Goal: Information Seeking & Learning: Learn about a topic

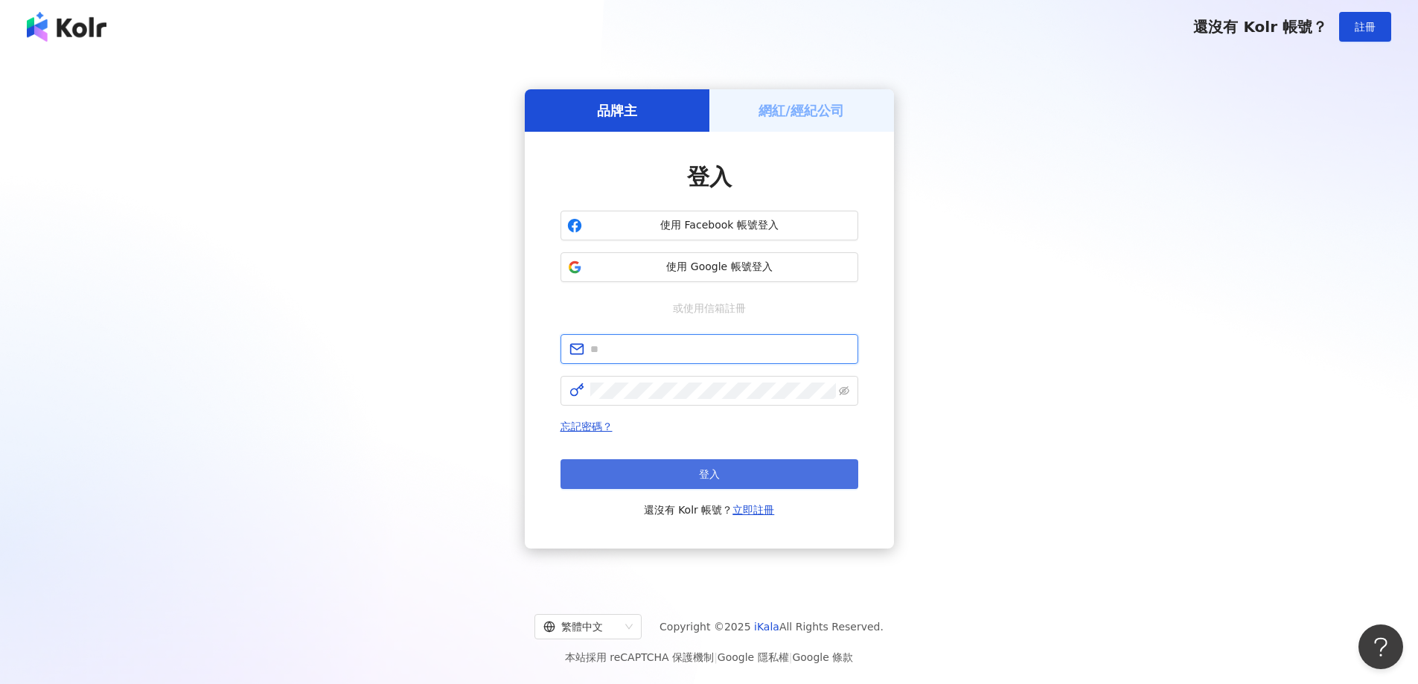
type input "**********"
click at [697, 473] on button "登入" at bounding box center [709, 474] width 298 height 30
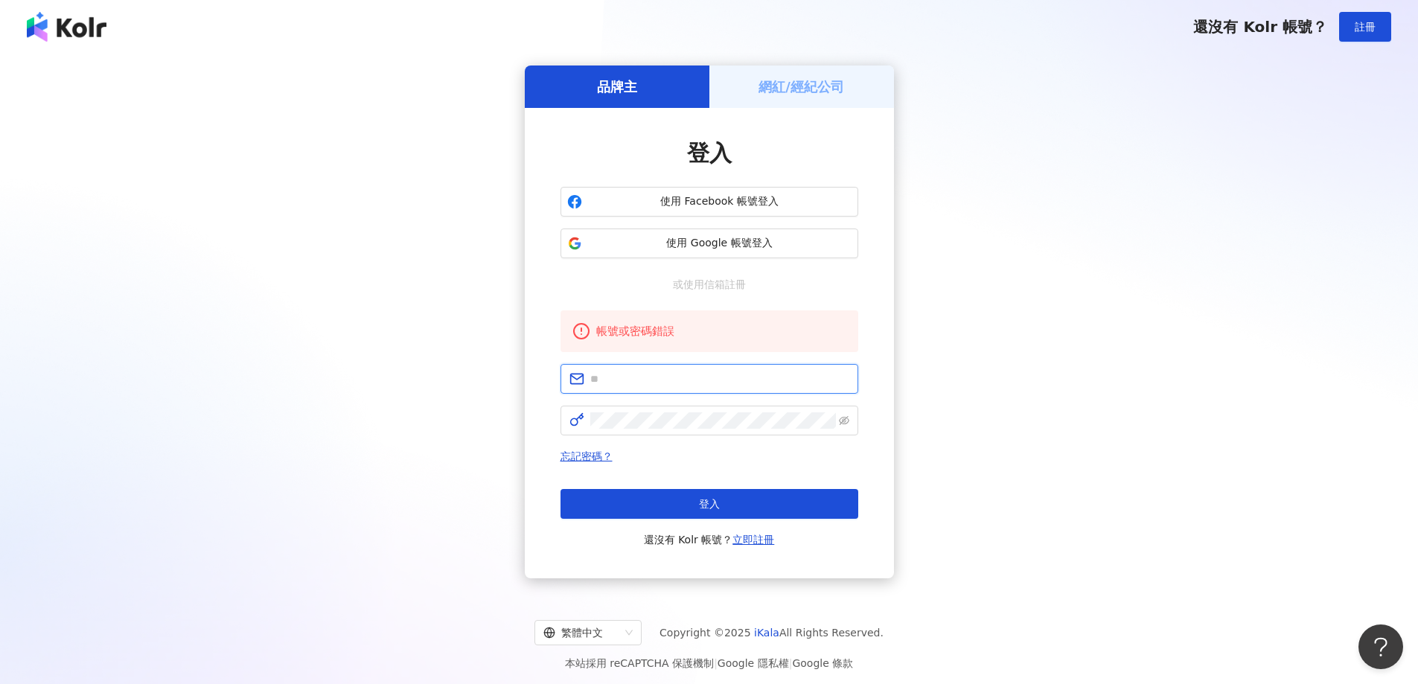
type input "**********"
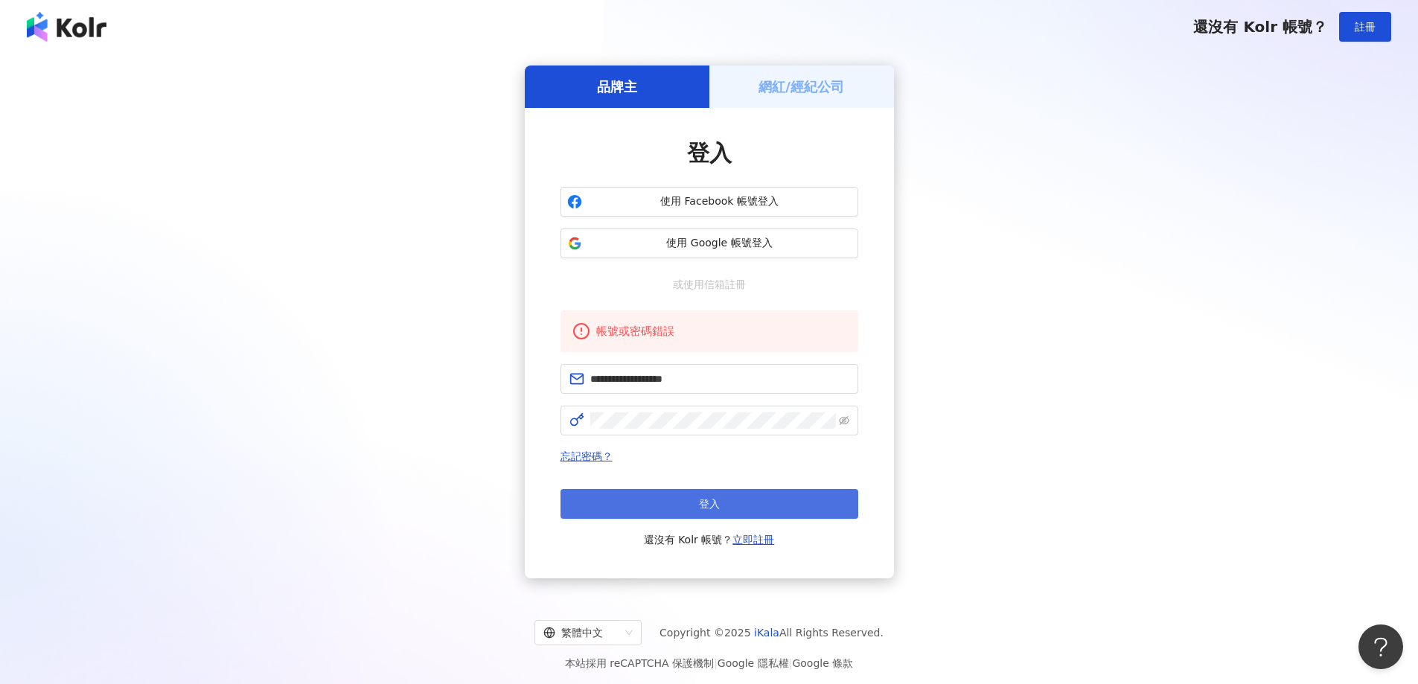
click at [622, 508] on button "登入" at bounding box center [709, 504] width 298 height 30
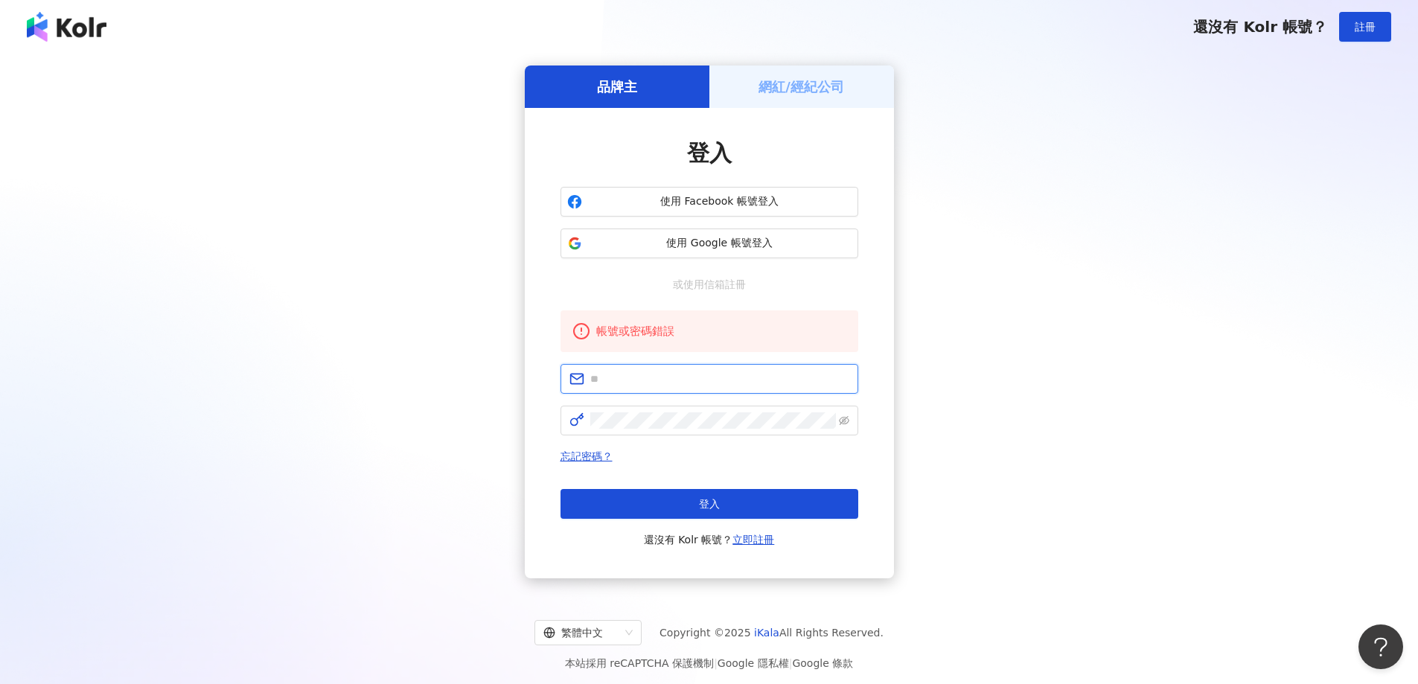
type input "**********"
click at [600, 457] on link "忘記密碼？" at bounding box center [586, 456] width 52 height 12
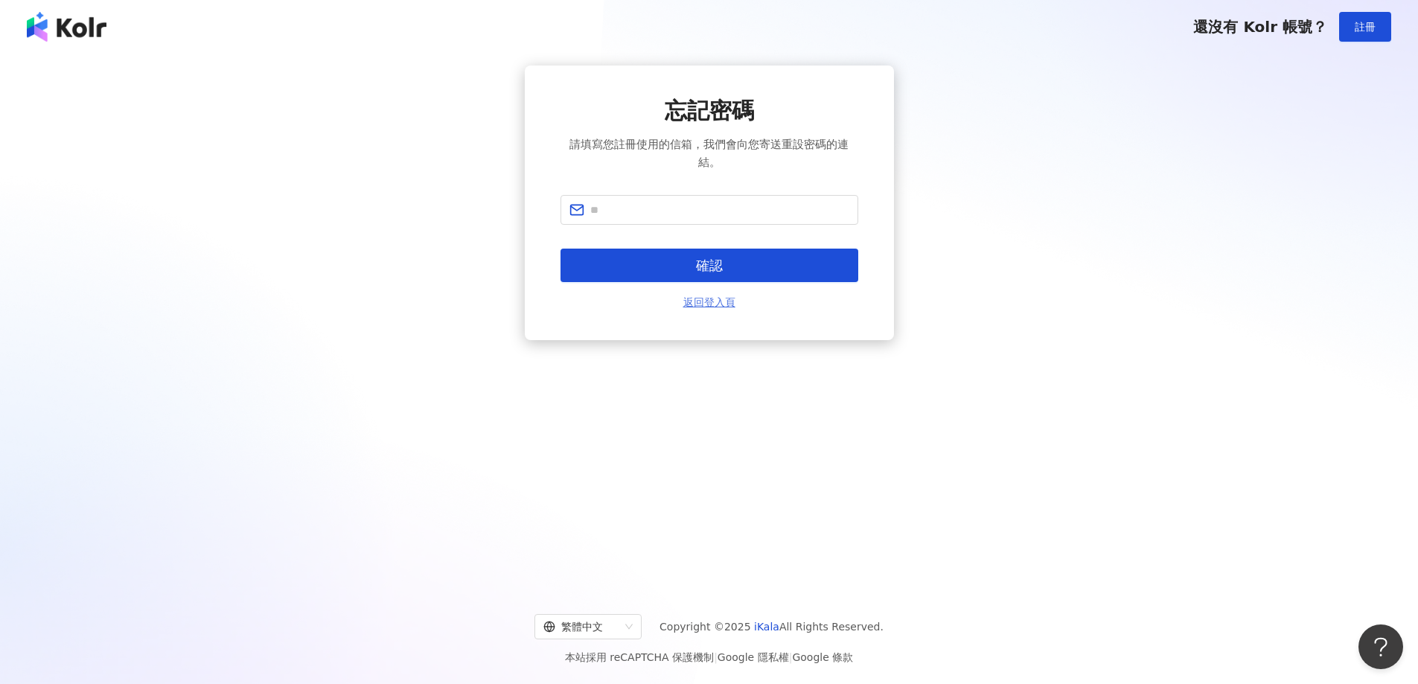
click at [729, 306] on link "返回登入頁" at bounding box center [709, 302] width 52 height 16
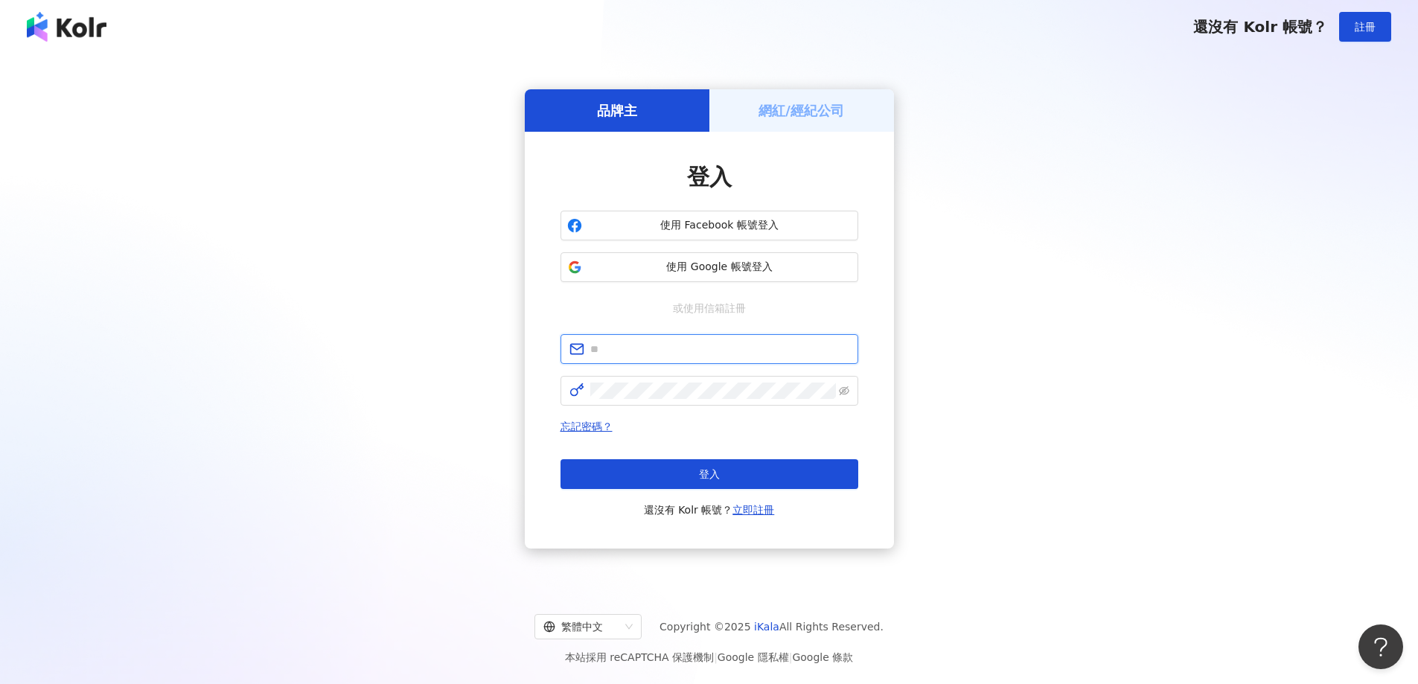
type input "**********"
click at [704, 346] on input "**********" at bounding box center [719, 349] width 259 height 16
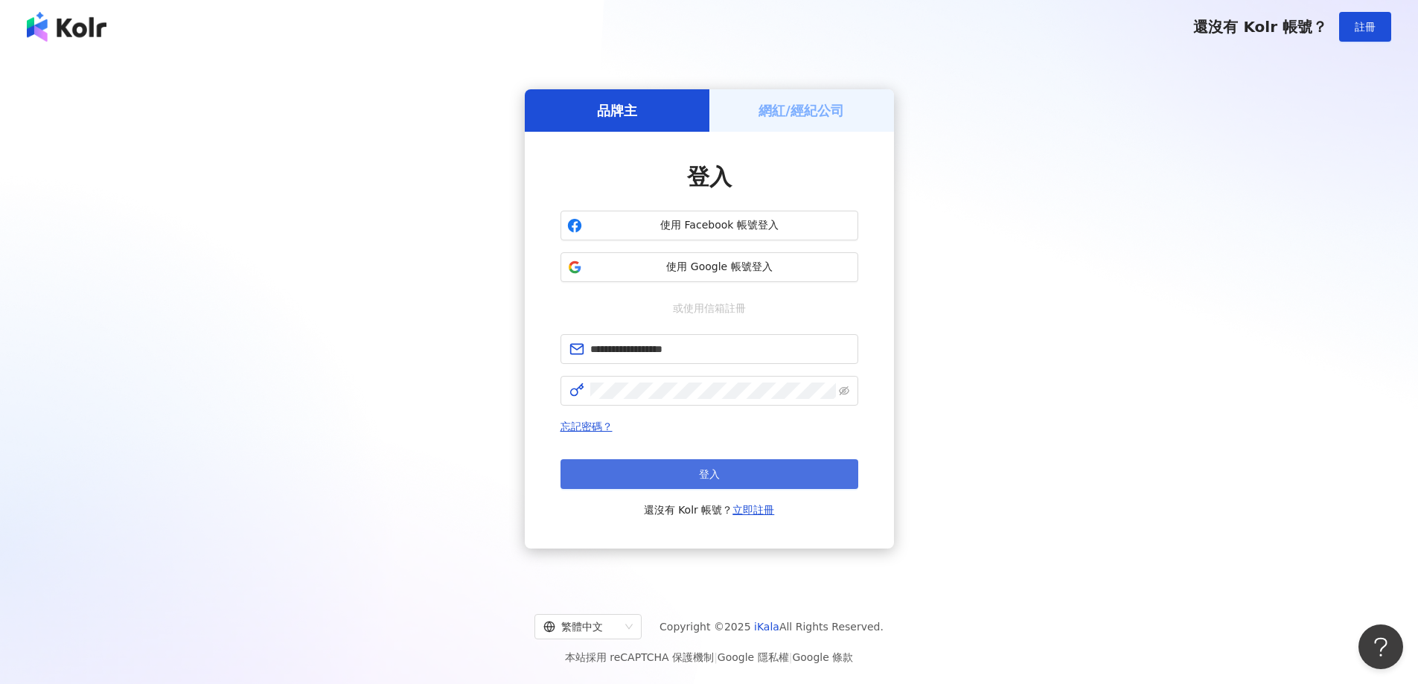
click at [699, 471] on span "登入" at bounding box center [709, 474] width 21 height 12
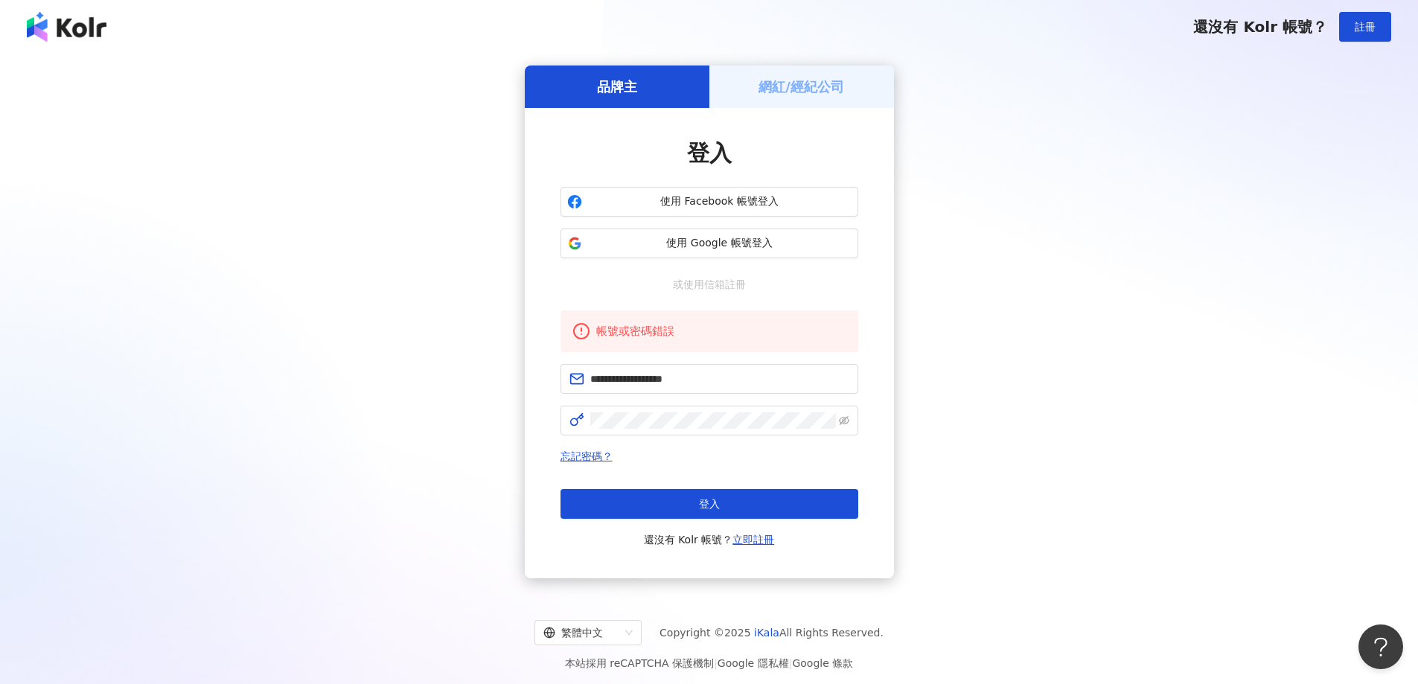
click at [828, 87] on h5 "網紅/經紀公司" at bounding box center [801, 86] width 86 height 19
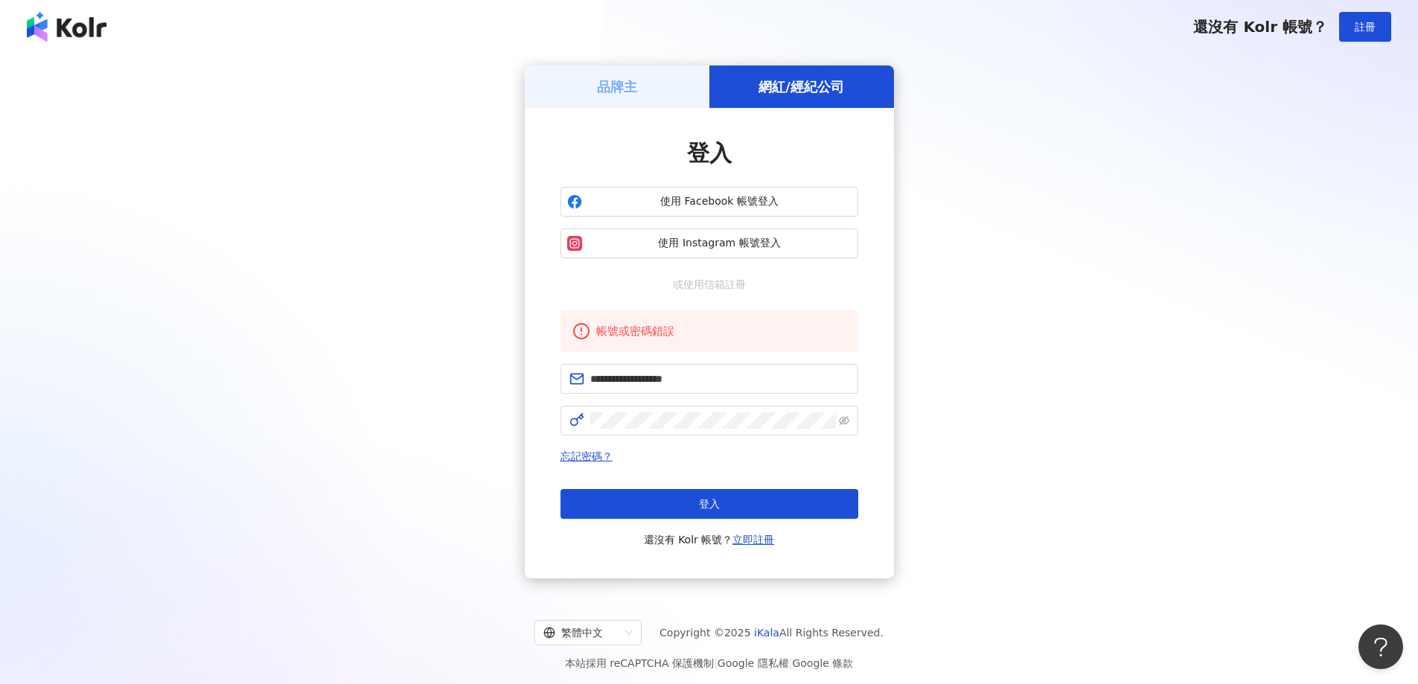
click at [614, 98] on div "品牌主" at bounding box center [617, 86] width 185 height 42
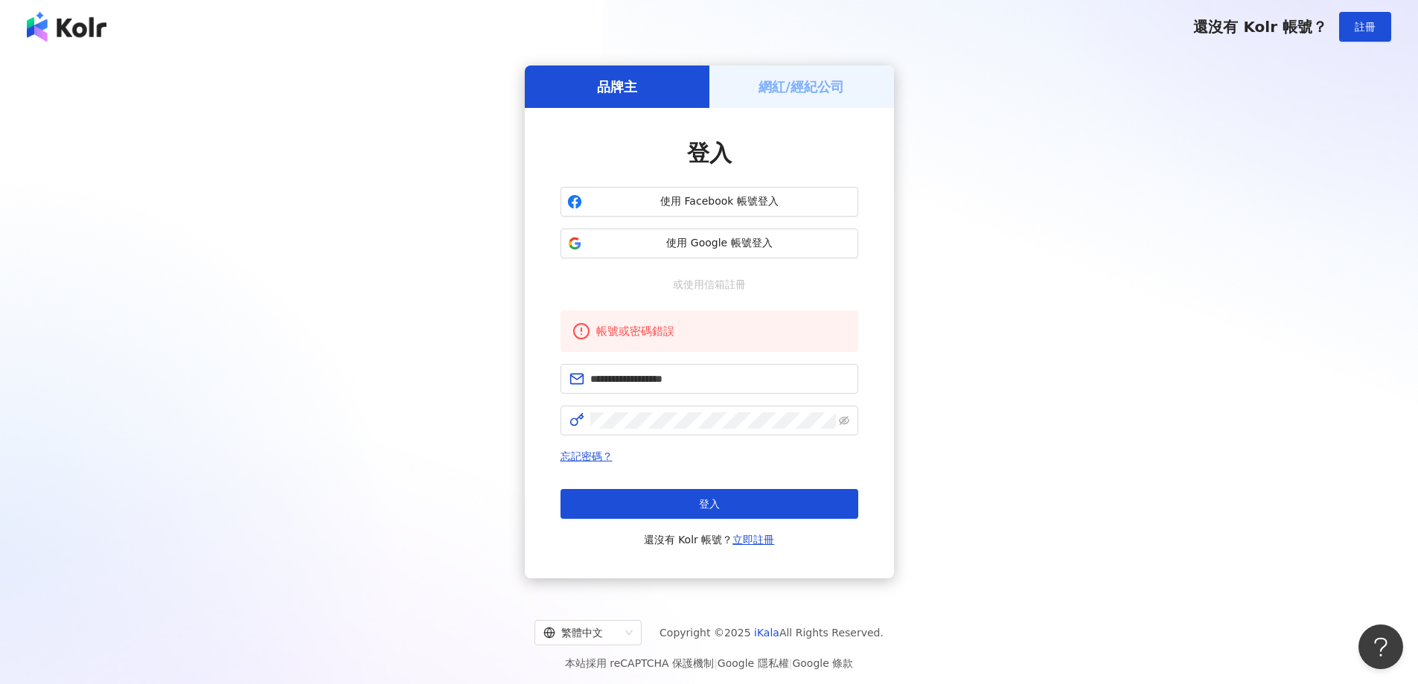
click at [1217, 324] on div "**********" at bounding box center [709, 321] width 1382 height 513
click at [839, 426] on icon "eye-invisible" at bounding box center [844, 420] width 10 height 10
click at [665, 507] on button "登入" at bounding box center [709, 504] width 298 height 30
type input "**********"
click at [571, 420] on icon at bounding box center [576, 420] width 13 height 12
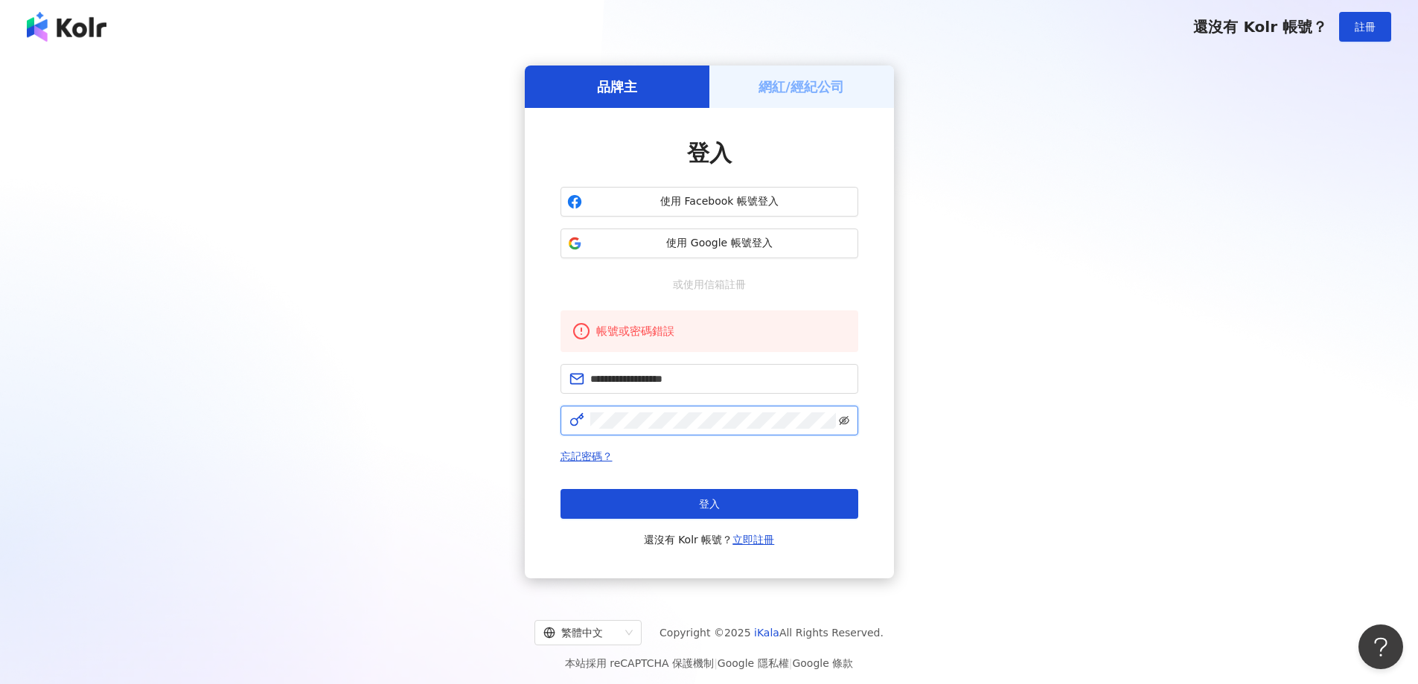
click at [842, 422] on icon "eye-invisible" at bounding box center [844, 420] width 10 height 9
click at [689, 252] on button "使用 Google 帳號登入" at bounding box center [709, 243] width 298 height 30
click at [1091, 490] on div "**********" at bounding box center [709, 321] width 1382 height 513
click at [716, 241] on span "使用 Google 帳號登入" at bounding box center [719, 243] width 263 height 15
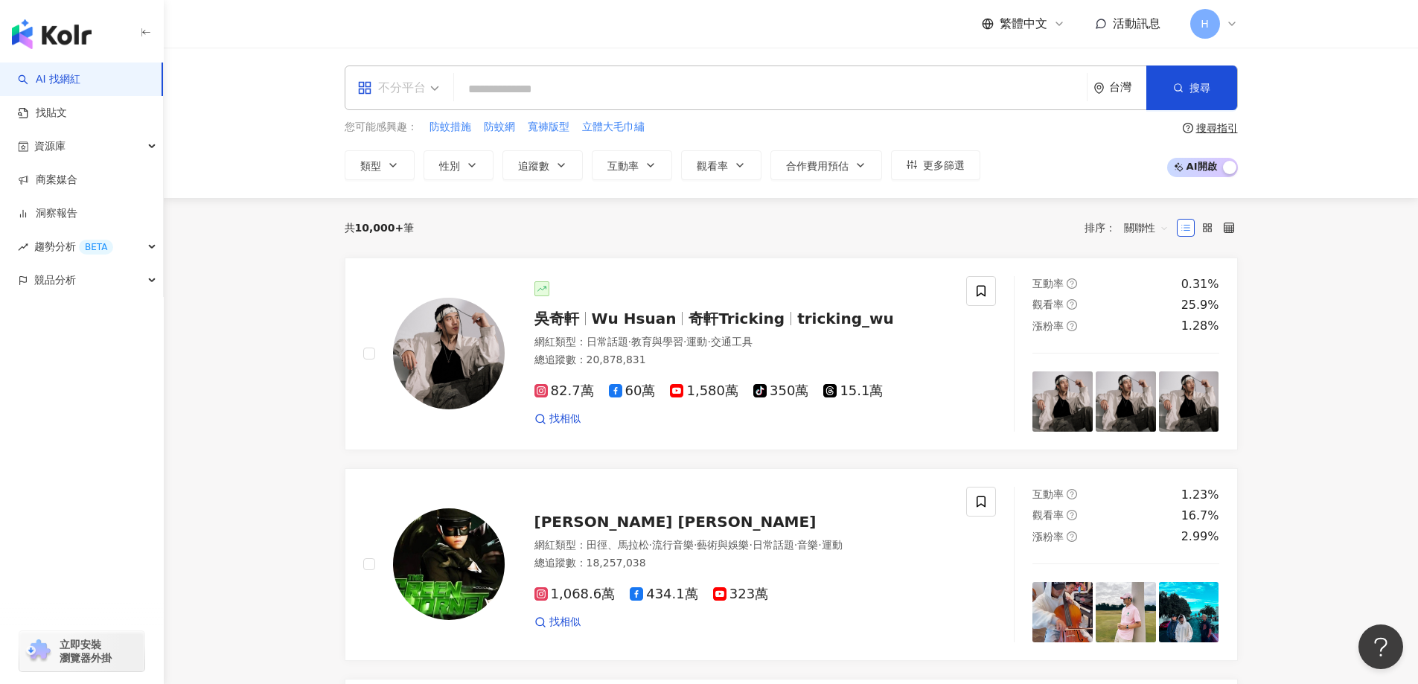
click at [423, 92] on div "不分平台" at bounding box center [391, 88] width 68 height 24
click at [584, 221] on div "共 10,000+ 筆 排序： 關聯性" at bounding box center [791, 228] width 893 height 24
click at [378, 157] on button "類型" at bounding box center [380, 165] width 70 height 30
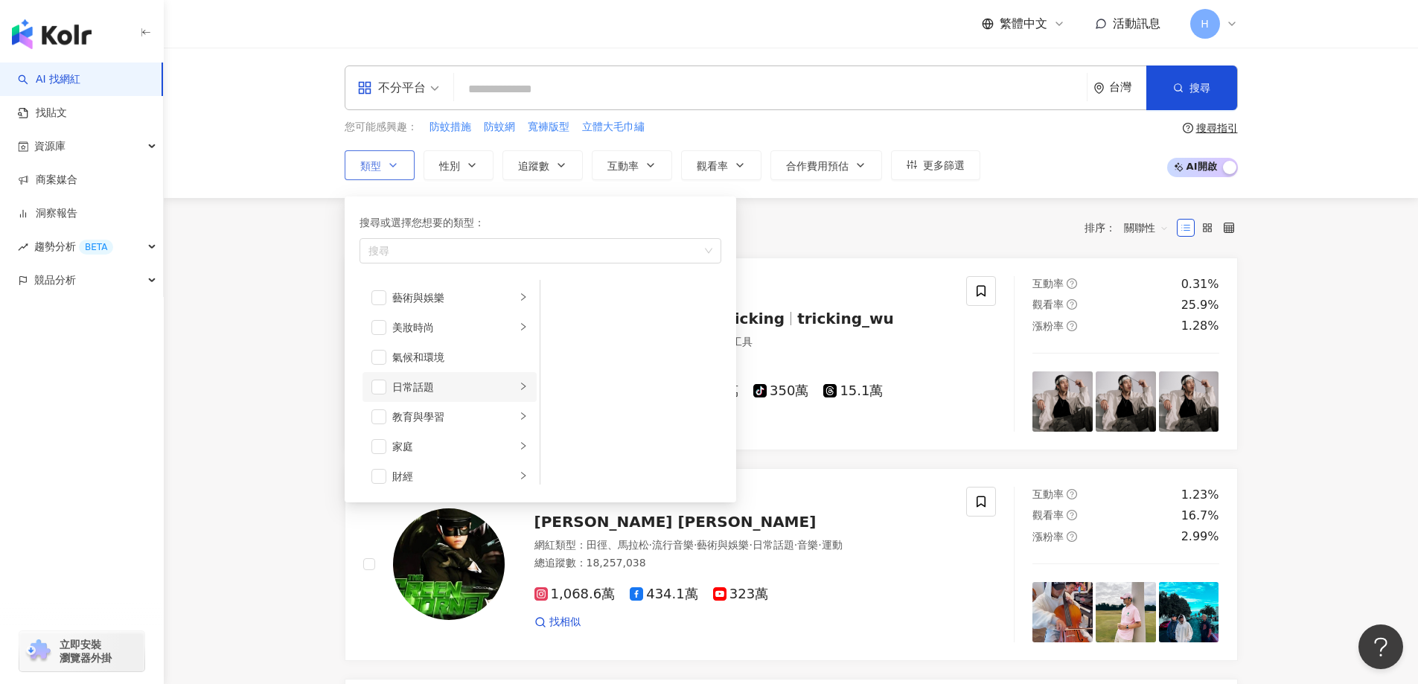
click at [434, 391] on div "日常話題" at bounding box center [454, 387] width 124 height 16
click at [470, 417] on div "教育與學習" at bounding box center [454, 417] width 124 height 16
click at [440, 292] on div "家庭" at bounding box center [454, 297] width 124 height 16
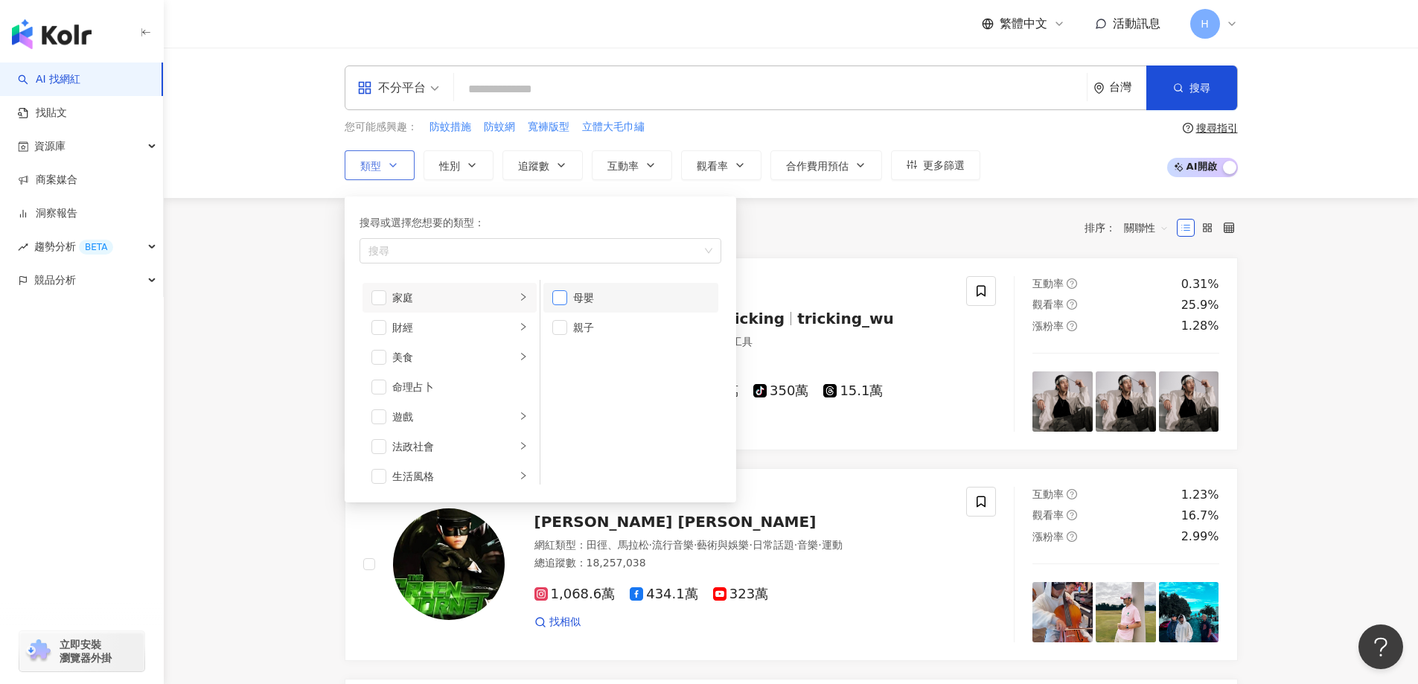
click at [553, 292] on span "button" at bounding box center [559, 297] width 15 height 15
click at [558, 332] on span "button" at bounding box center [559, 327] width 15 height 15
click at [397, 316] on div "促購導購" at bounding box center [459, 318] width 135 height 16
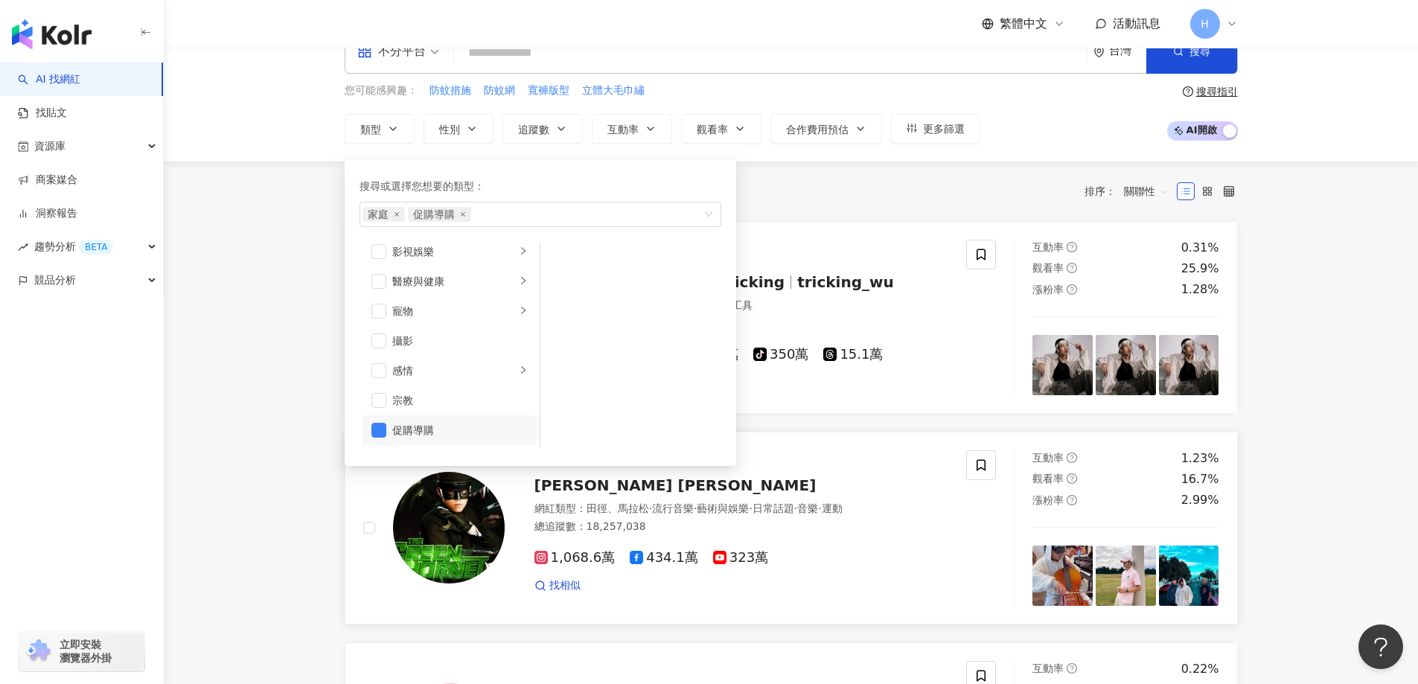
scroll to position [0, 0]
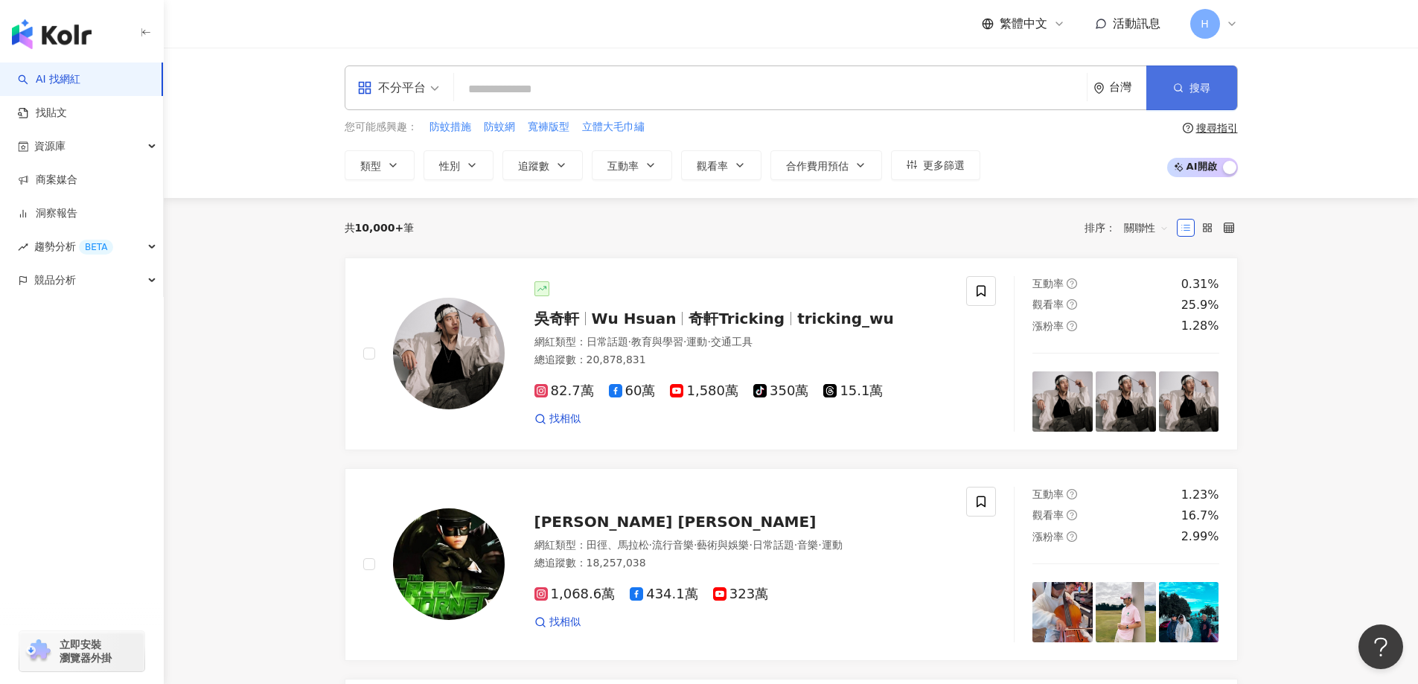
click at [1179, 87] on icon "button" at bounding box center [1178, 88] width 10 height 10
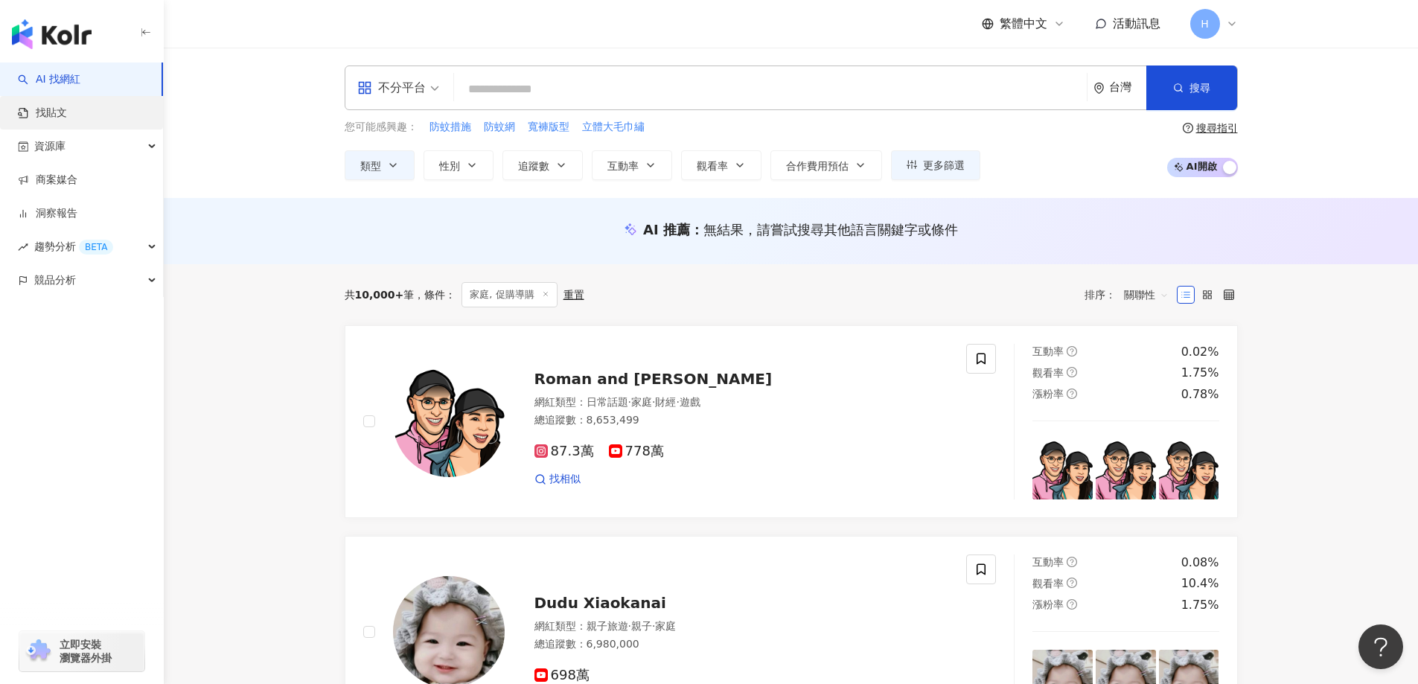
click at [67, 109] on link "找貼文" at bounding box center [42, 113] width 49 height 15
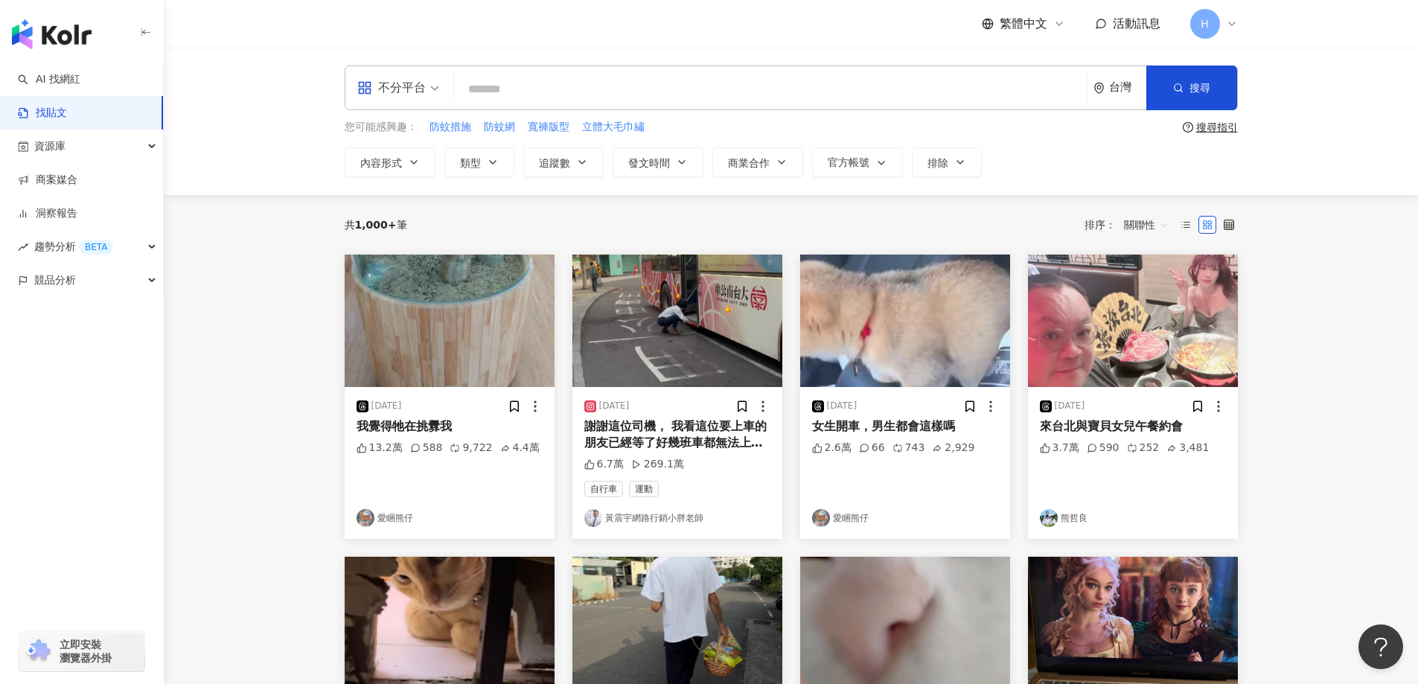
click at [589, 91] on input "search" at bounding box center [770, 89] width 621 height 32
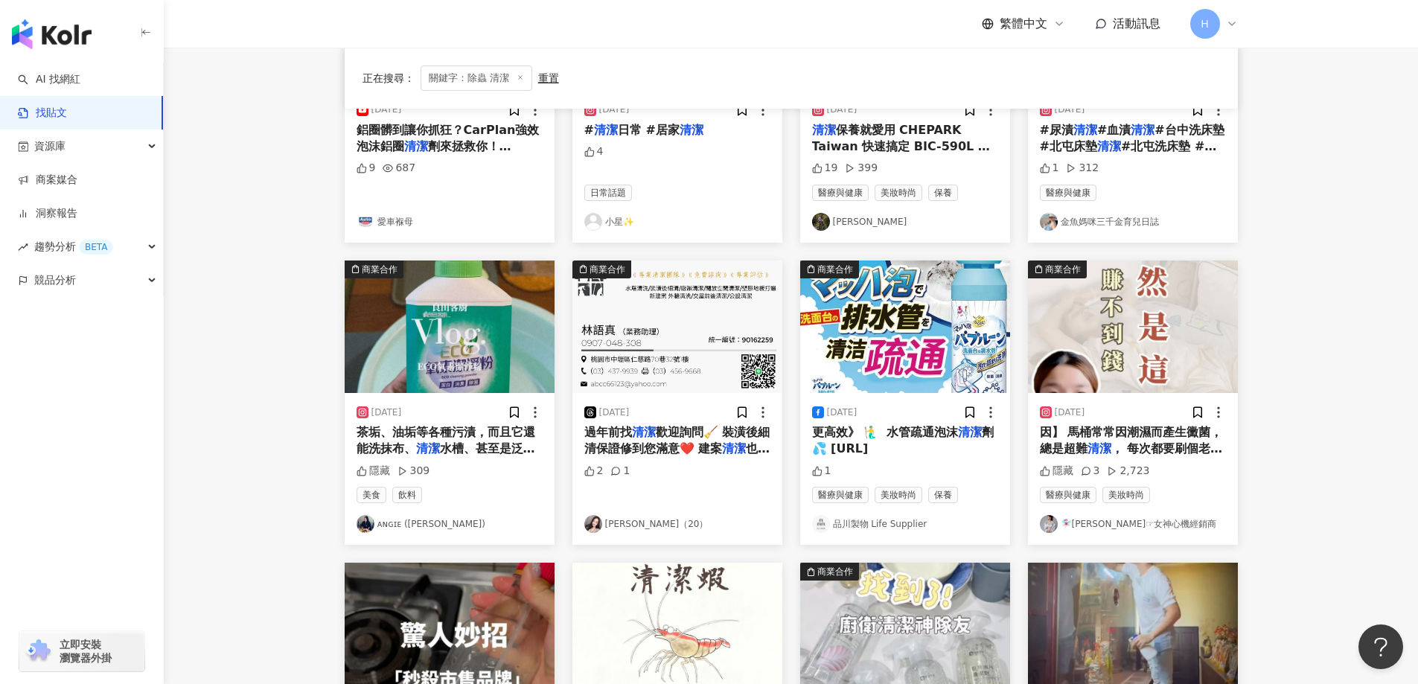
scroll to position [595, 0]
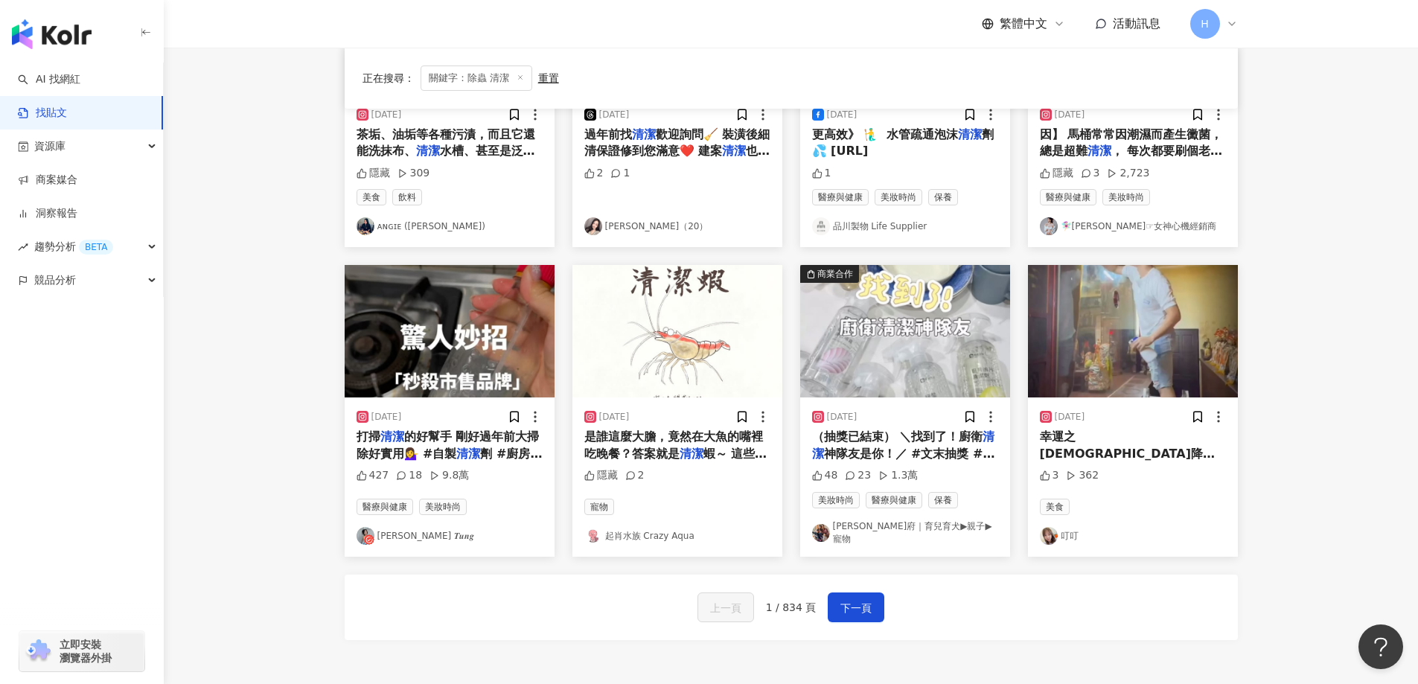
click at [517, 345] on img "button" at bounding box center [450, 331] width 210 height 132
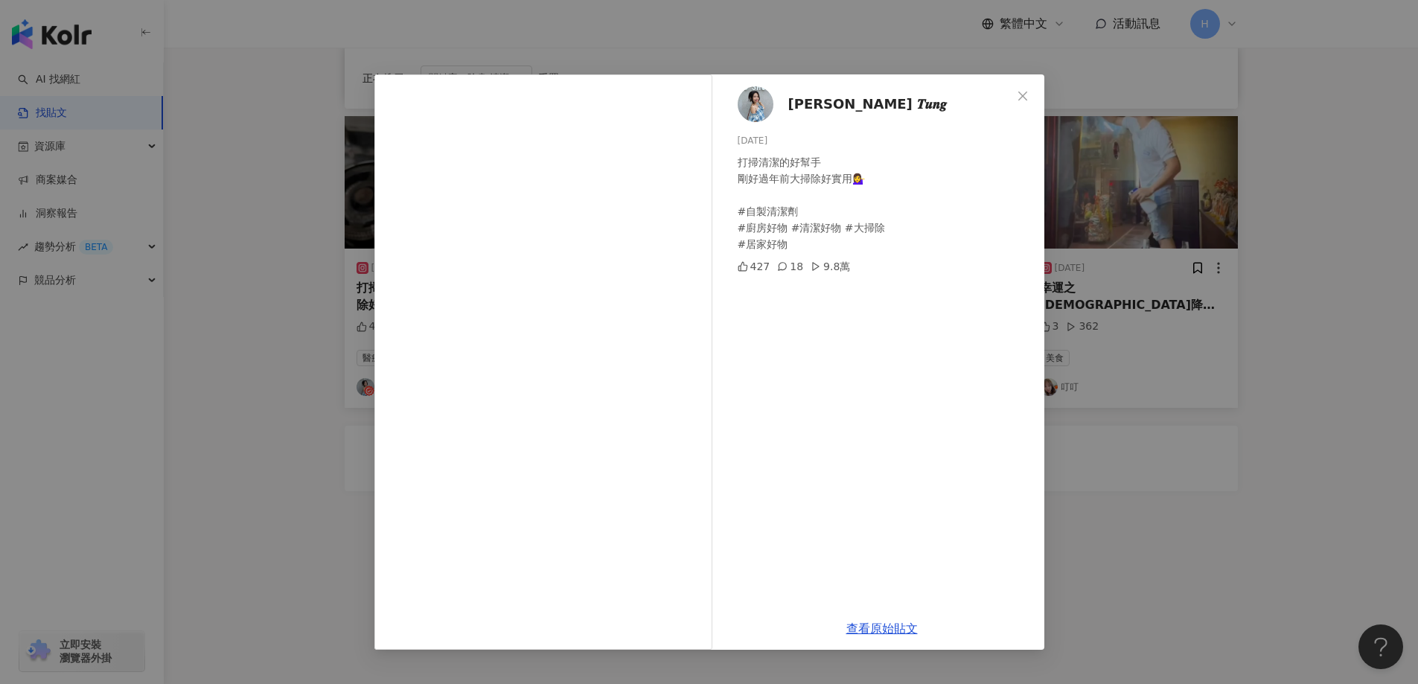
scroll to position [747, 0]
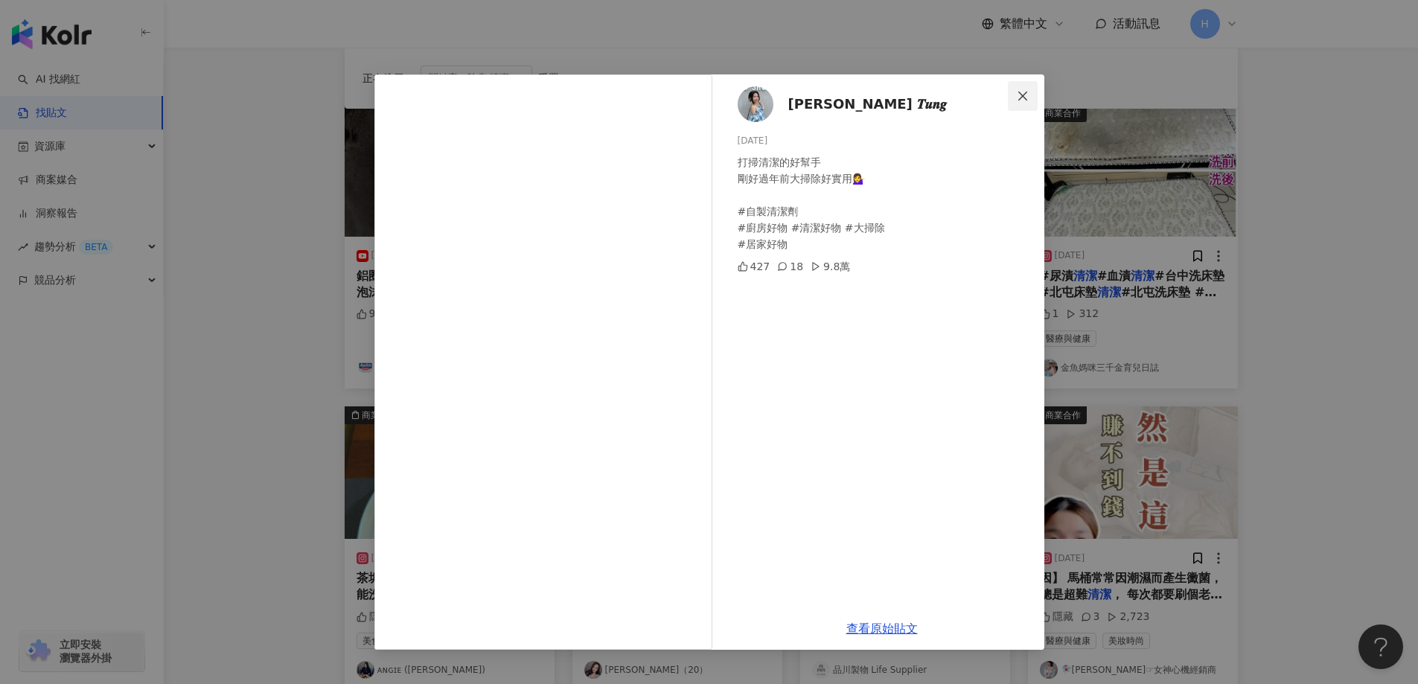
click at [1018, 93] on icon "close" at bounding box center [1023, 96] width 12 height 12
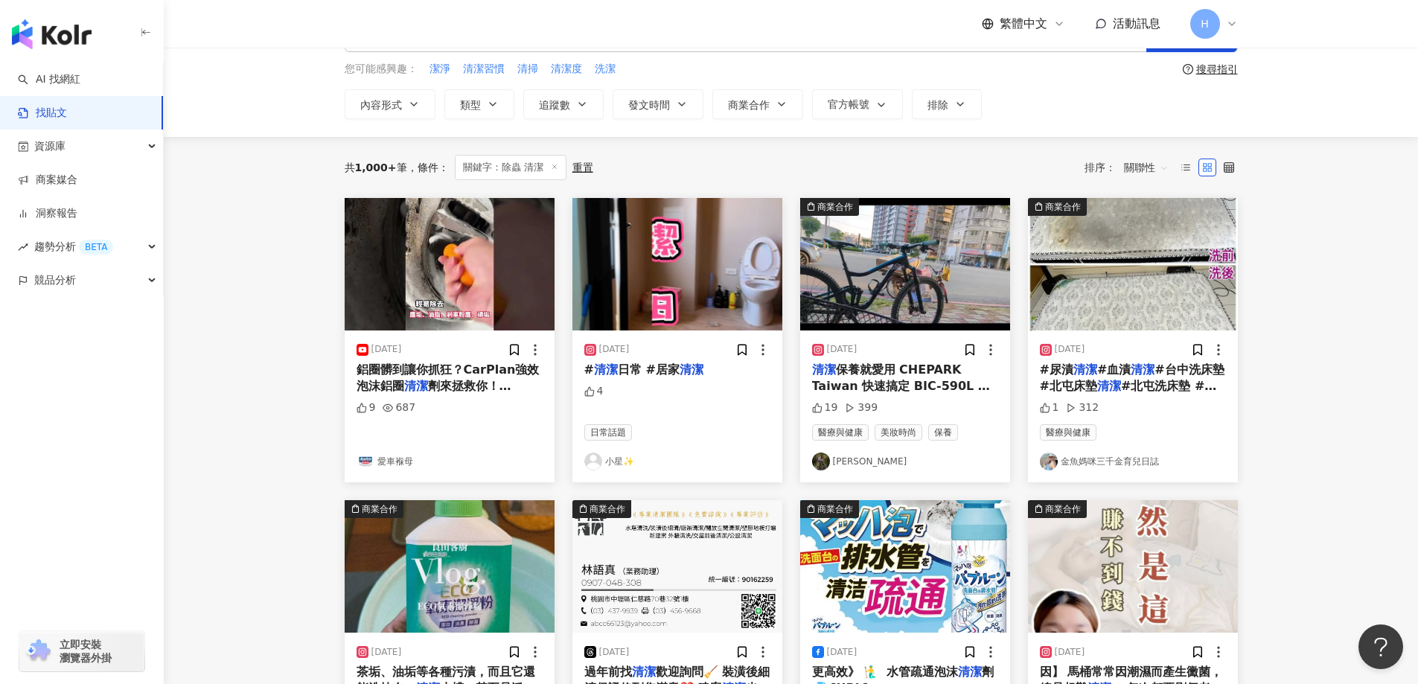
scroll to position [0, 0]
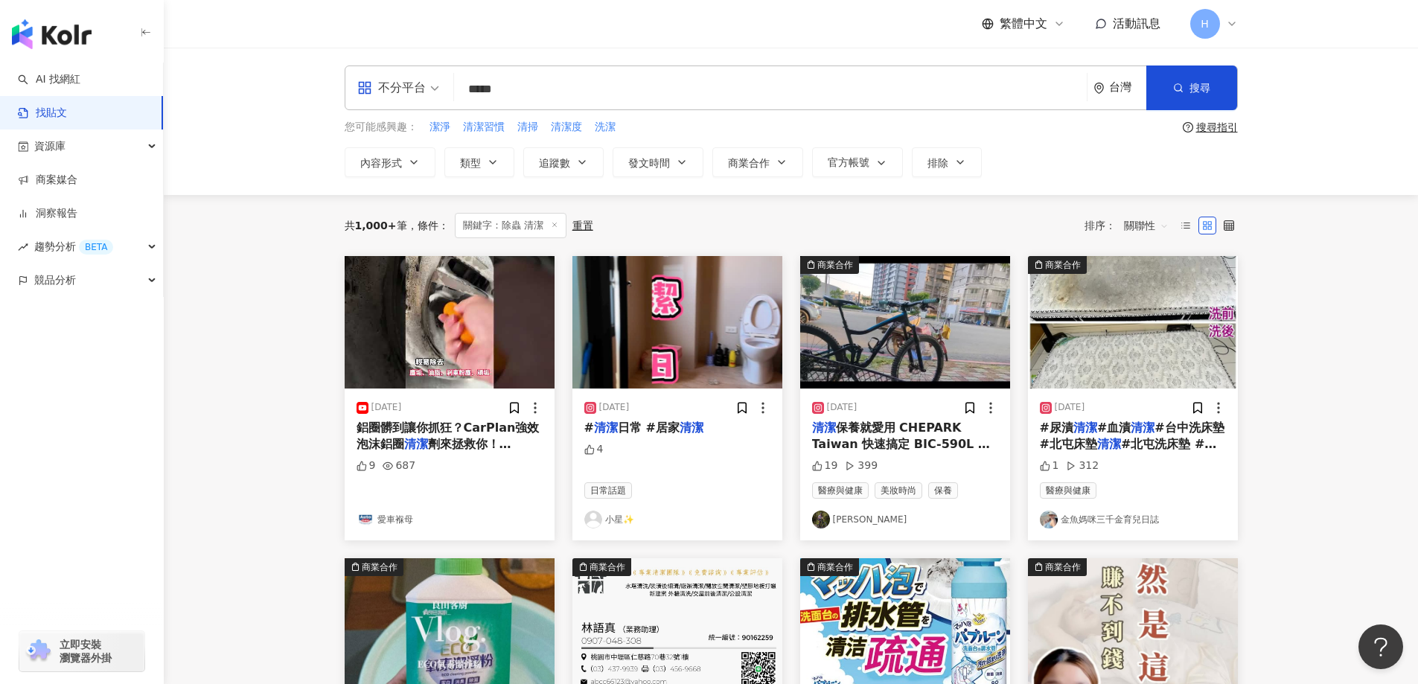
drag, startPoint x: 591, startPoint y: 95, endPoint x: 459, endPoint y: 99, distance: 131.8
click at [460, 99] on input "*****" at bounding box center [770, 89] width 621 height 32
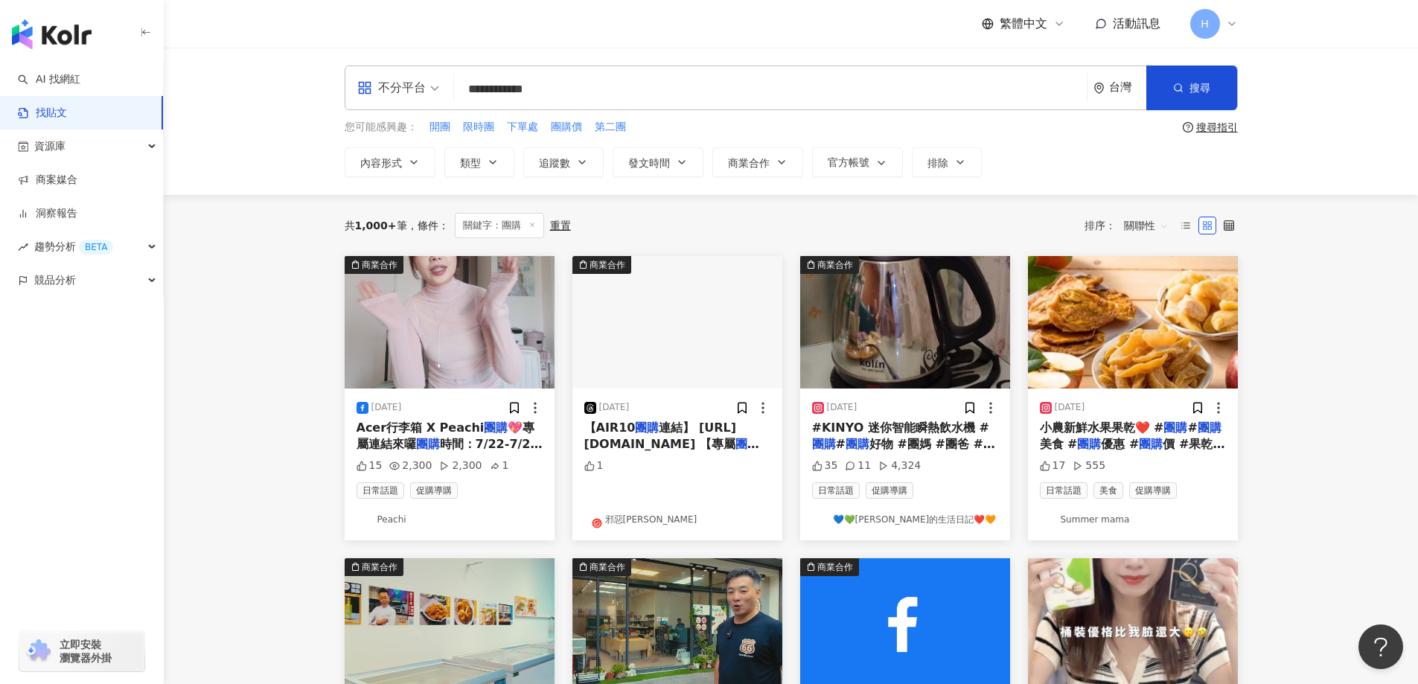
type input "**********"
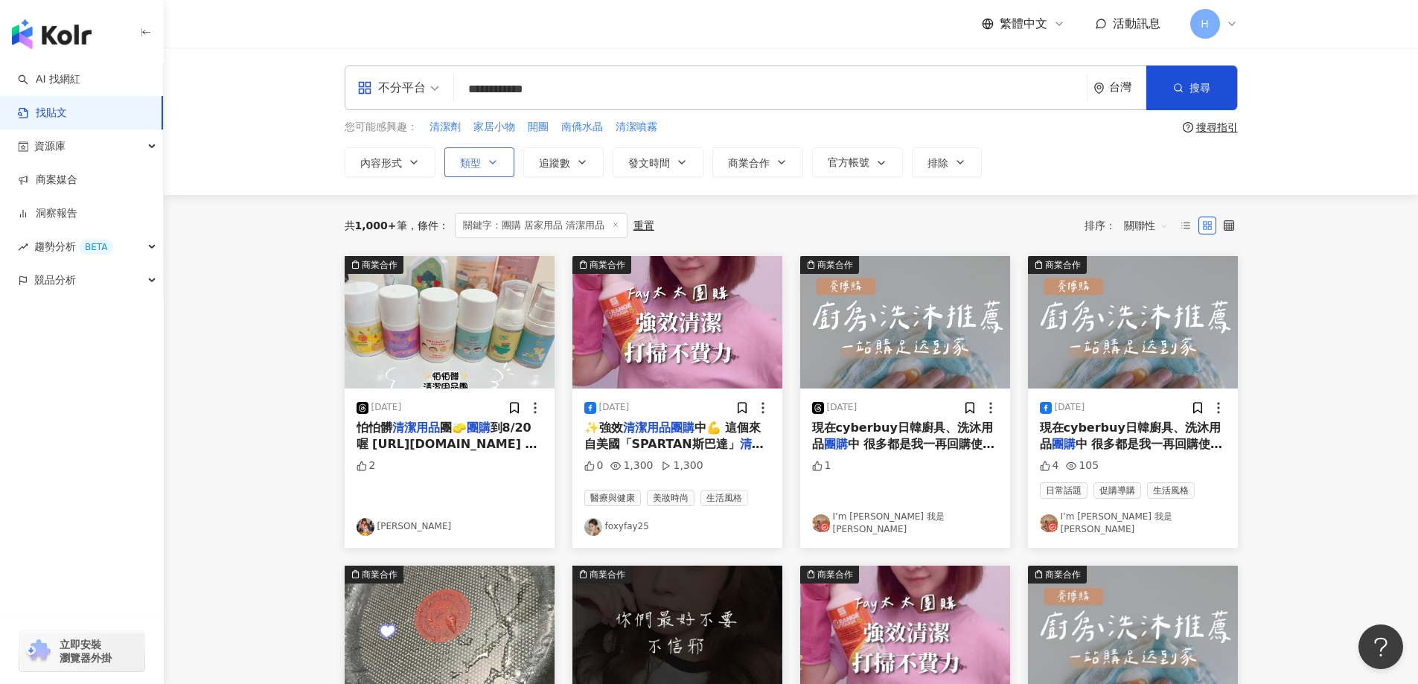
click at [484, 172] on button "類型" at bounding box center [479, 162] width 70 height 30
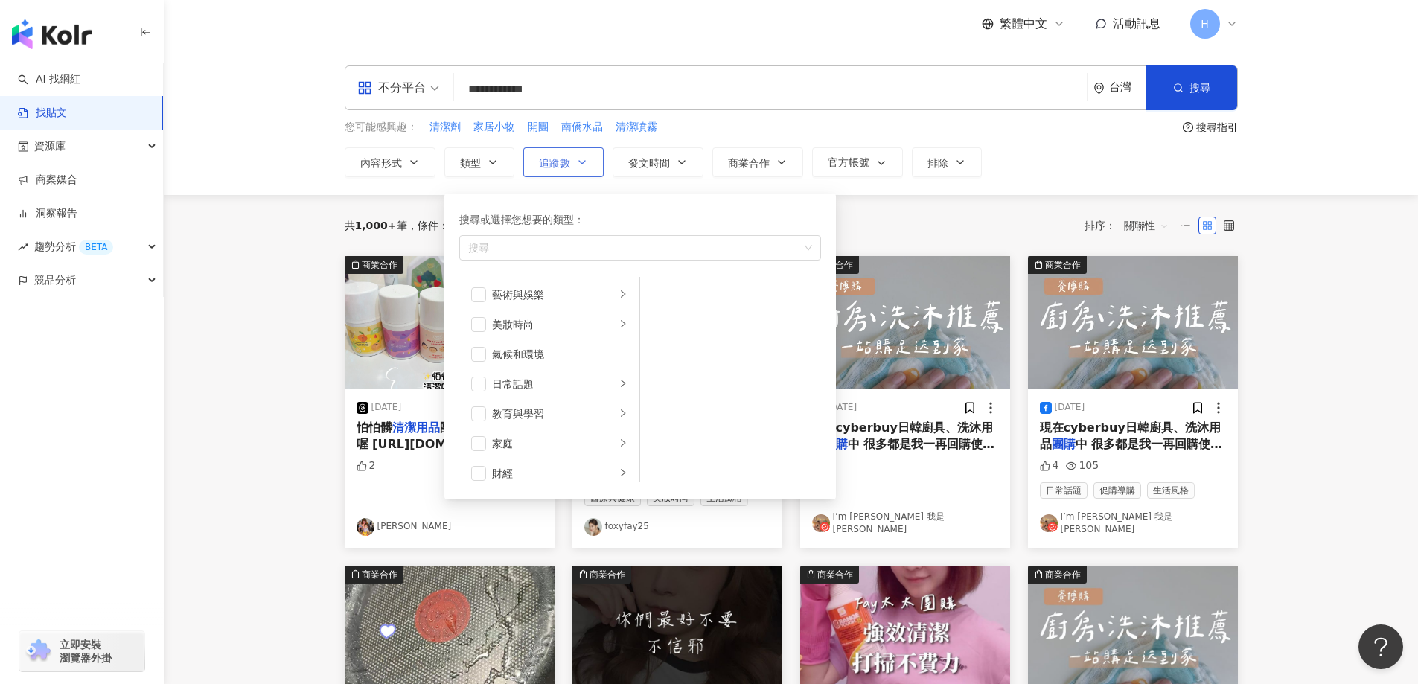
click at [564, 164] on span "追蹤數" at bounding box center [554, 163] width 31 height 12
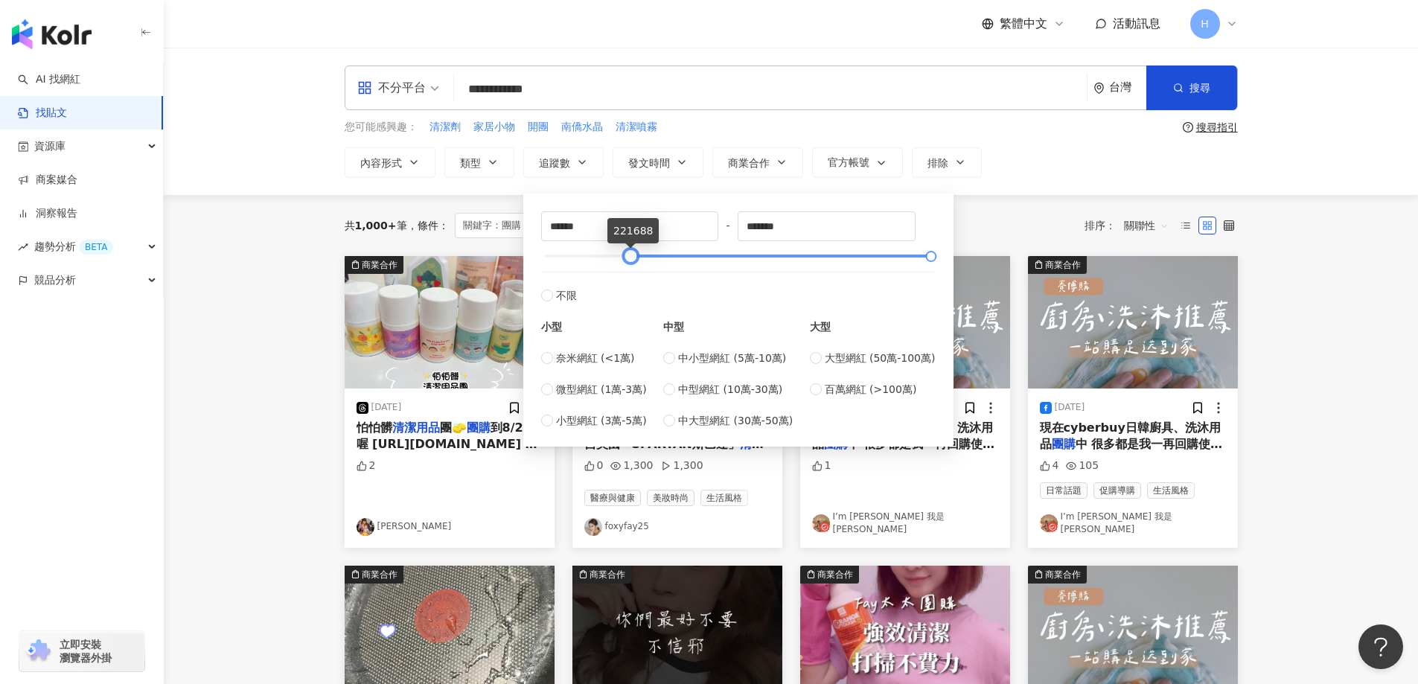
drag, startPoint x: 547, startPoint y: 261, endPoint x: 633, endPoint y: 259, distance: 85.6
click at [633, 259] on div at bounding box center [631, 256] width 8 height 8
drag, startPoint x: 587, startPoint y: 231, endPoint x: 528, endPoint y: 242, distance: 59.8
click at [529, 241] on div "****** - ******* 不限 小型 奈米網紅 (<1萬) 微型網紅 (1萬-3萬) 小型網紅 (3萬-5萬) 中型 中小型網紅 (5萬-10萬) 中…" at bounding box center [738, 319] width 430 height 253
click at [711, 291] on label "不限" at bounding box center [738, 288] width 394 height 32
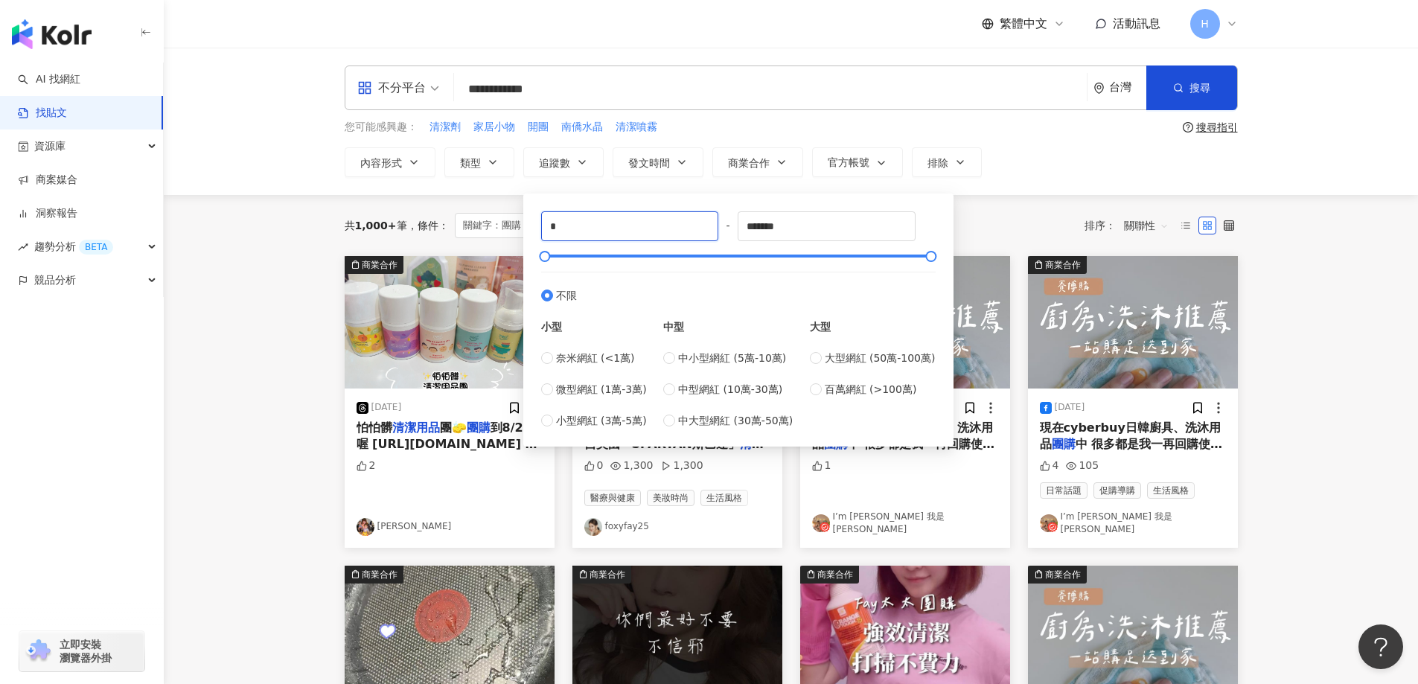
drag, startPoint x: 574, startPoint y: 229, endPoint x: 538, endPoint y: 234, distance: 36.7
click at [538, 234] on div "* - ******* 不限 小型 奈米網紅 (<1萬) 微型網紅 (1萬-3萬) 小型網紅 (3萬-5萬) 中型 中小型網紅 (5萬-10萬) 中型網紅 (…" at bounding box center [738, 319] width 412 height 235
type input "*****"
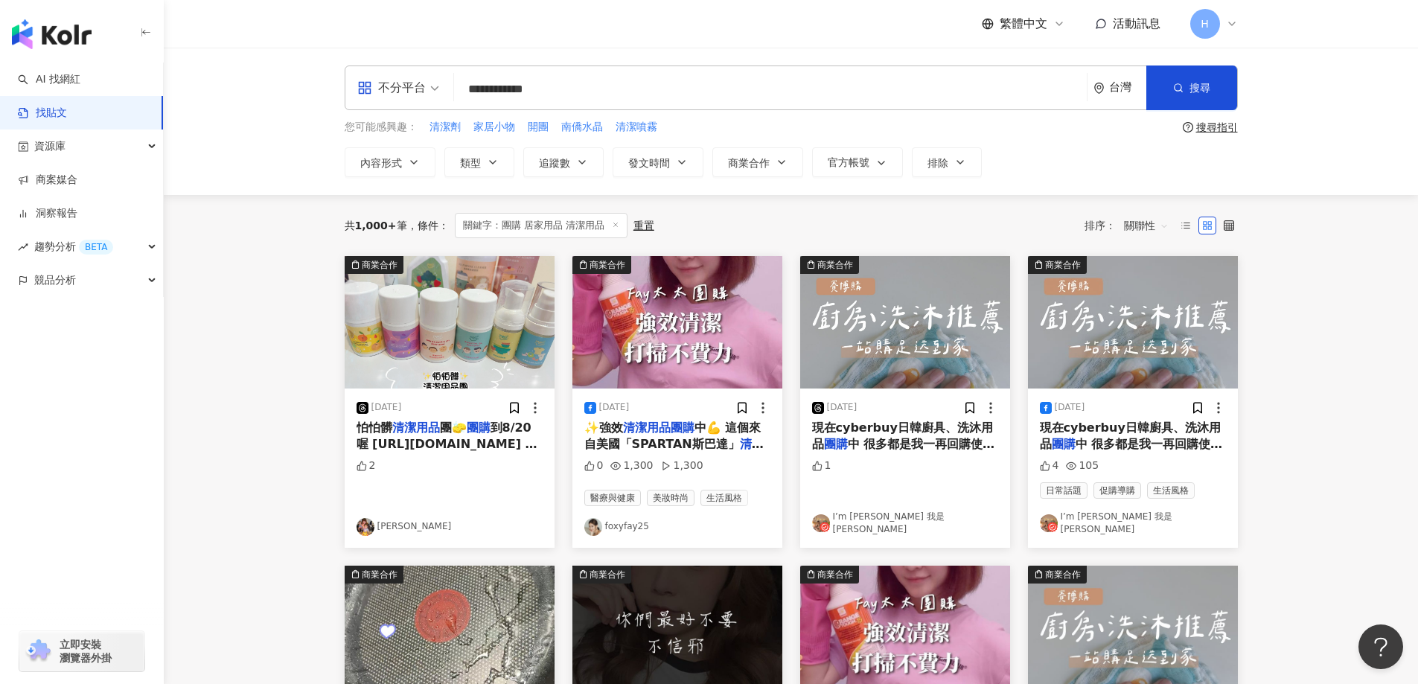
click at [1104, 159] on div "內容形式 類型 追蹤數 發文時間 商業合作 官方帳號 排除 ***** - ******* 不限 小型 奈米網紅 (<1萬) 微型網紅 (1萬-3萬) 小型網…" at bounding box center [791, 162] width 893 height 30
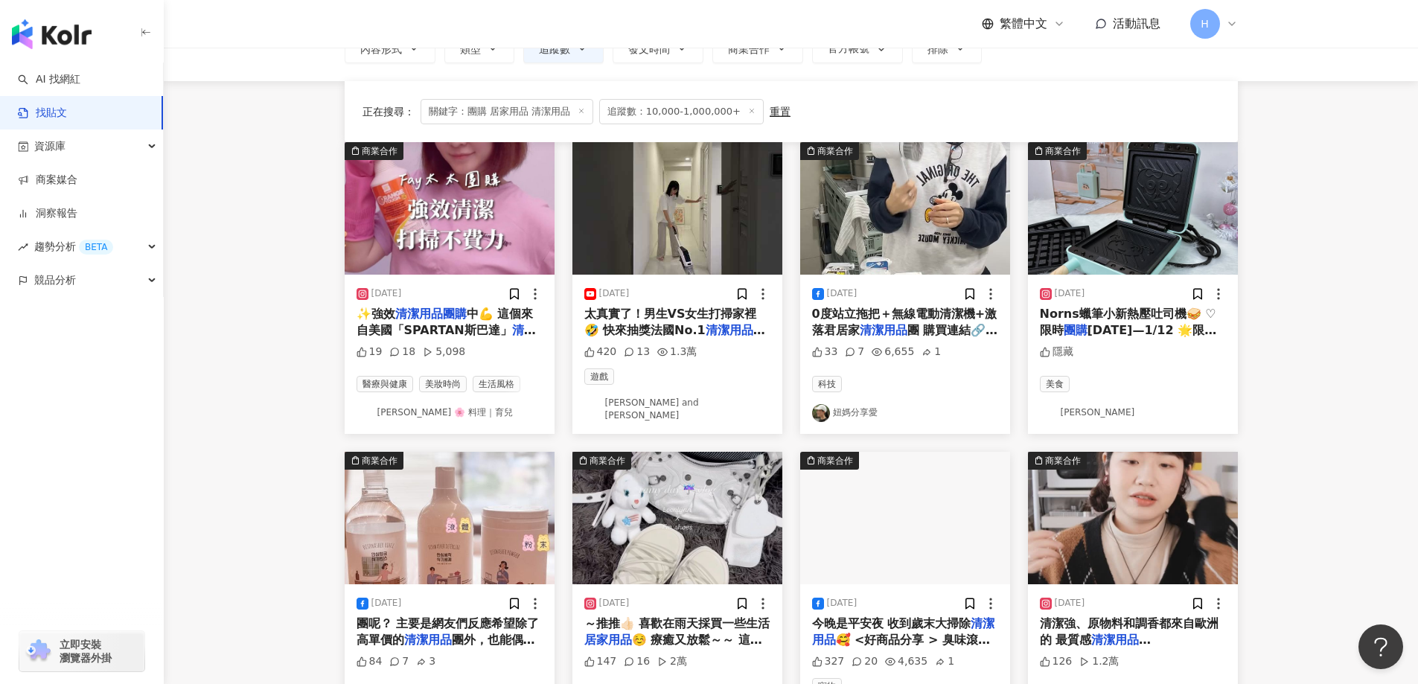
scroll to position [149, 0]
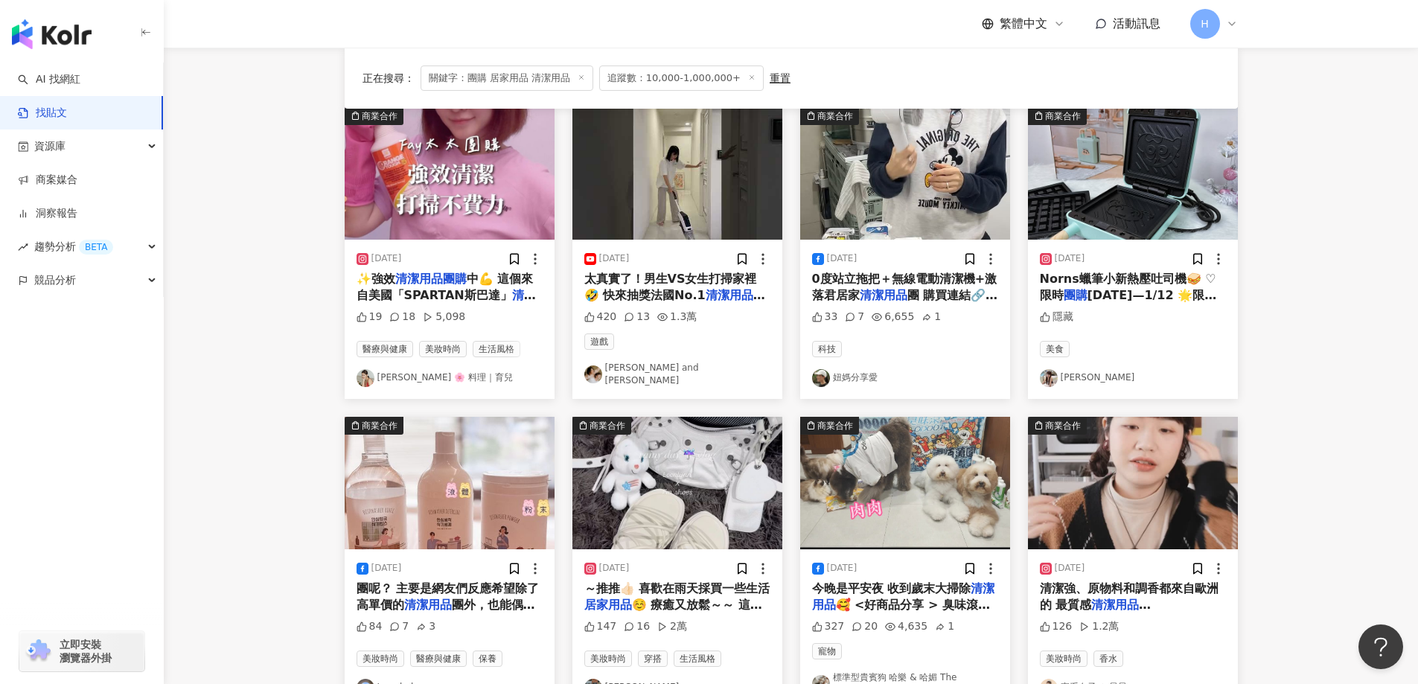
click at [490, 295] on span "中💪 這個來自美國「SPARTAN斯巴達」" at bounding box center [444, 287] width 177 height 31
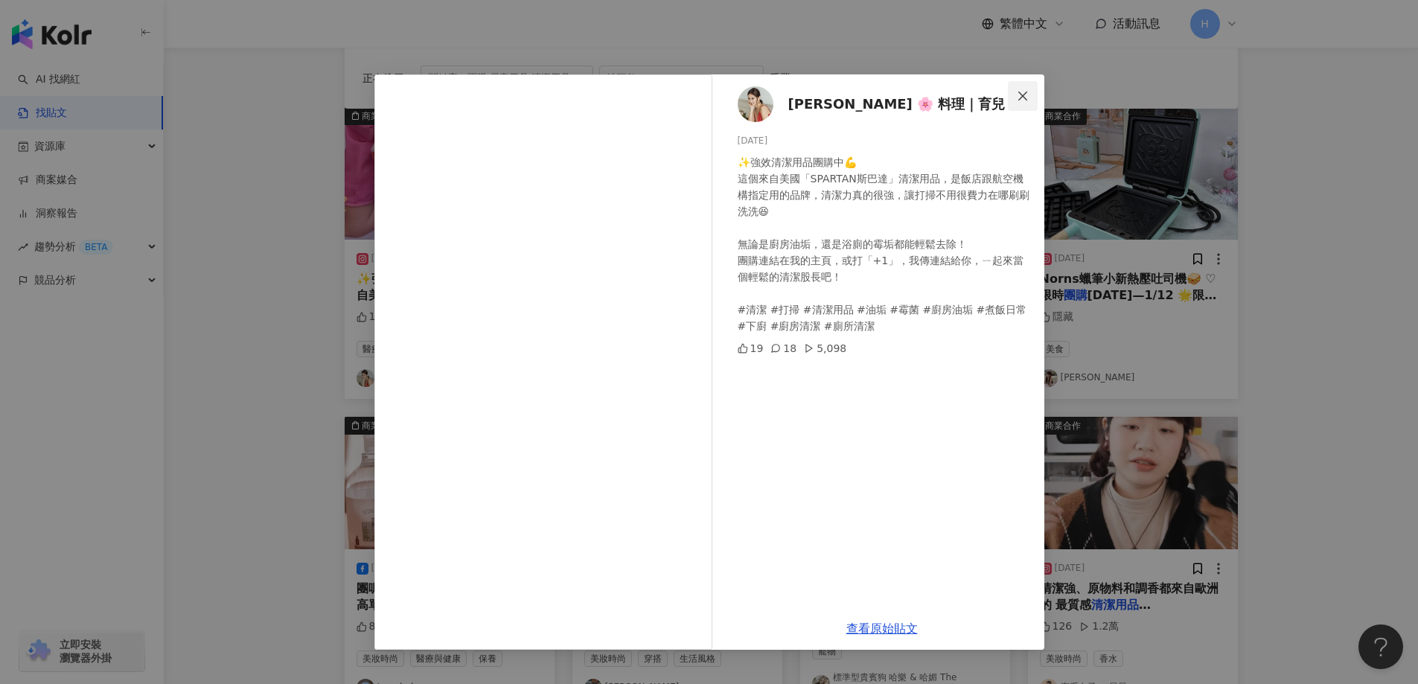
click at [1026, 90] on icon "close" at bounding box center [1023, 96] width 12 height 12
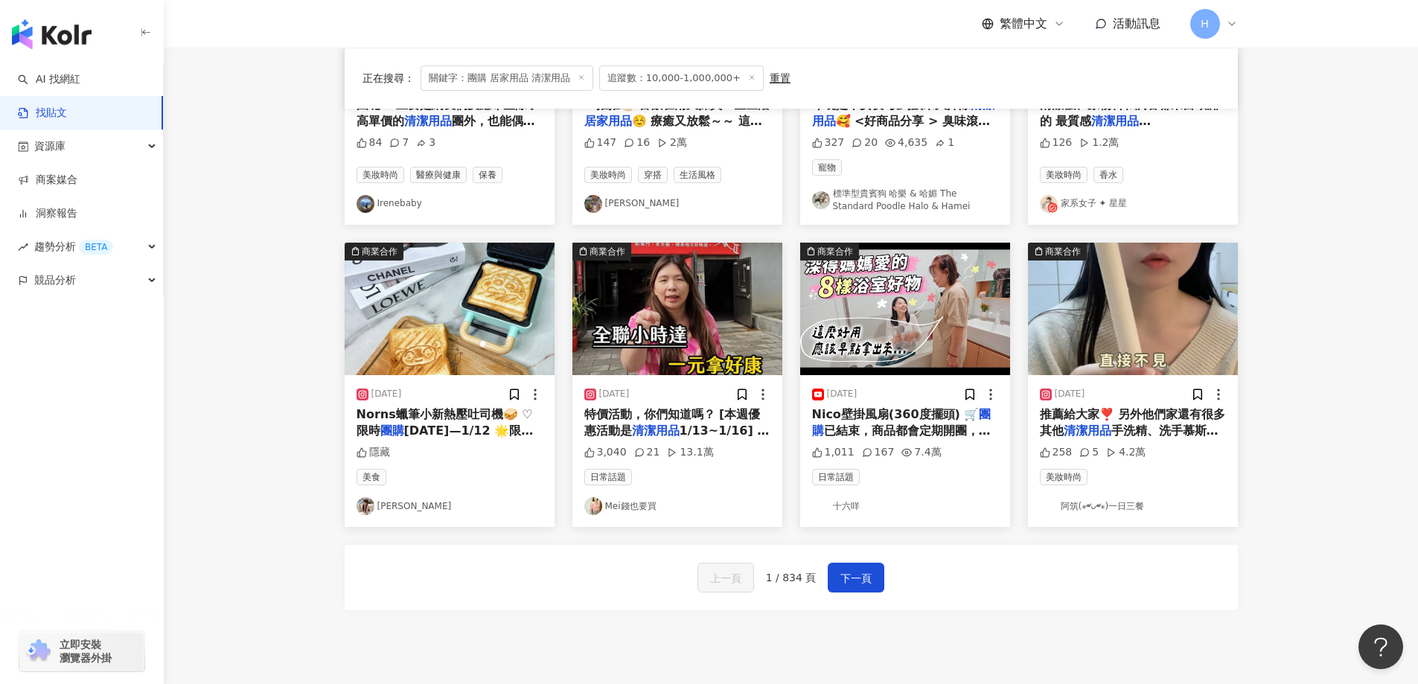
scroll to position [744, 0]
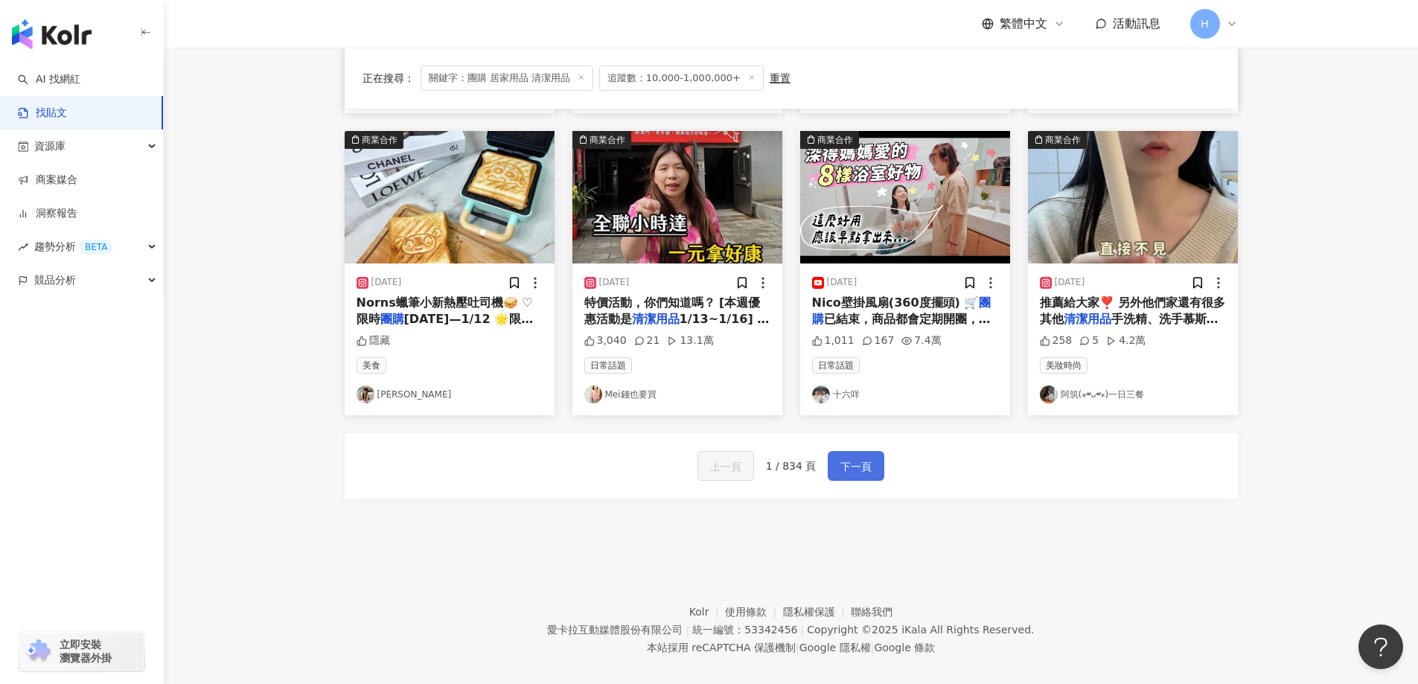
click at [852, 459] on span "下一頁" at bounding box center [855, 467] width 31 height 18
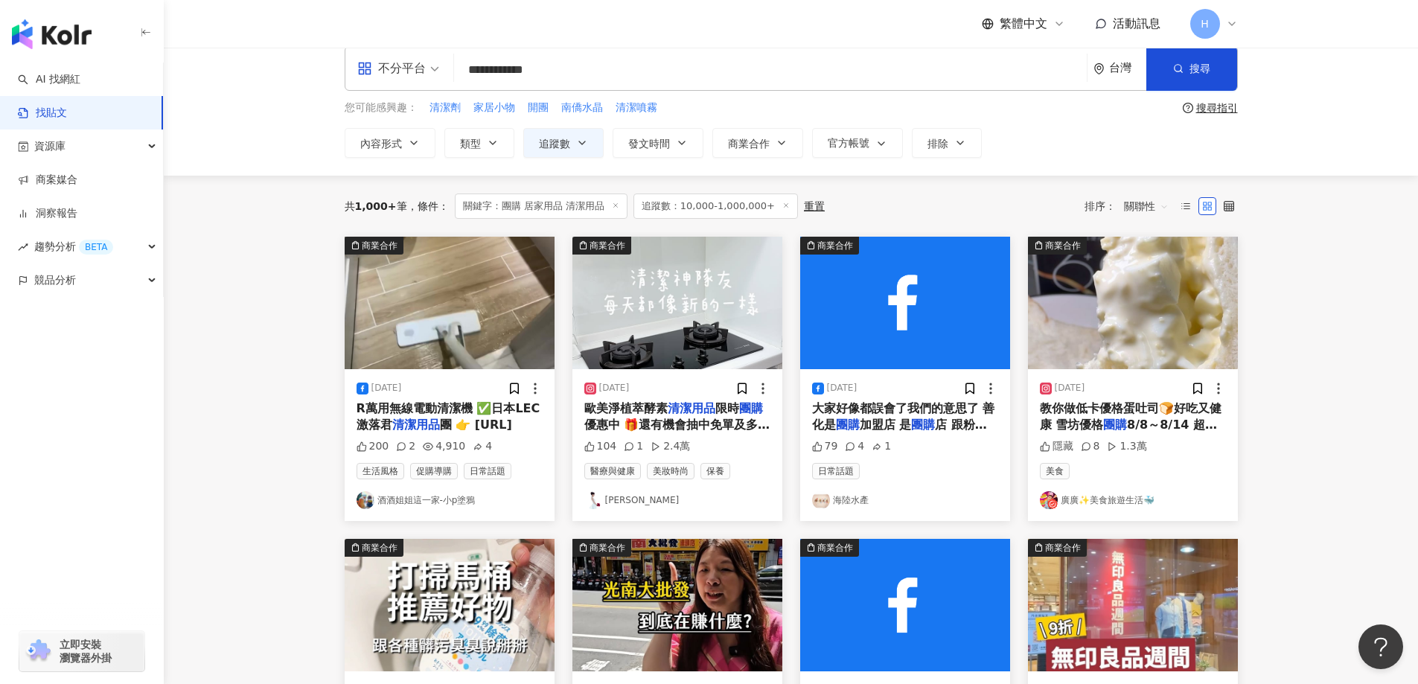
scroll to position [0, 0]
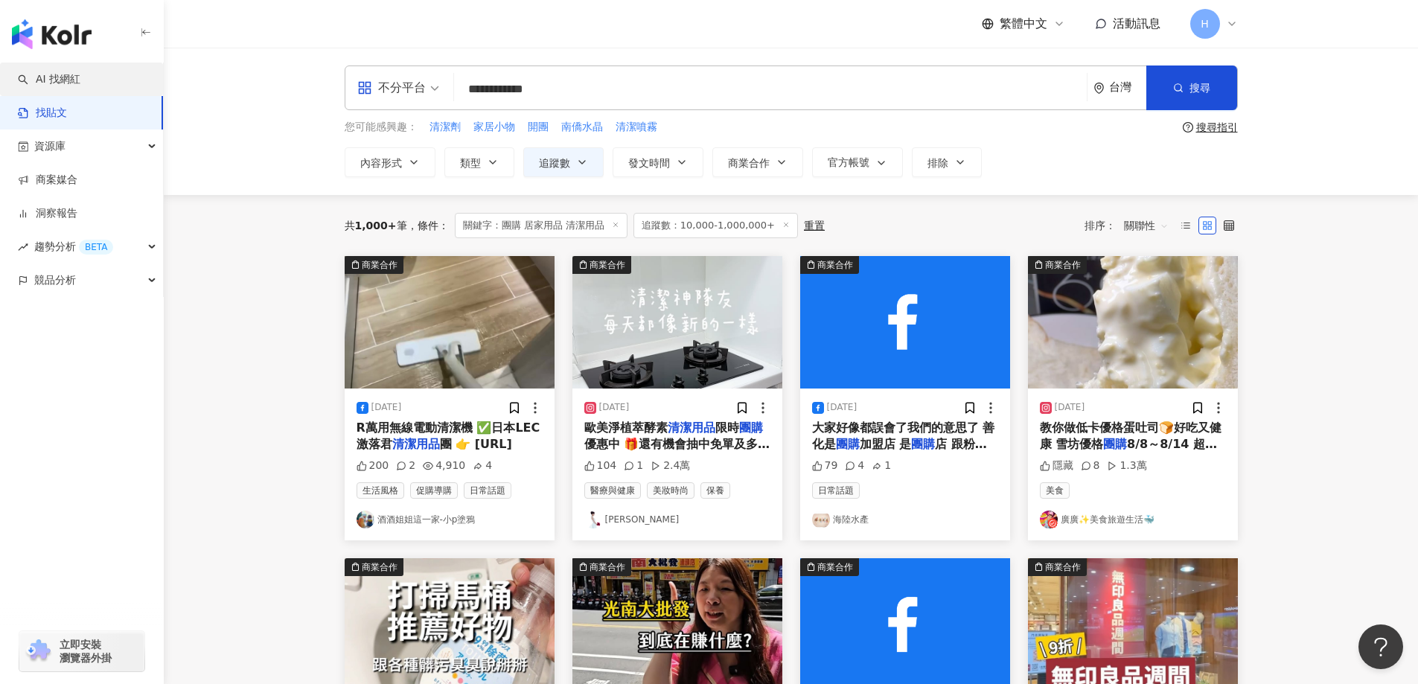
click at [44, 72] on link "AI 找網紅" at bounding box center [49, 79] width 63 height 15
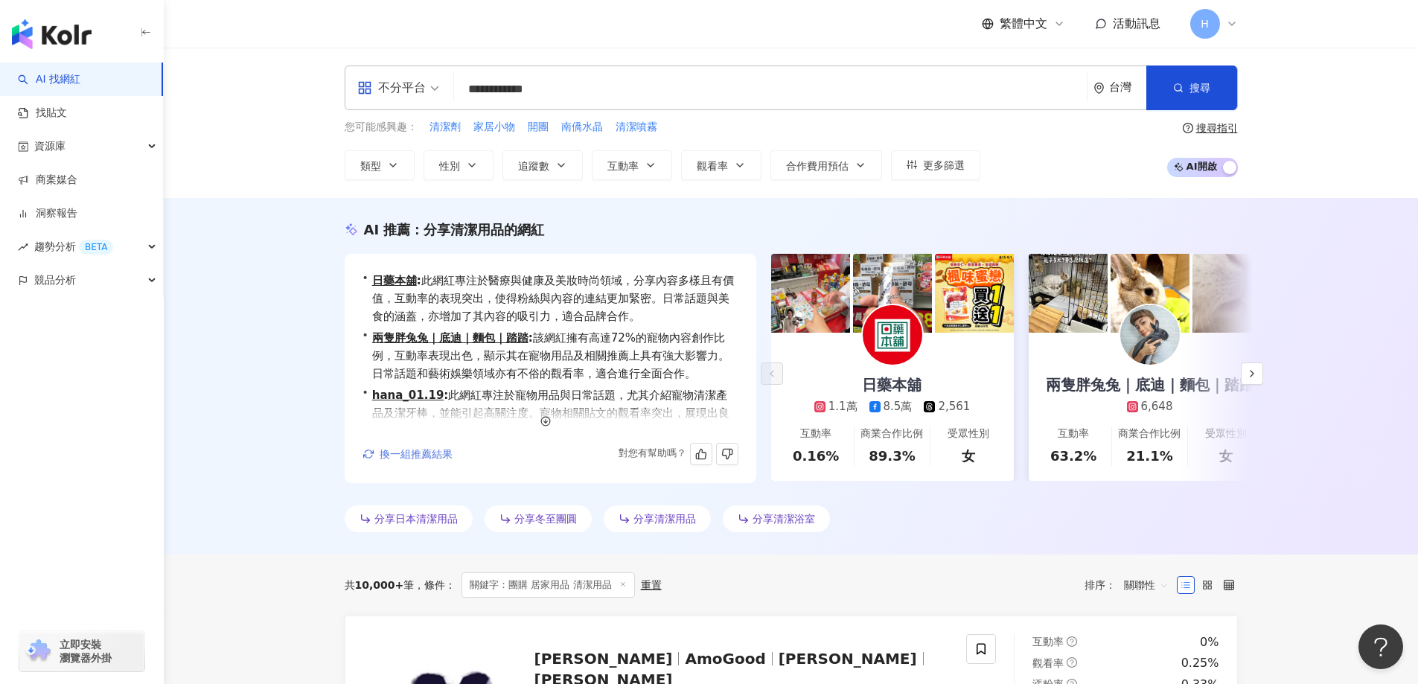
click at [441, 456] on span "換一組推薦結果" at bounding box center [416, 454] width 73 height 12
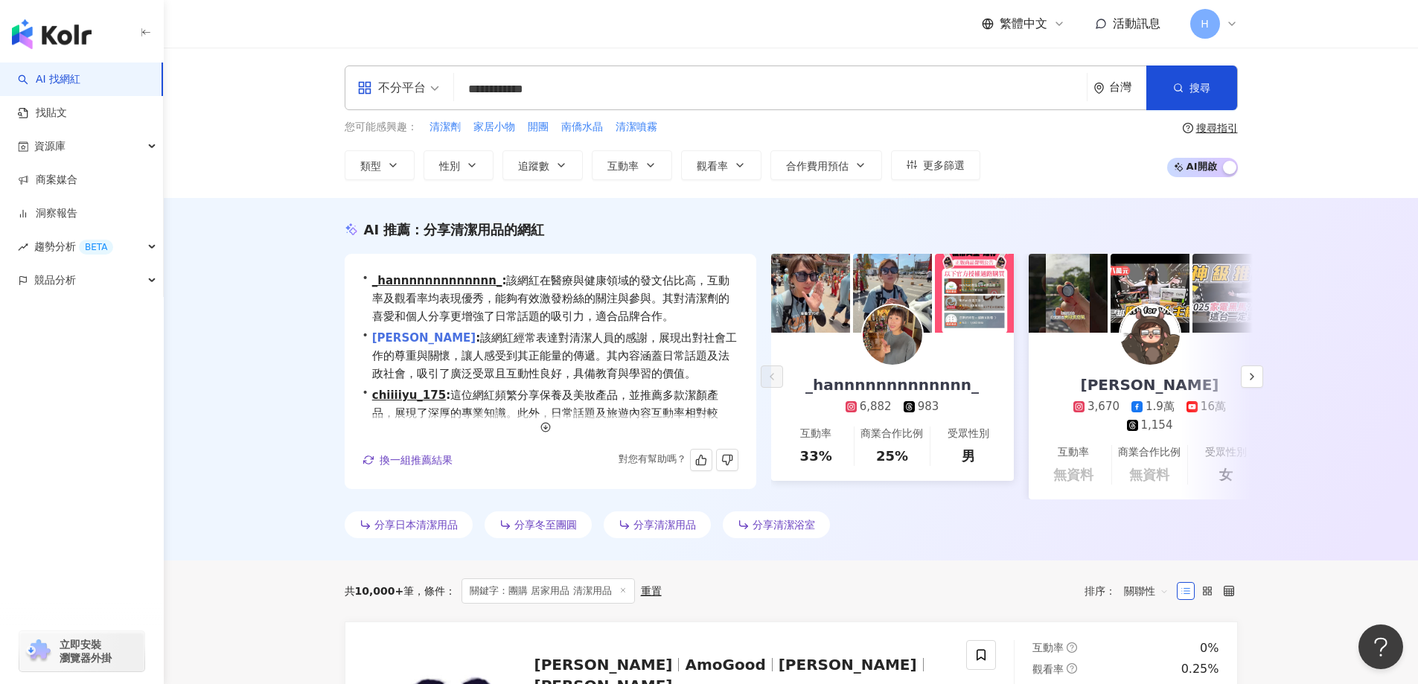
click at [402, 340] on link "Vito維特" at bounding box center [423, 337] width 103 height 13
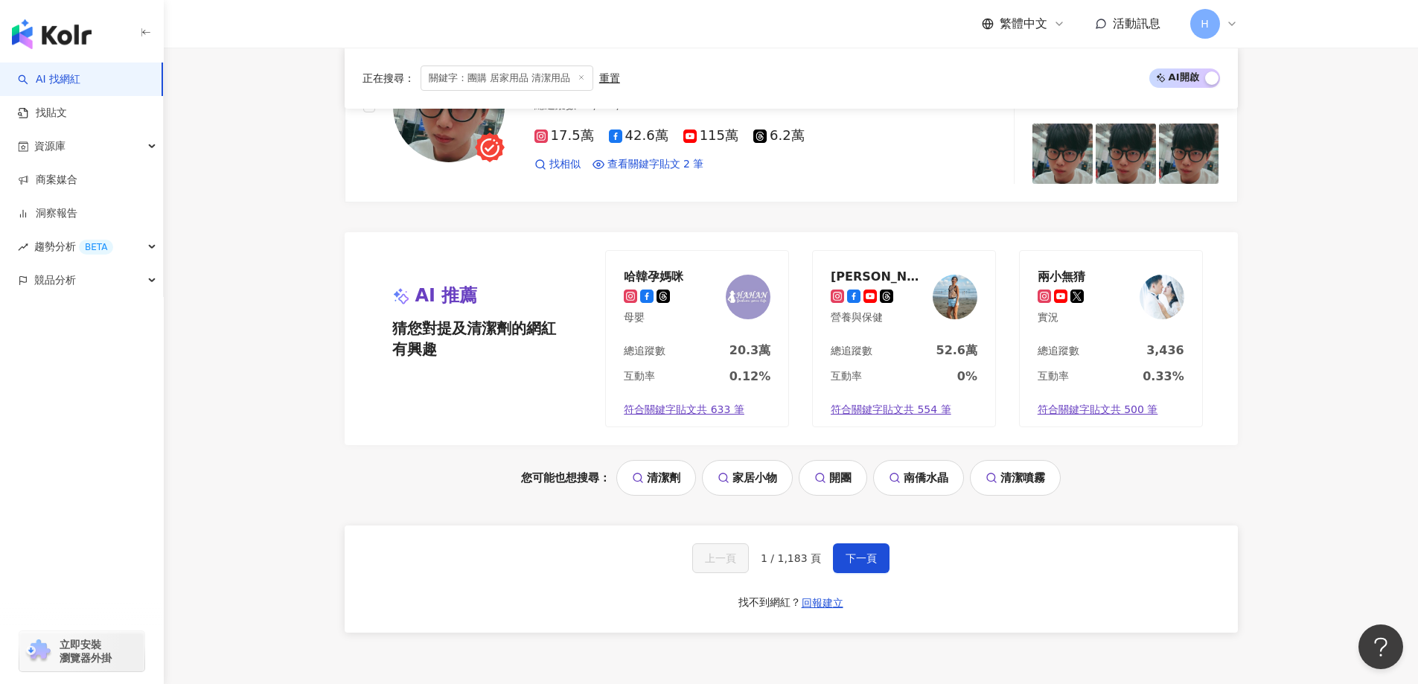
scroll to position [2977, 0]
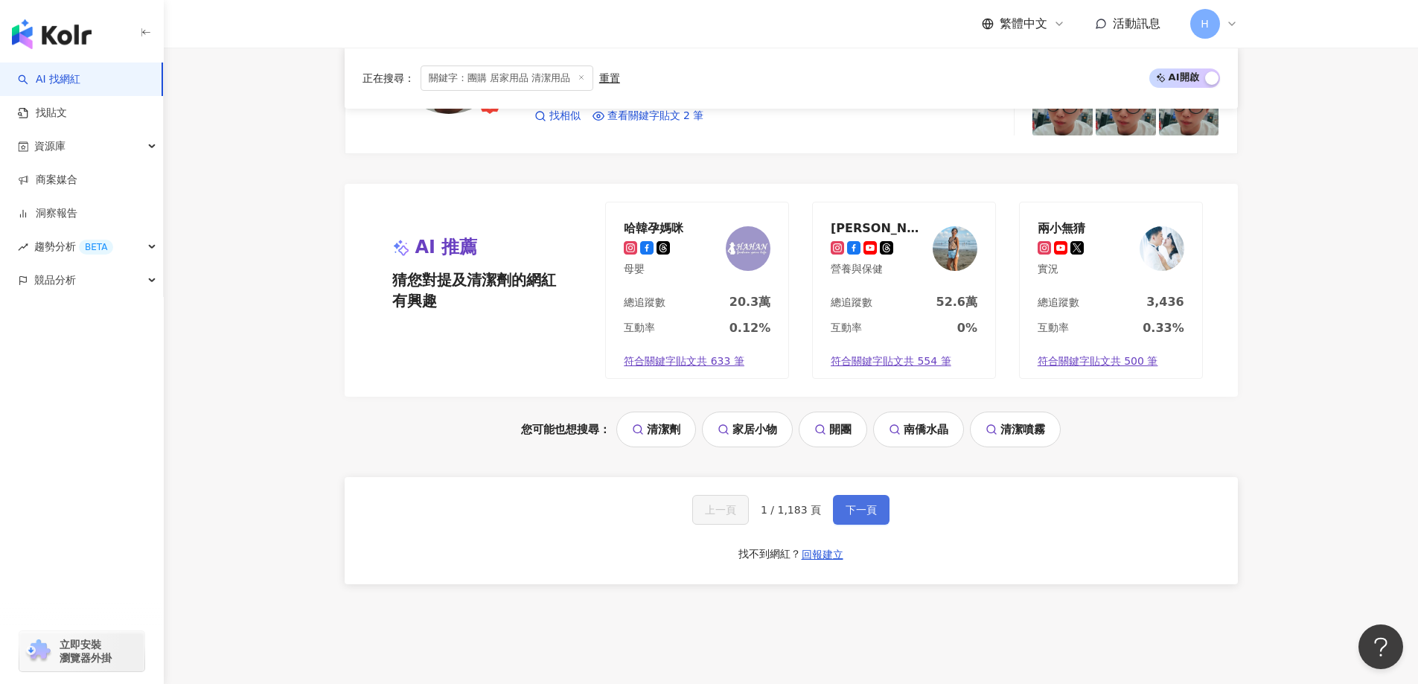
click at [864, 525] on button "下一頁" at bounding box center [861, 510] width 57 height 30
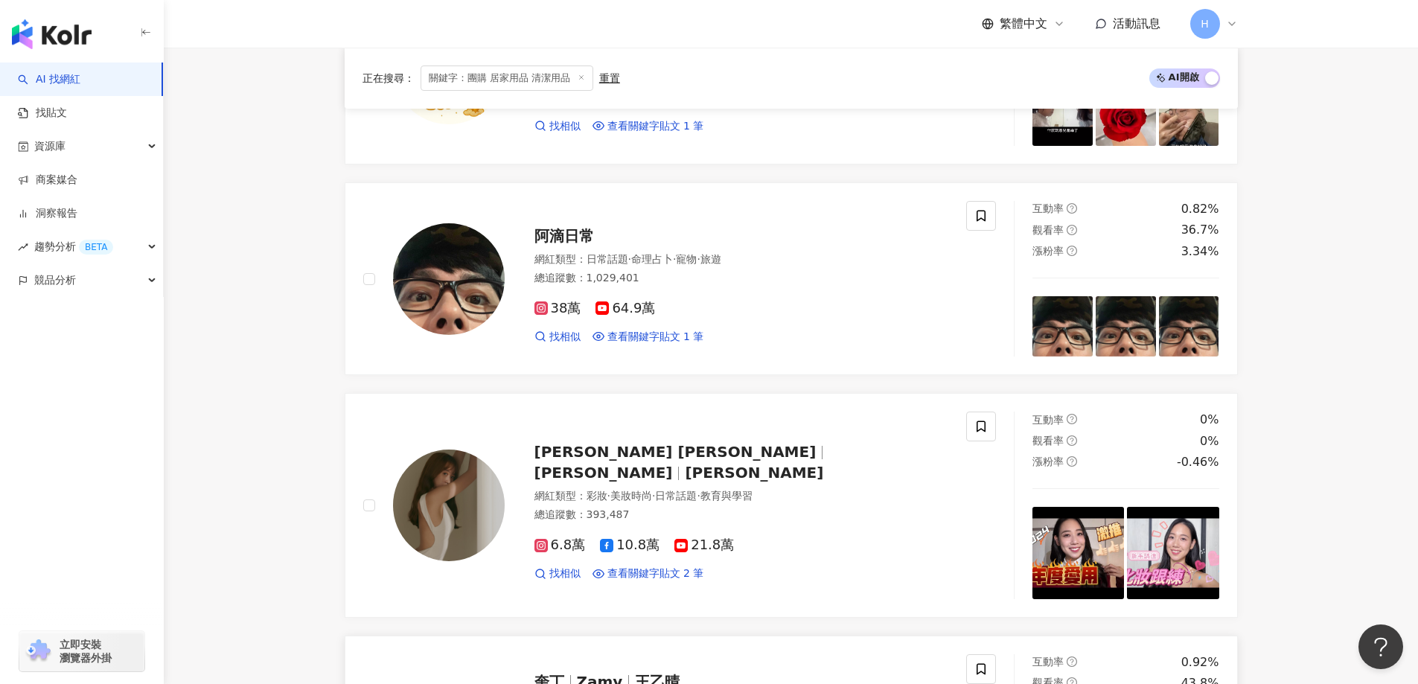
scroll to position [1379, 0]
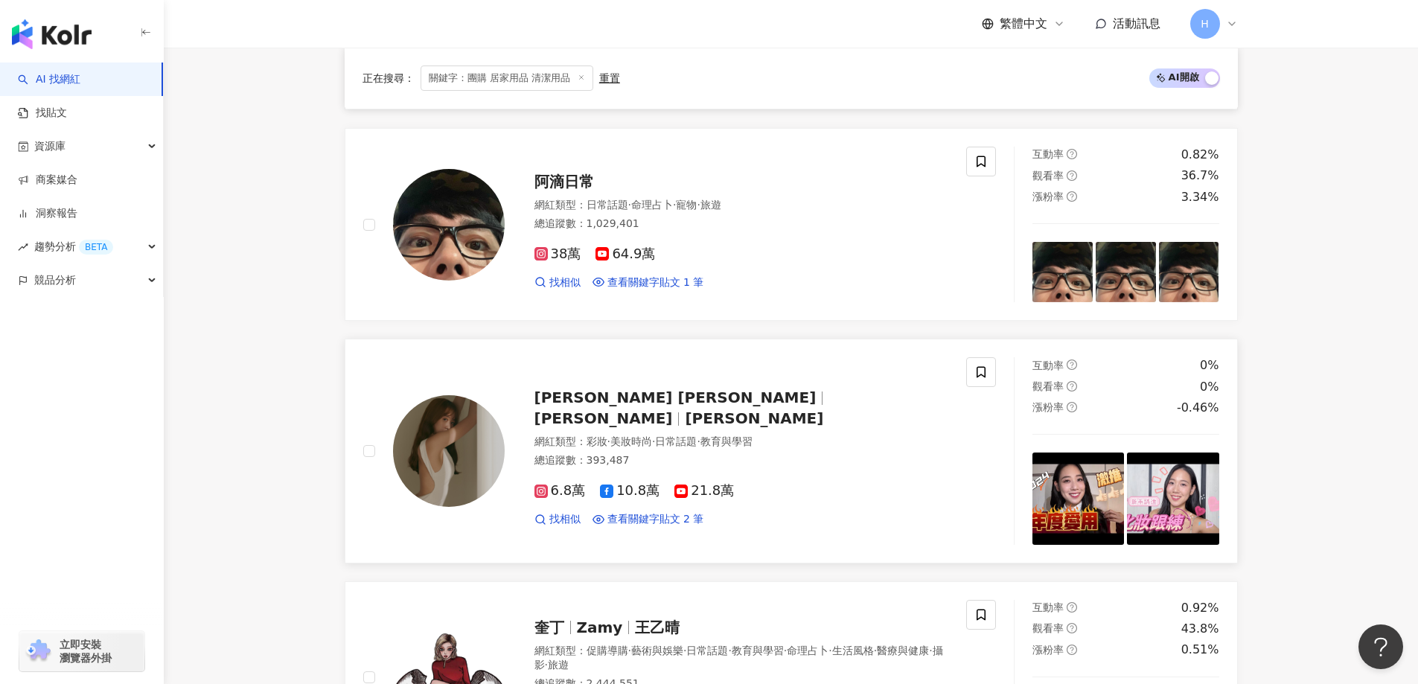
click at [777, 411] on span "Selina Cheng" at bounding box center [754, 418] width 138 height 18
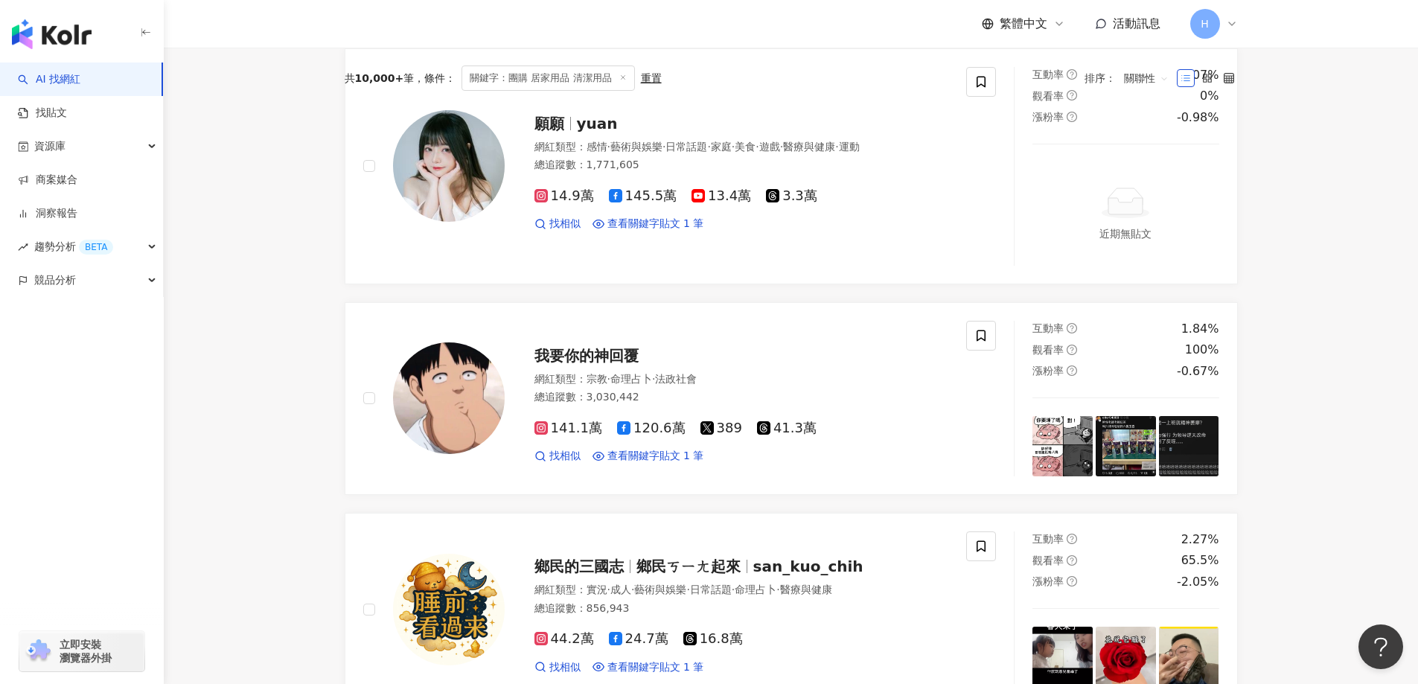
scroll to position [0, 0]
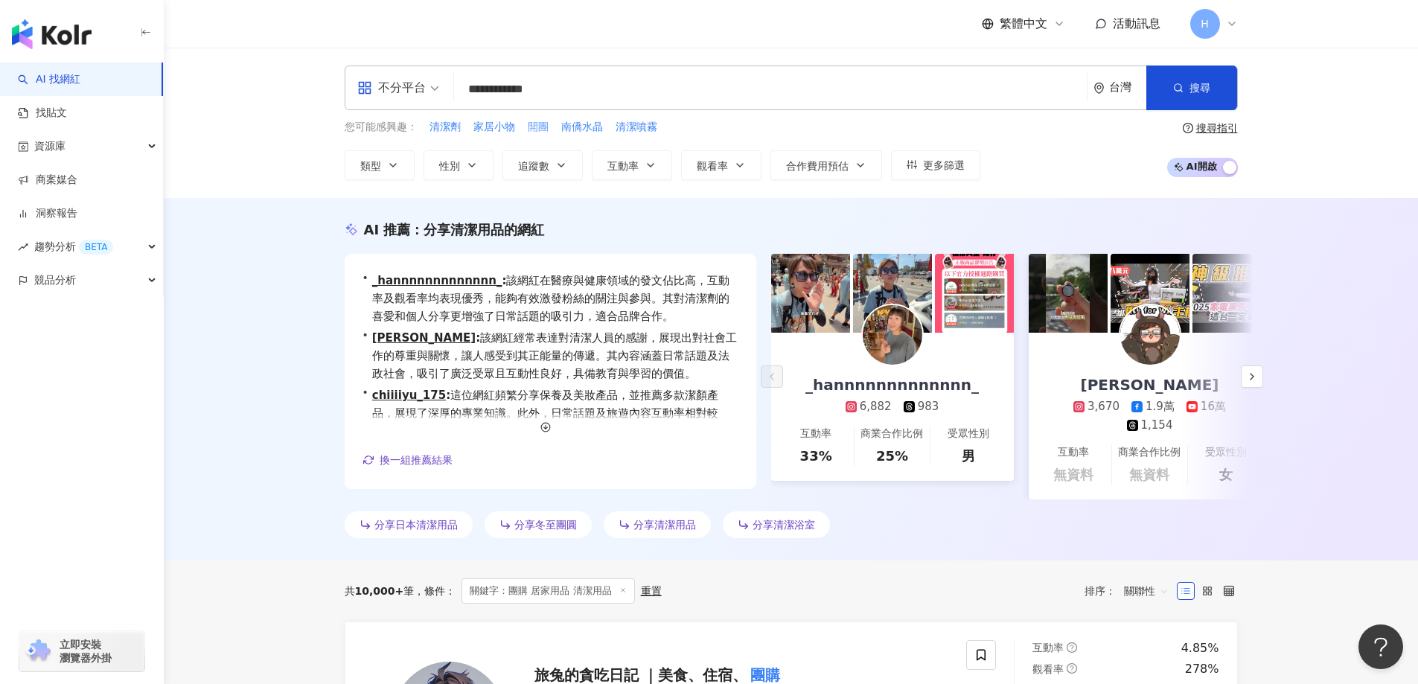
click at [542, 130] on span "開團" at bounding box center [538, 127] width 21 height 15
type input "**"
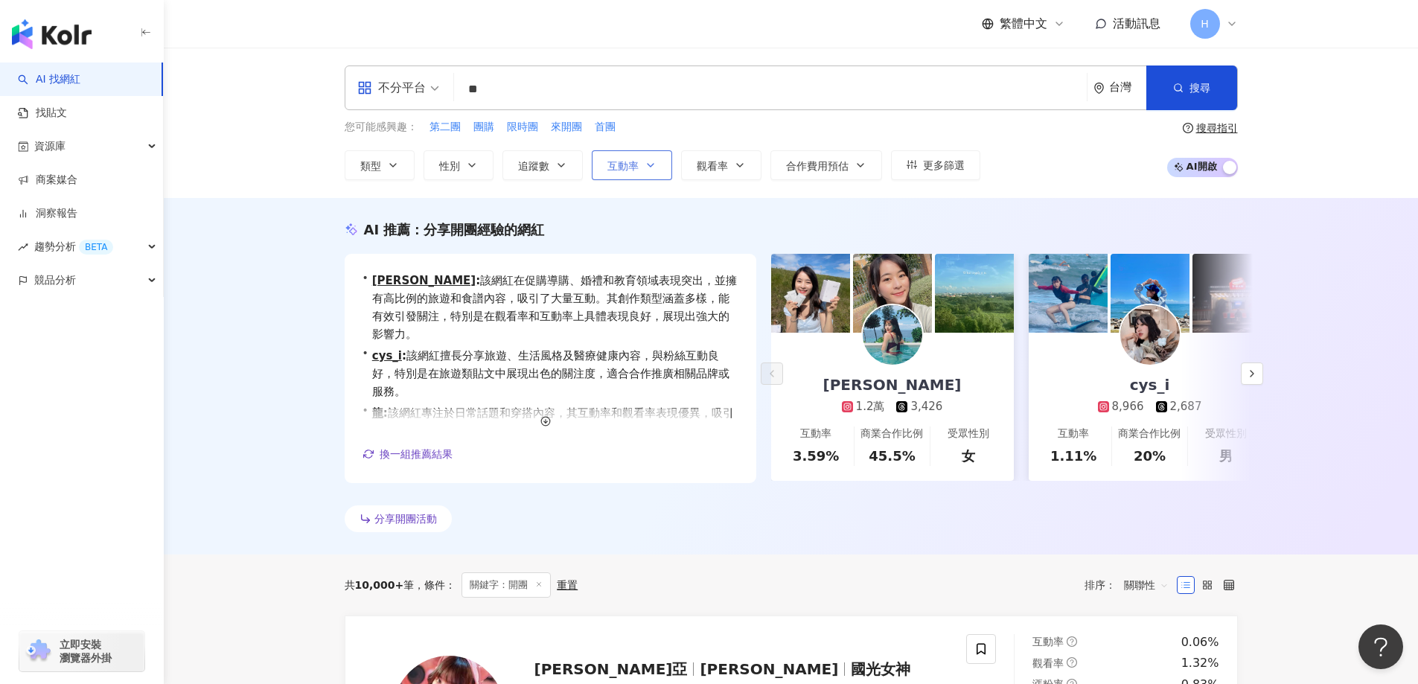
click at [632, 169] on span "互動率" at bounding box center [622, 166] width 31 height 12
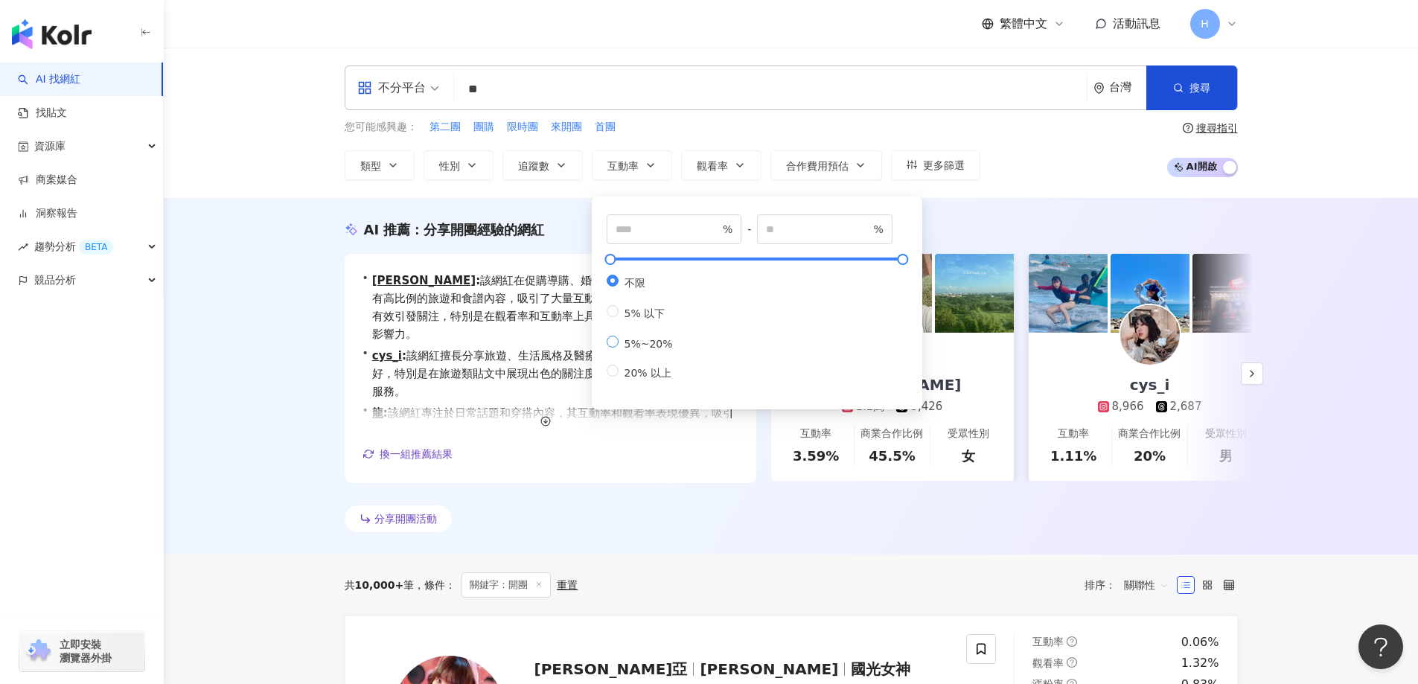
click at [641, 343] on span "5%~20%" at bounding box center [648, 344] width 60 height 12
type input "*"
type input "**"
click at [1057, 171] on div "您可能感興趣： 第二團 團購 限時團 來開團 首團 類型 性別 追蹤數 互動率 觀看率 合作費用預估 更多篩選 * % - ** % 不限 5% 以下 5%~…" at bounding box center [791, 149] width 893 height 61
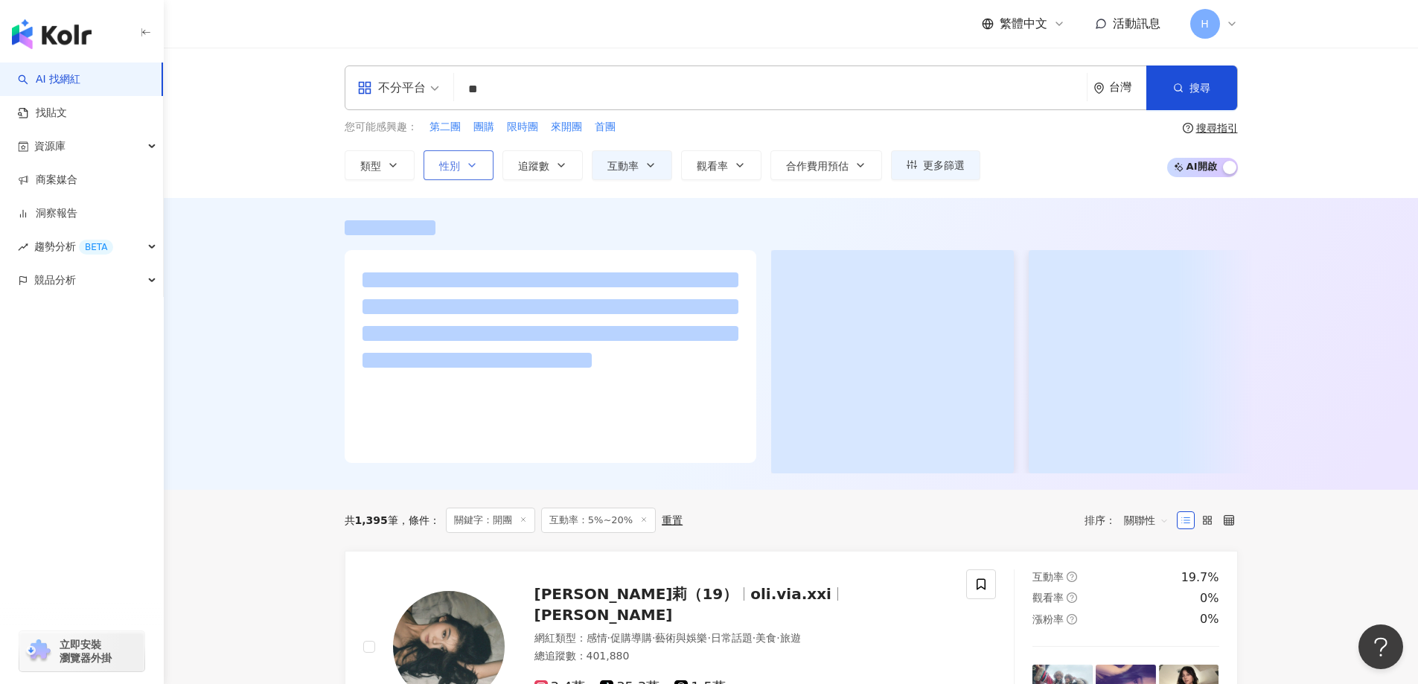
click at [439, 165] on span "性別" at bounding box center [449, 166] width 21 height 12
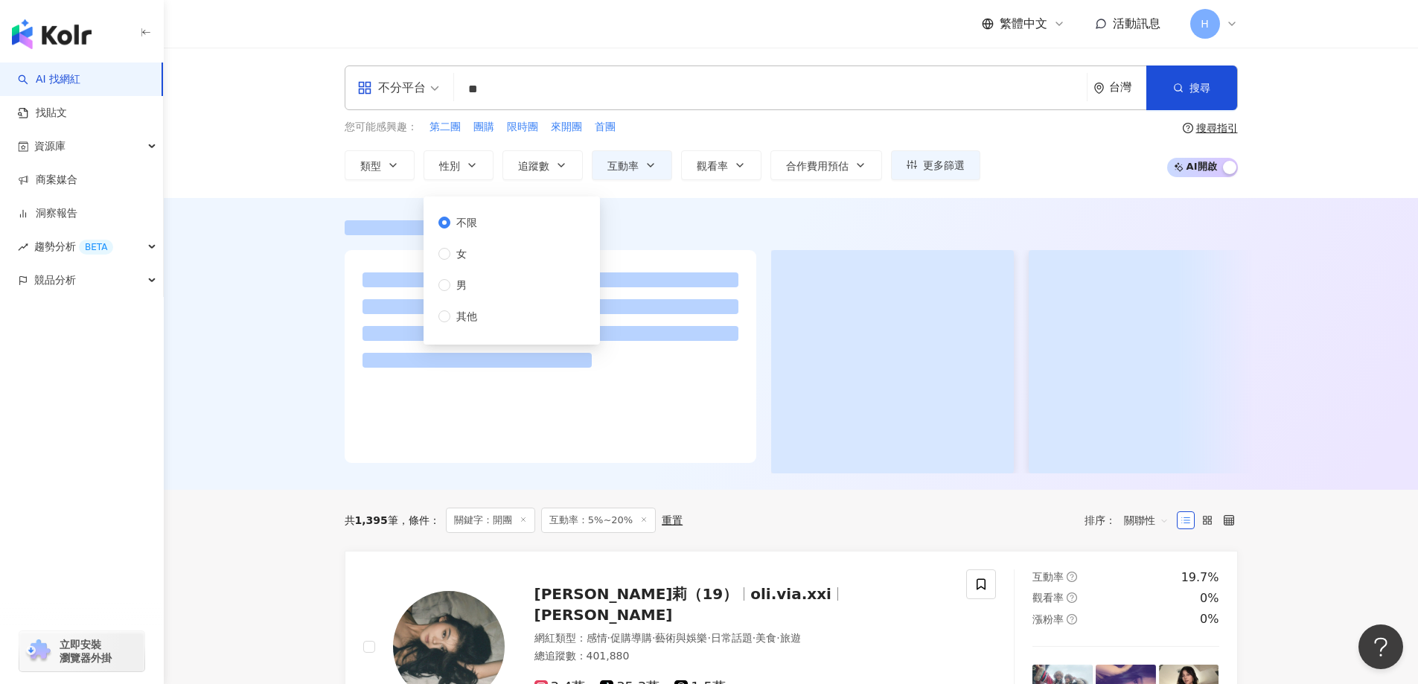
click at [501, 257] on div "不限 女 男 其他" at bounding box center [511, 270] width 159 height 130
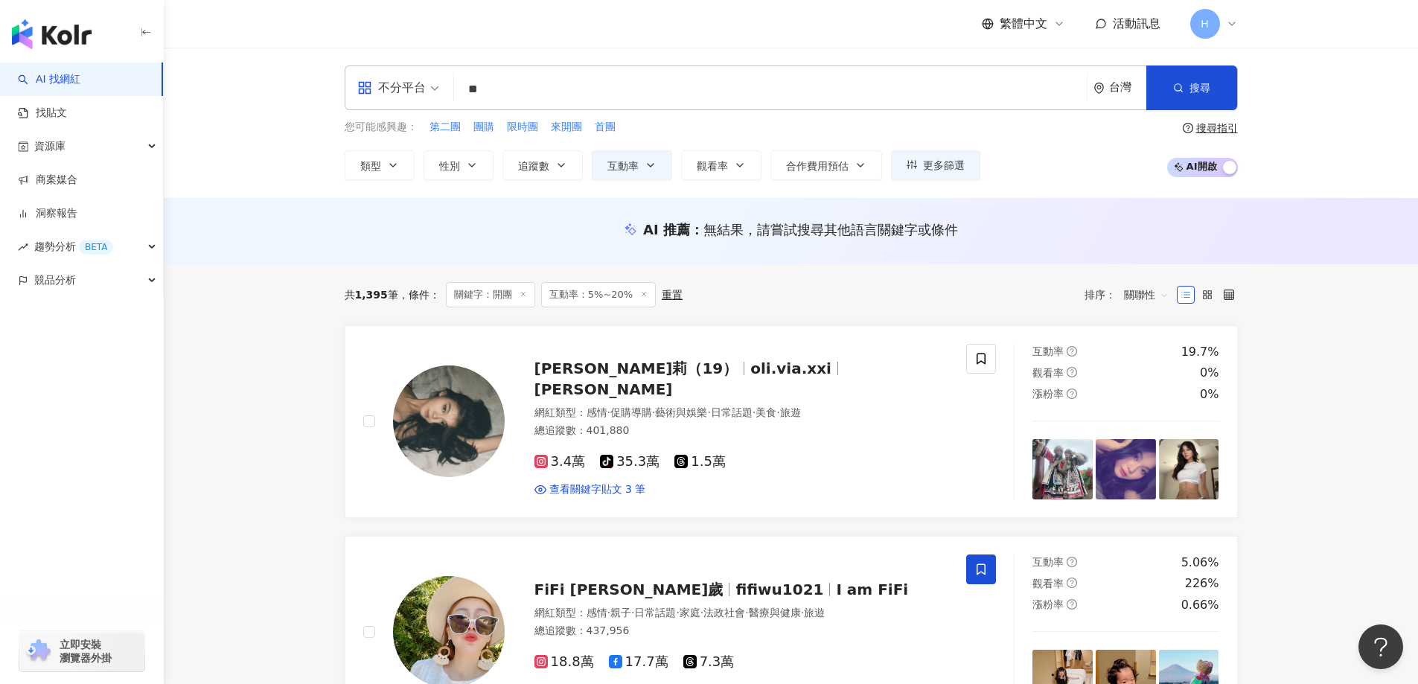
click at [284, 223] on div "AI 推薦 ： 無結果，請嘗試搜尋其他語言關鍵字或條件" at bounding box center [791, 231] width 1254 height 66
click at [541, 456] on rect at bounding box center [541, 461] width 10 height 10
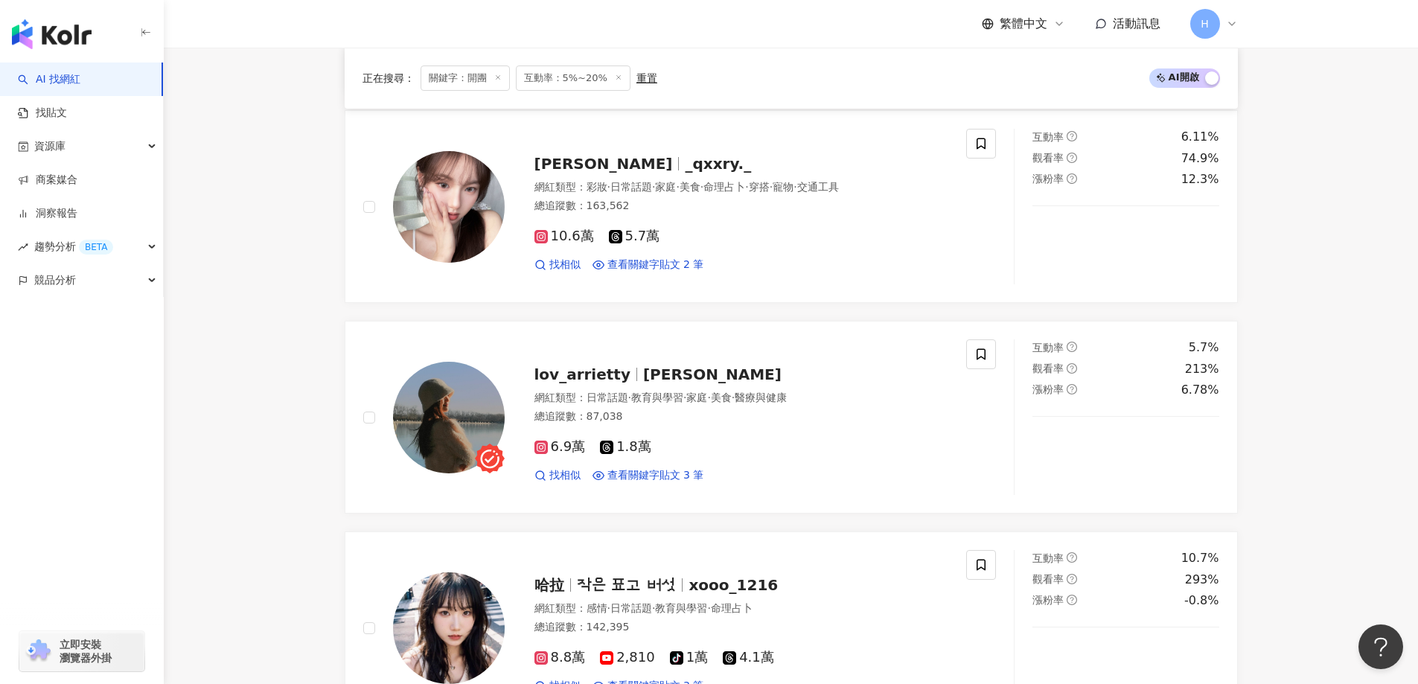
scroll to position [1935, 0]
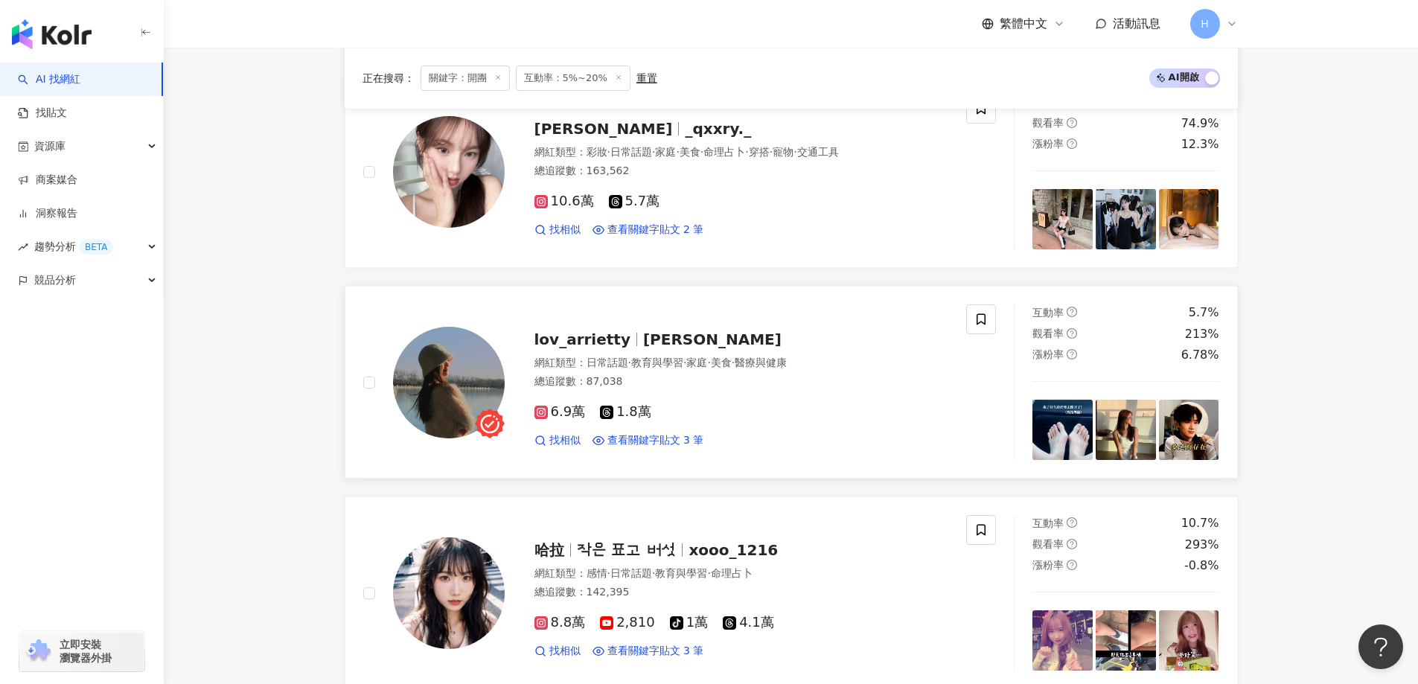
click at [464, 380] on img at bounding box center [449, 383] width 112 height 112
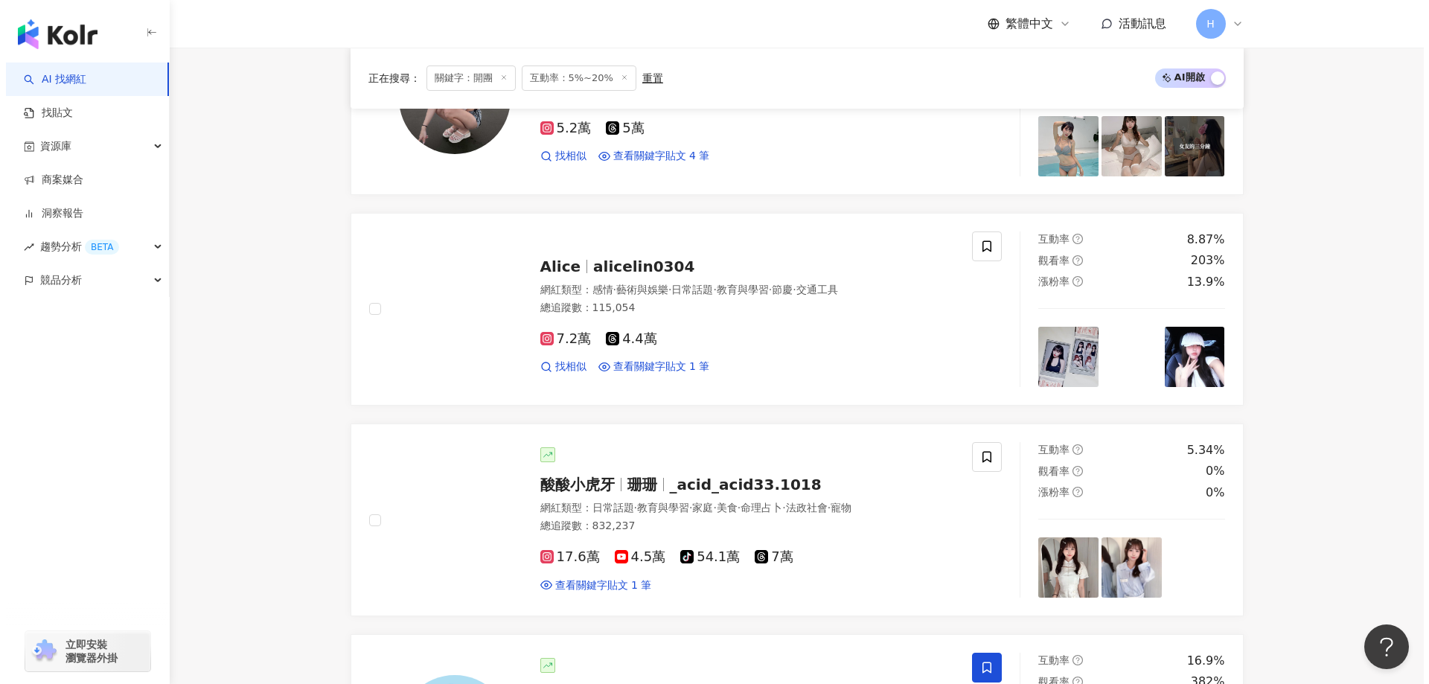
scroll to position [0, 0]
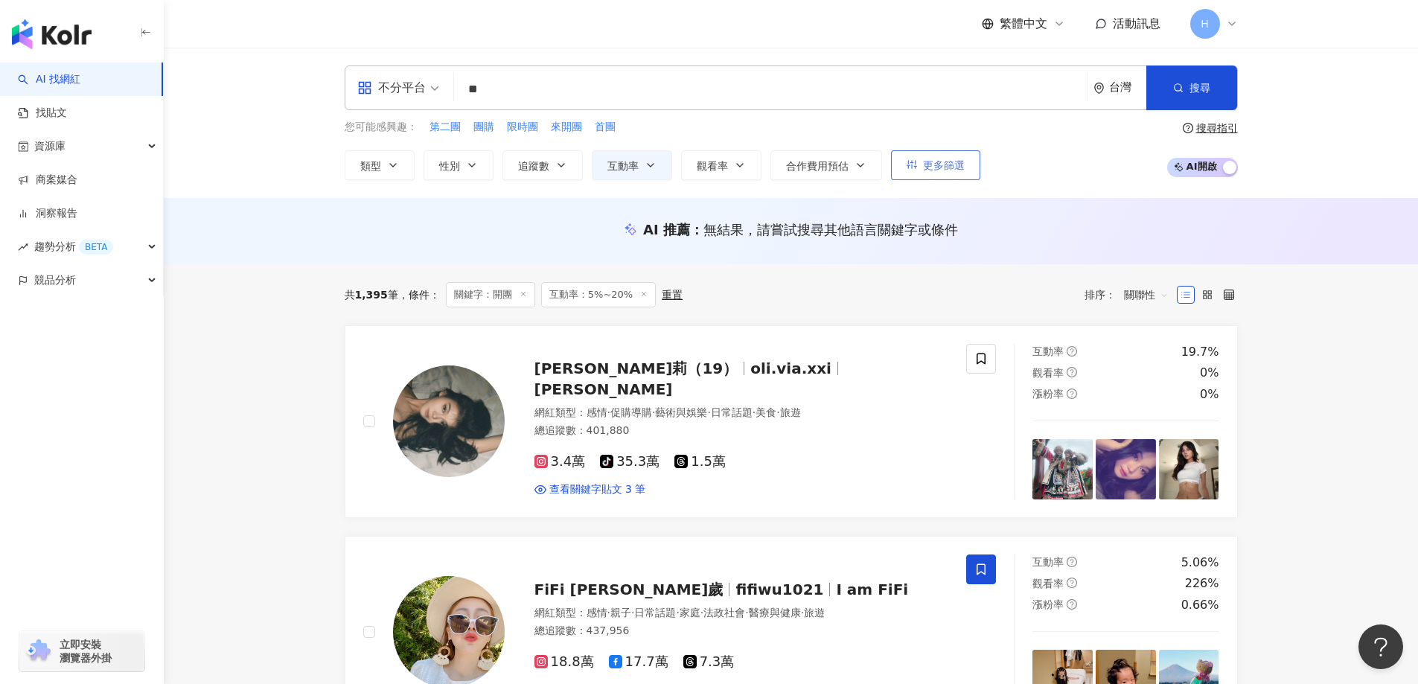
click at [924, 161] on span "更多篩選" at bounding box center [944, 165] width 42 height 12
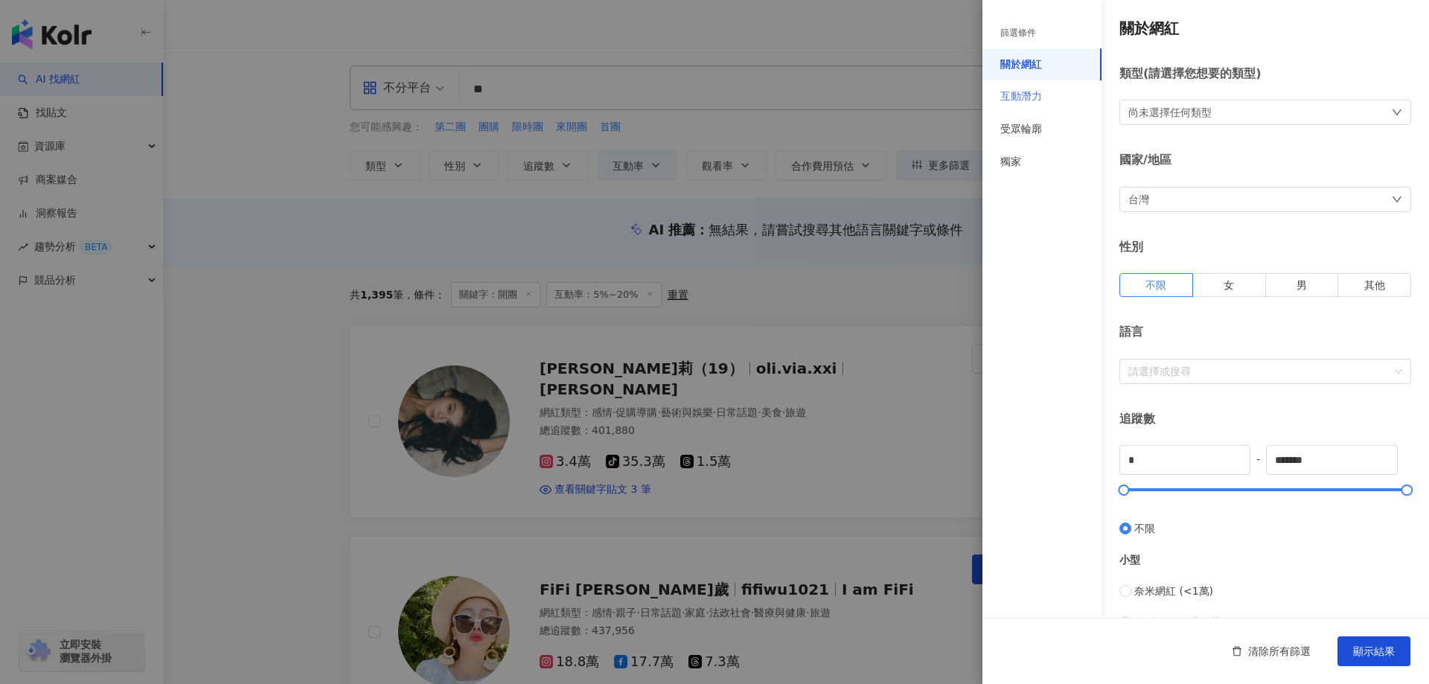
click at [1059, 89] on div "互動潛力" at bounding box center [1041, 96] width 119 height 33
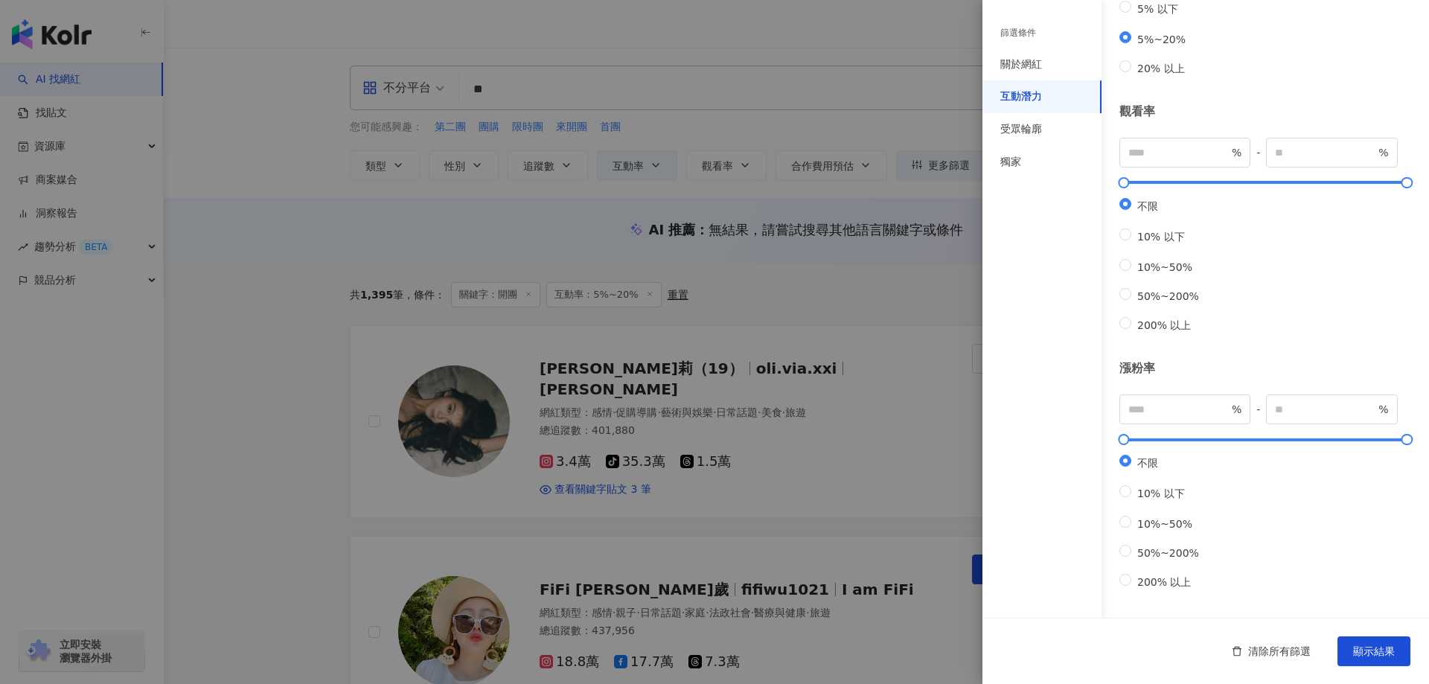
scroll to position [314, 0]
click at [1035, 124] on div "受眾輪廓" at bounding box center [1021, 129] width 42 height 15
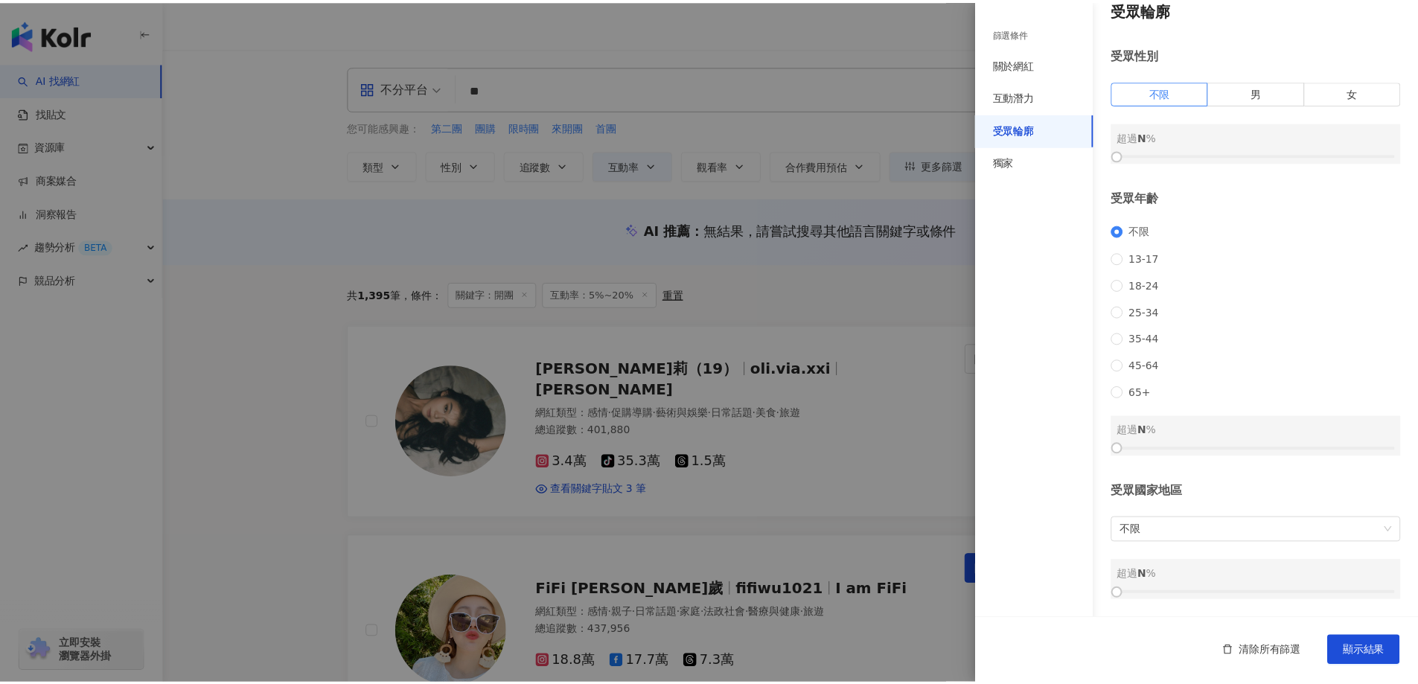
scroll to position [39, 0]
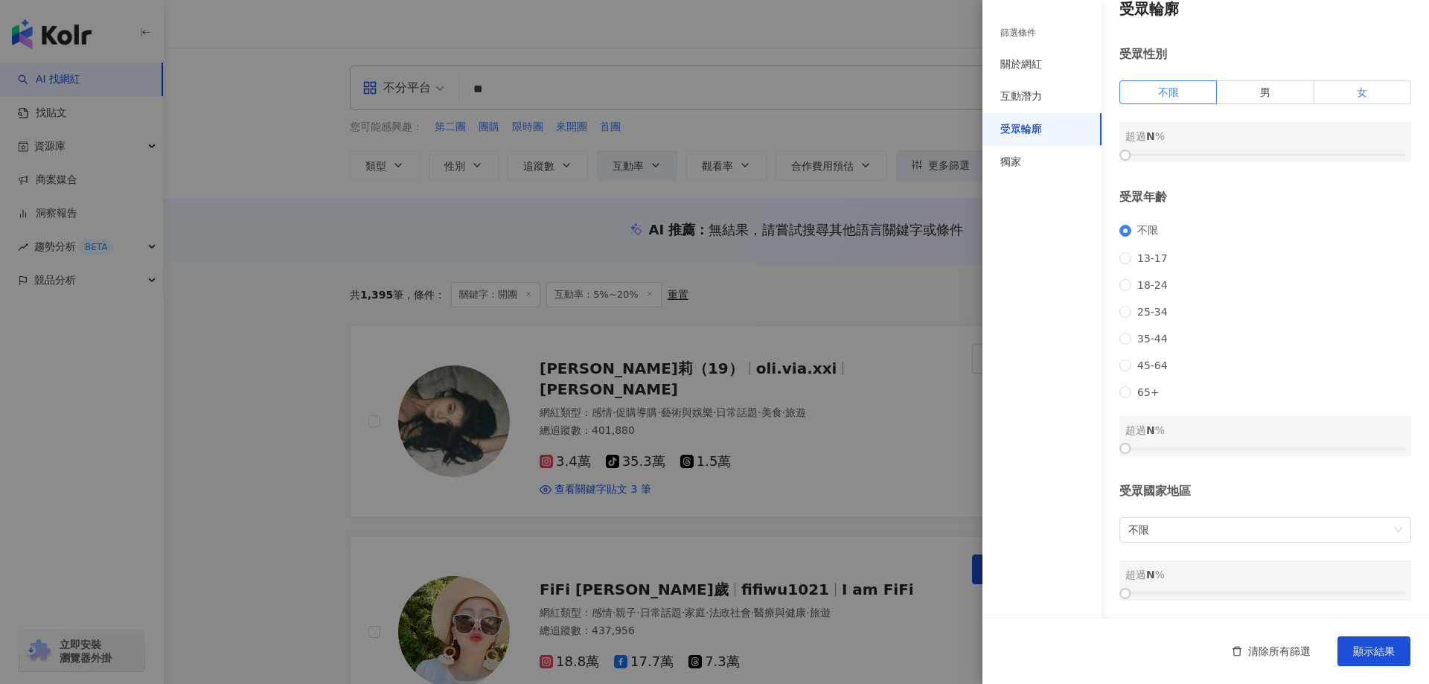
click at [1326, 80] on label "女" at bounding box center [1362, 92] width 97 height 24
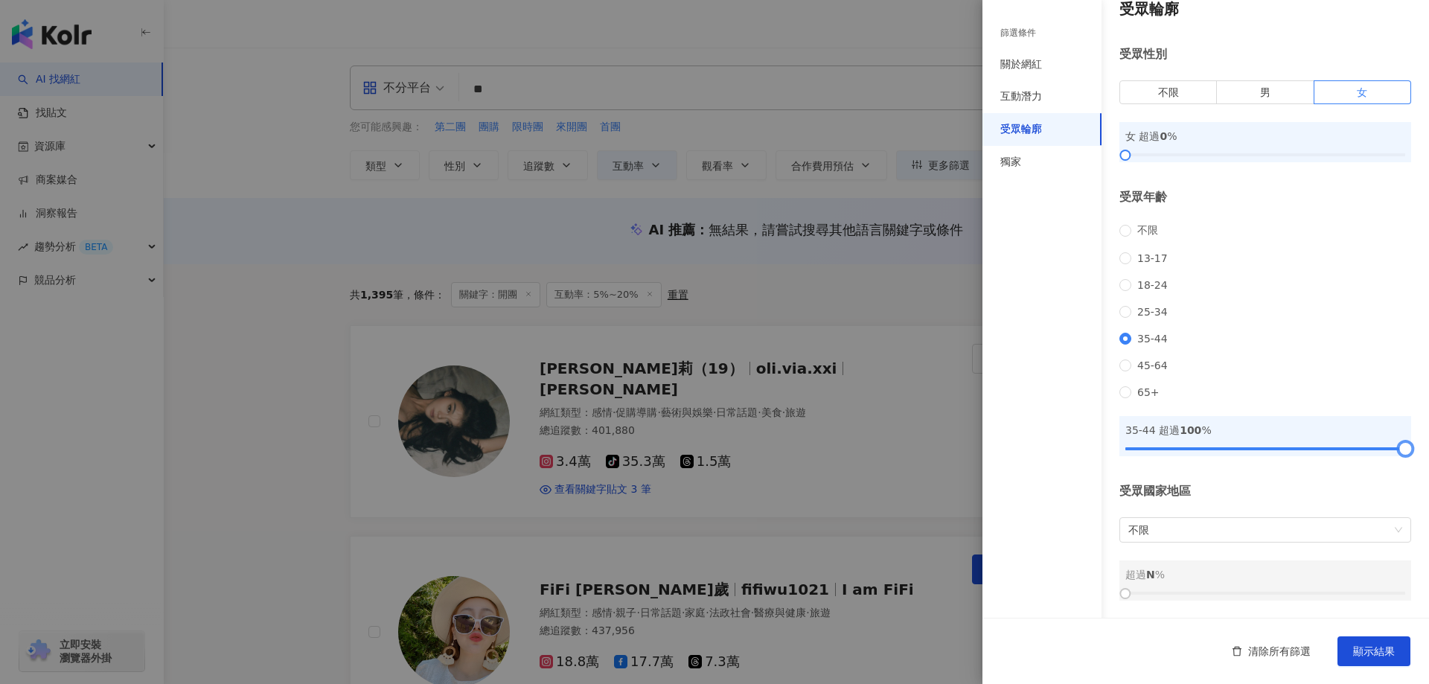
drag, startPoint x: 1132, startPoint y: 452, endPoint x: 1428, endPoint y: 453, distance: 296.2
click at [1417, 453] on div "篩選條件 關於網紅 互動潛力 受眾輪廓 獨家 關於網紅 類型 ( 請選擇您想要的類型 ) 尚未選擇任何類型 國家/地區 台灣 性別 不限 女 男 其他 語言 …" at bounding box center [1205, 342] width 446 height 684
click at [1109, 452] on div "受眾輪廓 受眾性別 不限 男 女 女 超過 0 % 受眾年齡 不限 13-17 18-24 25-34 35-44 45-64 65+ 35-44 超過 0 …" at bounding box center [1205, 300] width 446 height 638
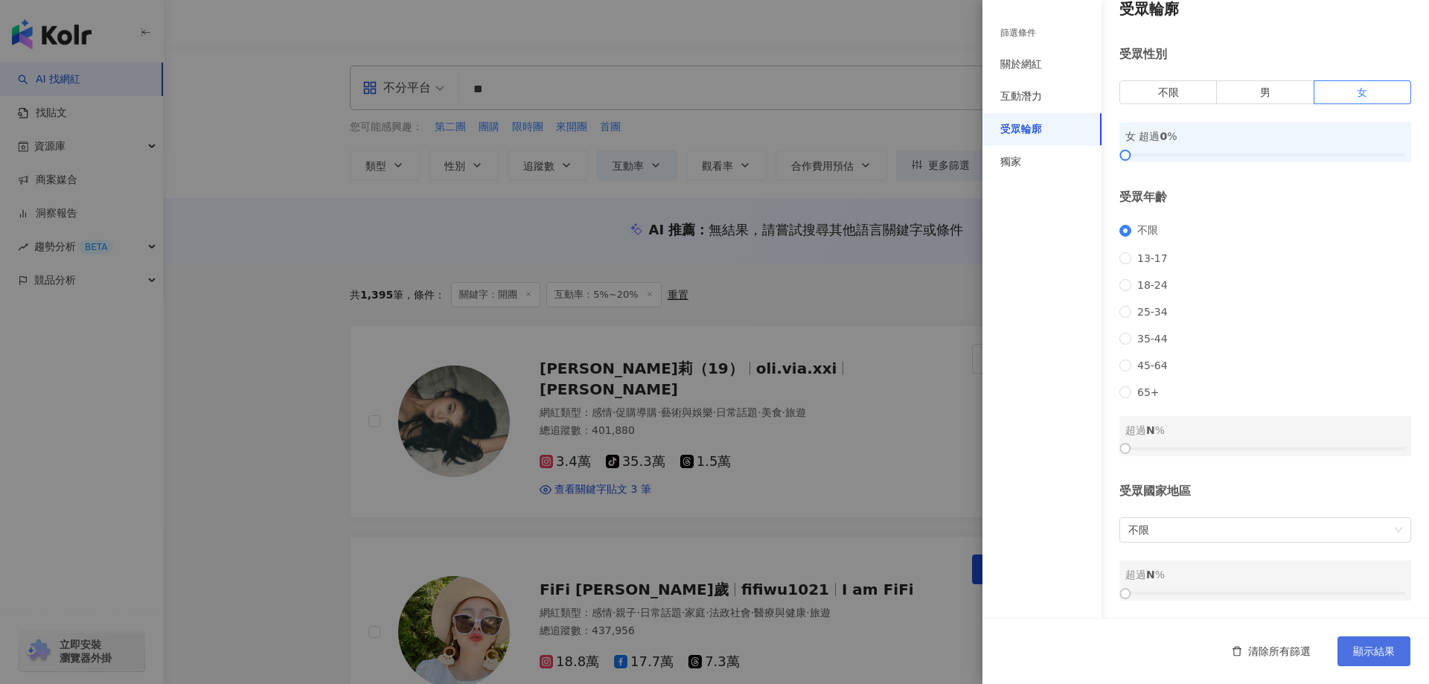
click at [1368, 645] on span "顯示結果" at bounding box center [1374, 651] width 42 height 12
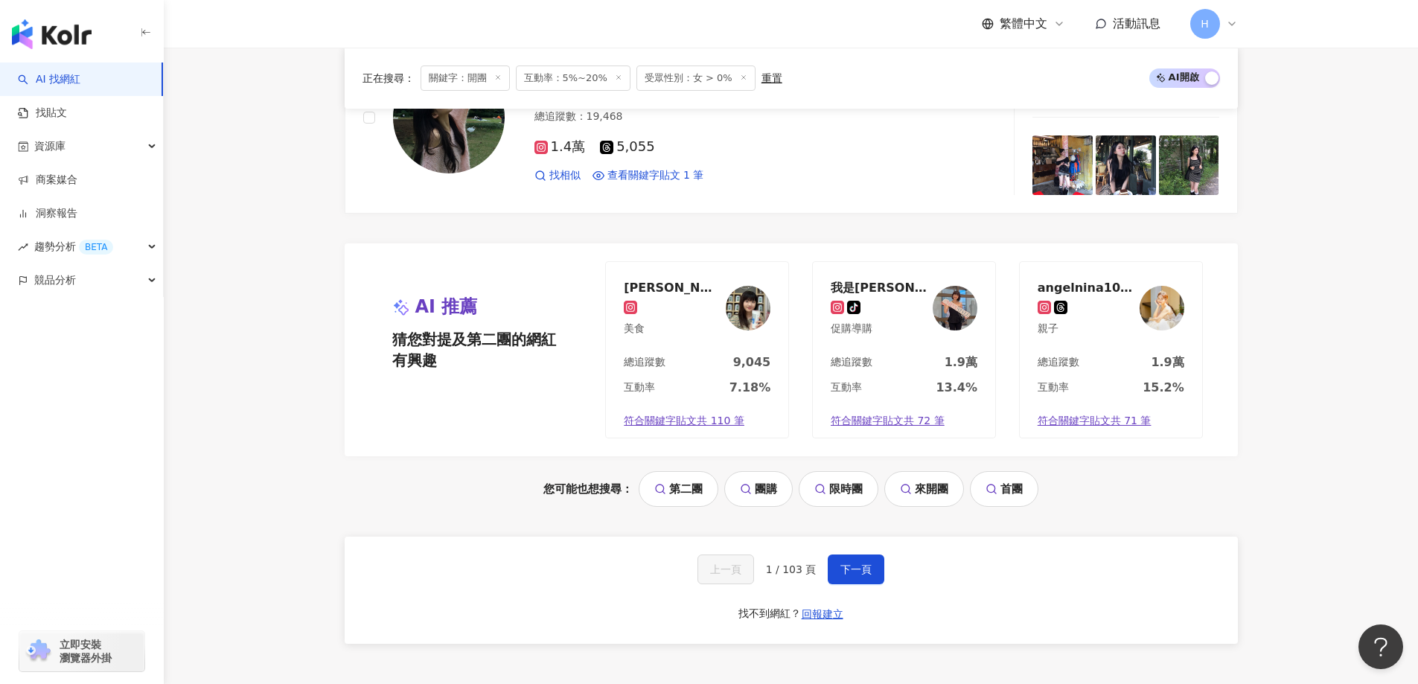
scroll to position [2679, 0]
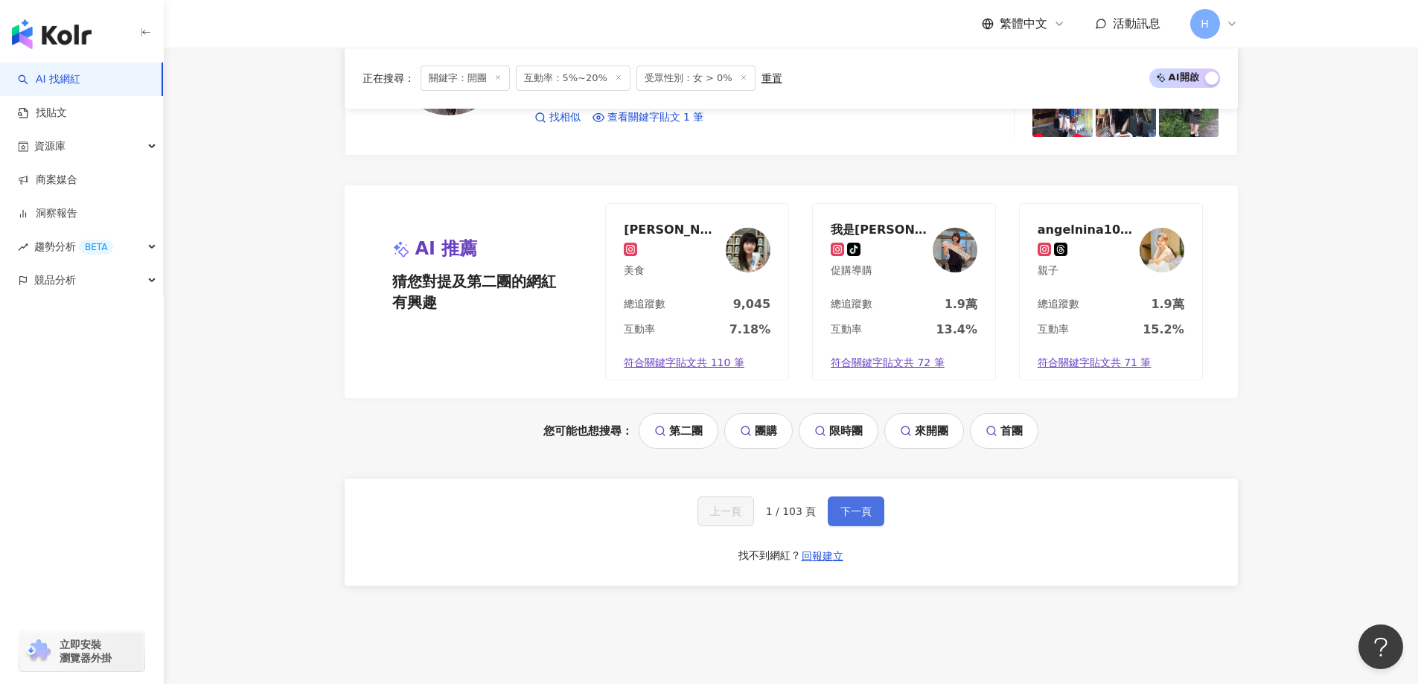
click at [864, 516] on span "下一頁" at bounding box center [855, 511] width 31 height 12
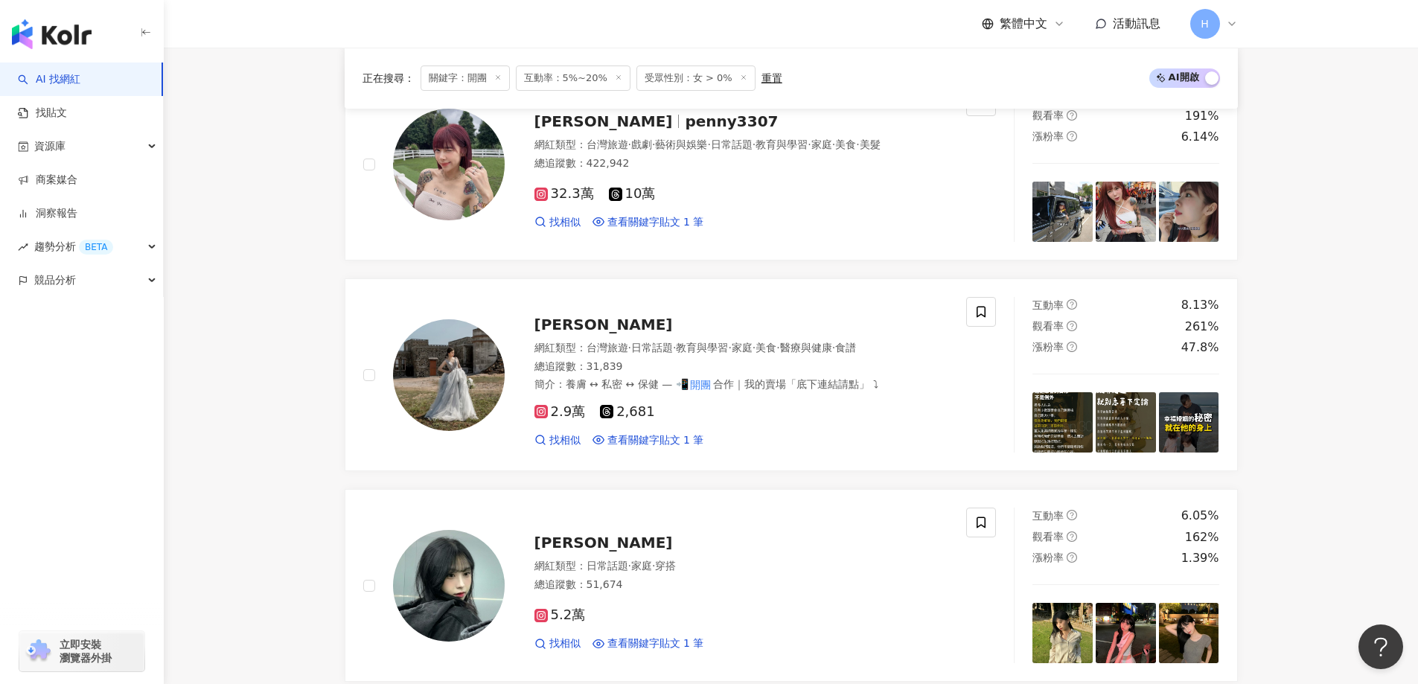
scroll to position [1931, 0]
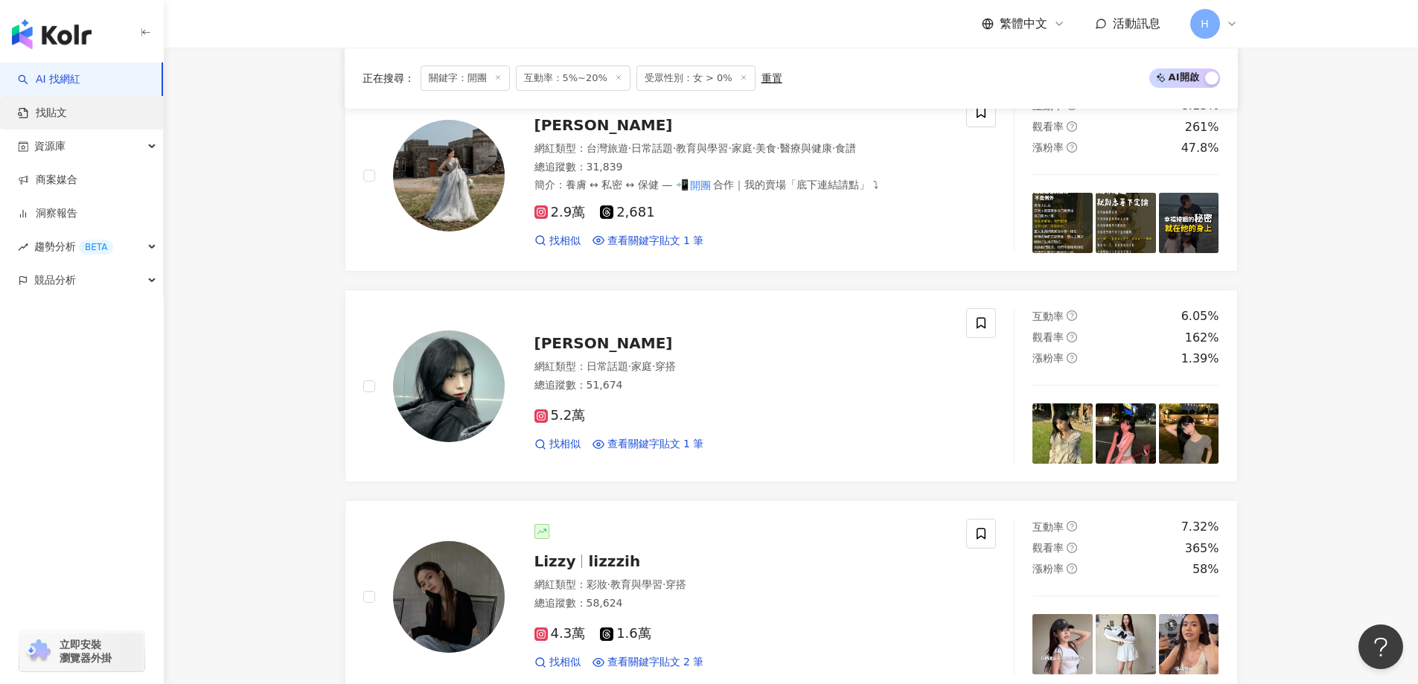
click at [55, 121] on link "找貼文" at bounding box center [42, 113] width 49 height 15
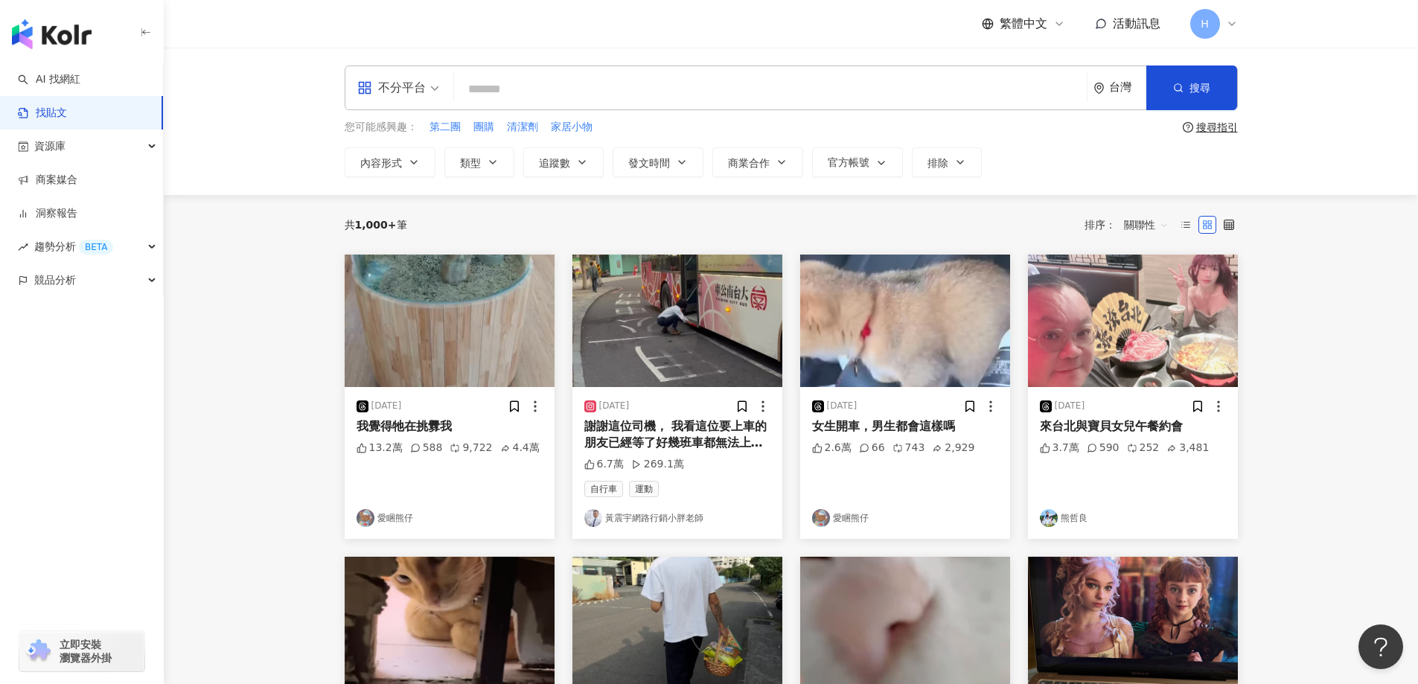
click at [432, 86] on span "不分平台" at bounding box center [398, 88] width 82 height 24
click at [426, 152] on div "Instagram" at bounding box center [403, 156] width 84 height 19
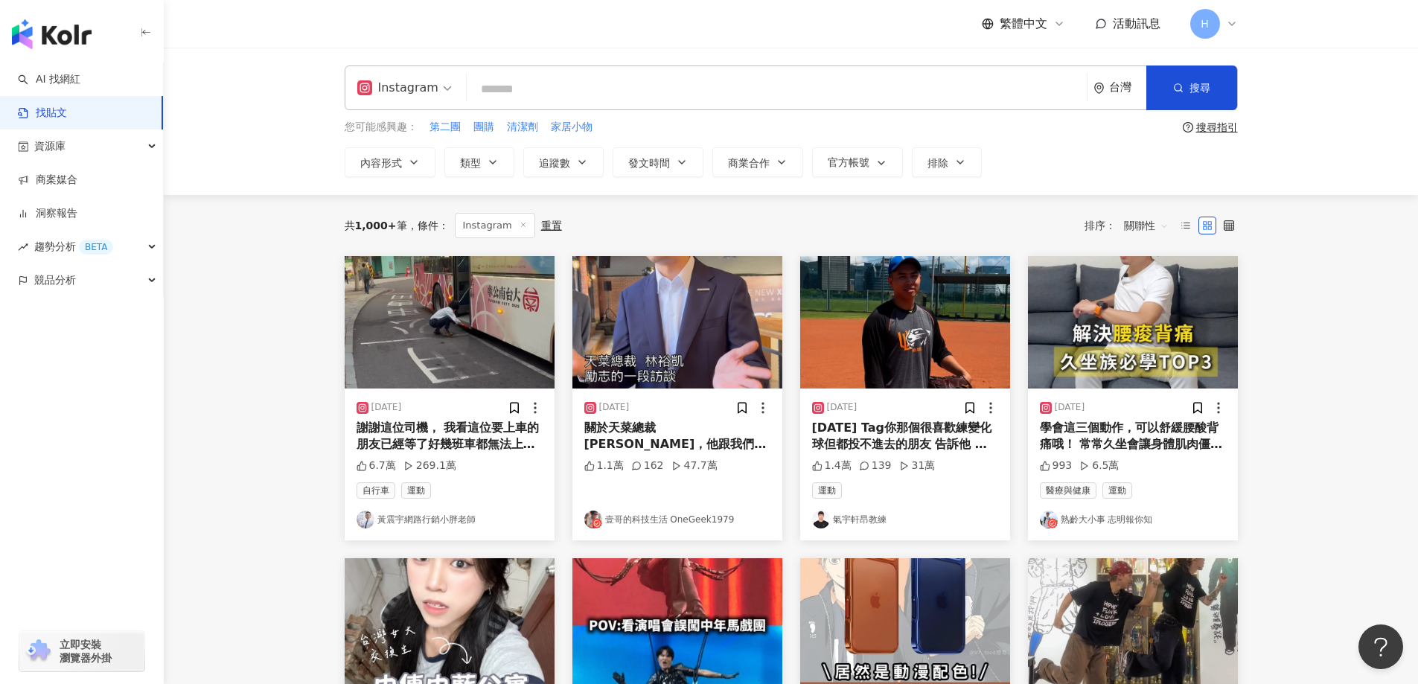
click at [537, 89] on input "search" at bounding box center [777, 89] width 608 height 32
type input "*****"
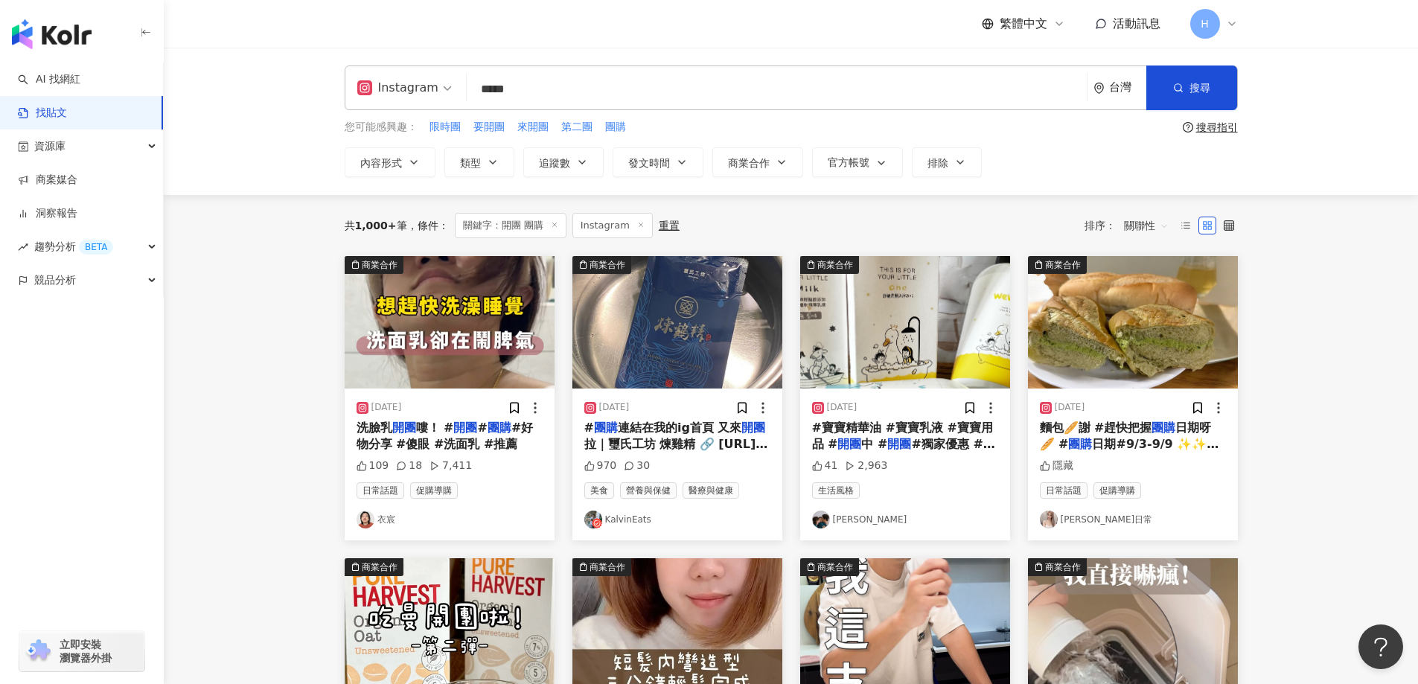
click at [679, 178] on div "Instagram 開團 團購 ***** 台灣 搜尋 searchOperator 插入語法 完全符合 "" 聯集 OR 交集 AND 排除 - 群組 {}…" at bounding box center [791, 121] width 1254 height 147
click at [679, 163] on icon "button" at bounding box center [682, 162] width 12 height 12
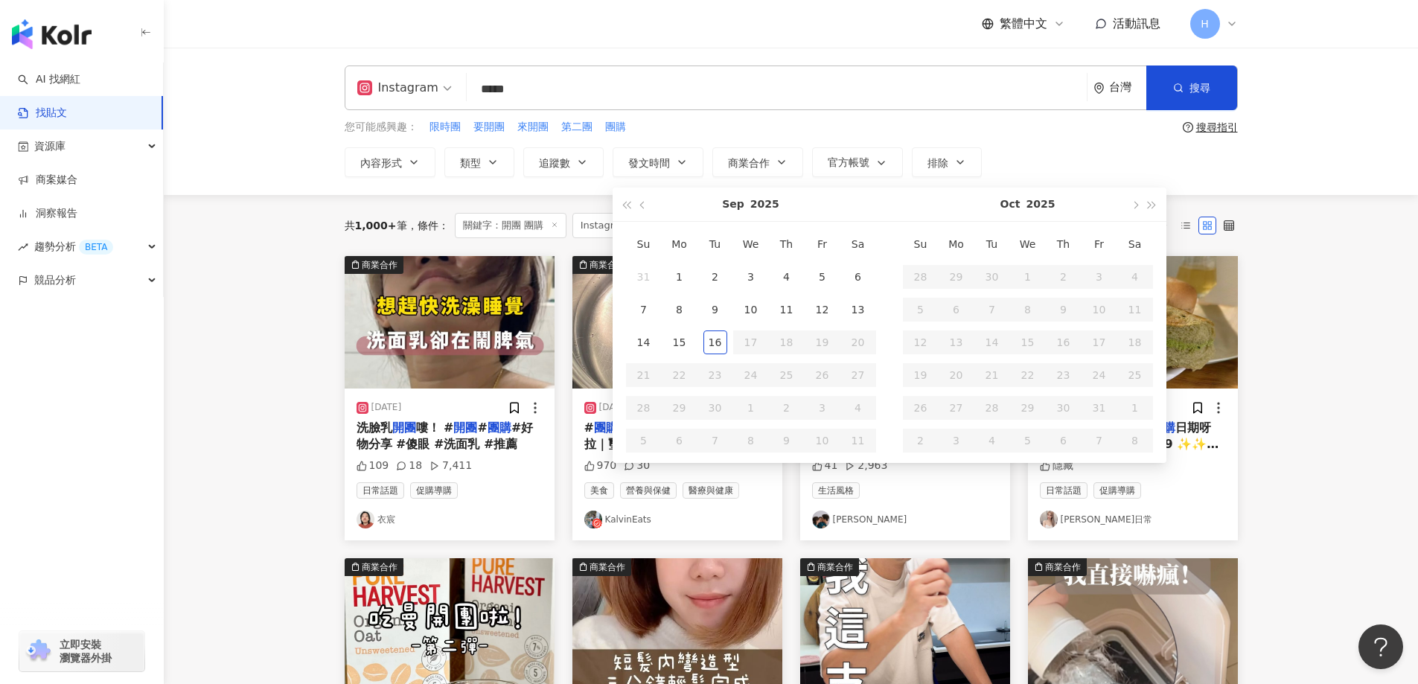
click at [252, 266] on main "Instagram ***** 台灣 搜尋 searchOperator 插入語法 完全符合 "" 聯集 OR 交集 AND 排除 - 群組 {} 您可能感興…" at bounding box center [791, 657] width 1254 height 1218
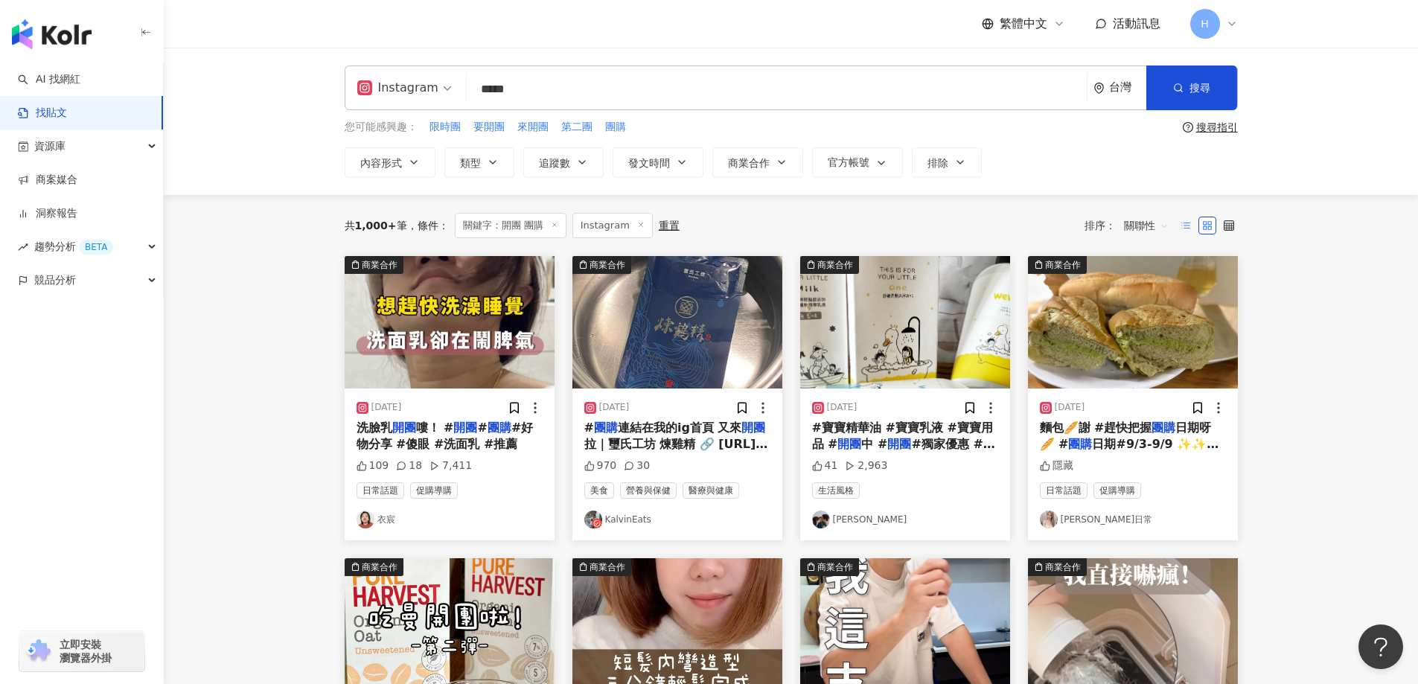
click at [1185, 223] on icon at bounding box center [1185, 225] width 10 height 10
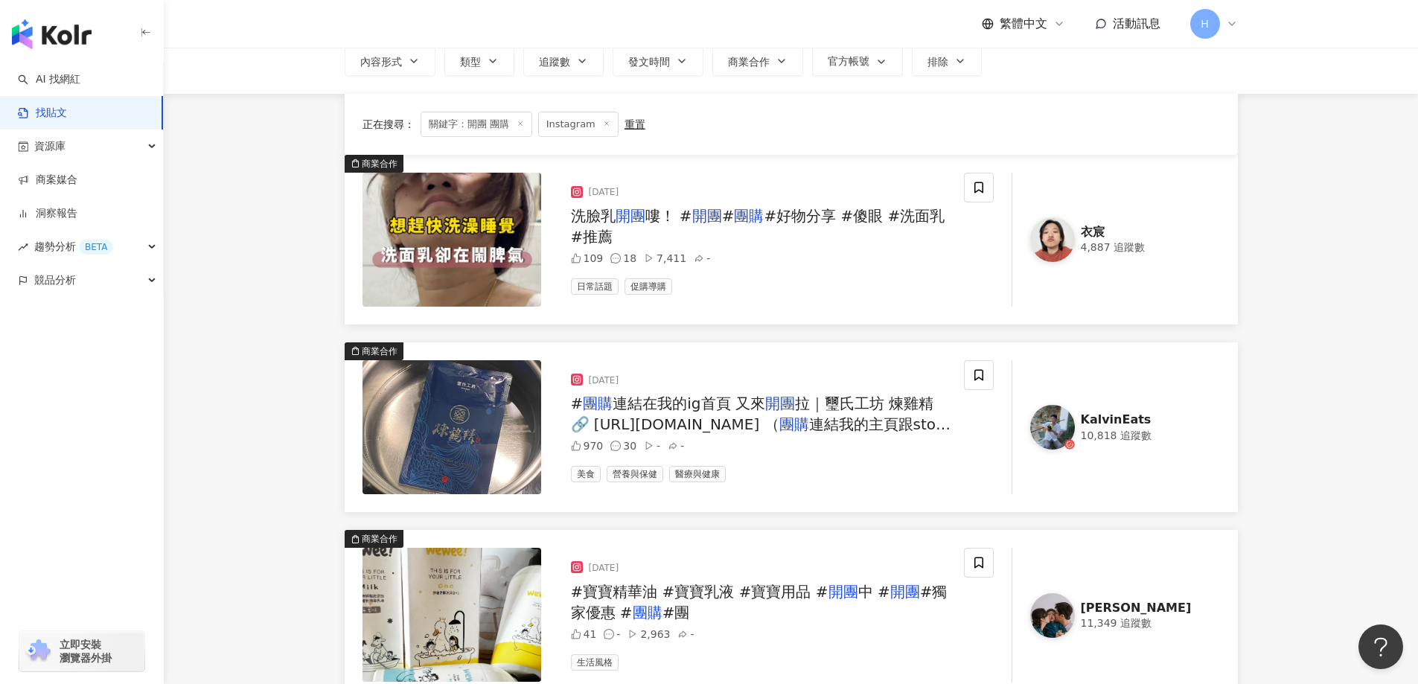
scroll to position [149, 0]
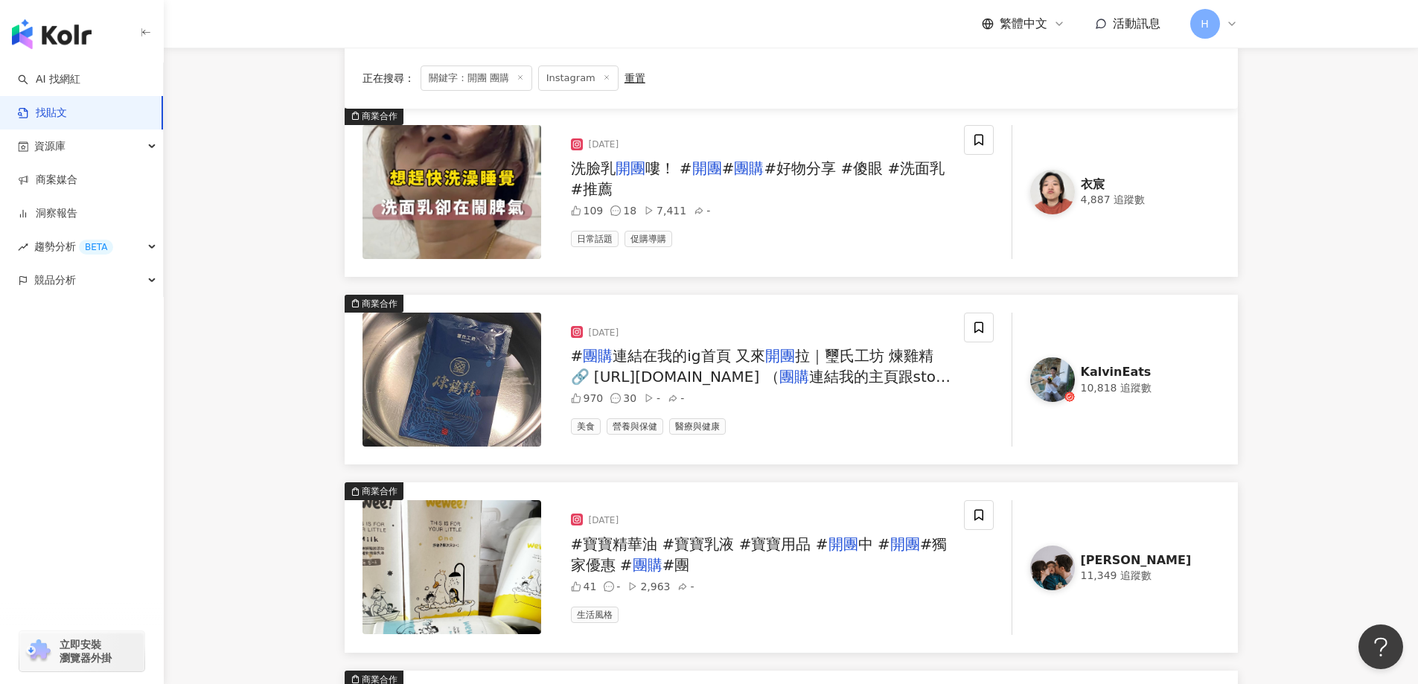
click at [1118, 382] on div "10,818 追蹤數" at bounding box center [1141, 388] width 121 height 15
click at [823, 357] on span "拉｜璽氏工坊 煉雞精 🔗 https://shishouse.1shop.tw/337m4z （" at bounding box center [752, 366] width 363 height 39
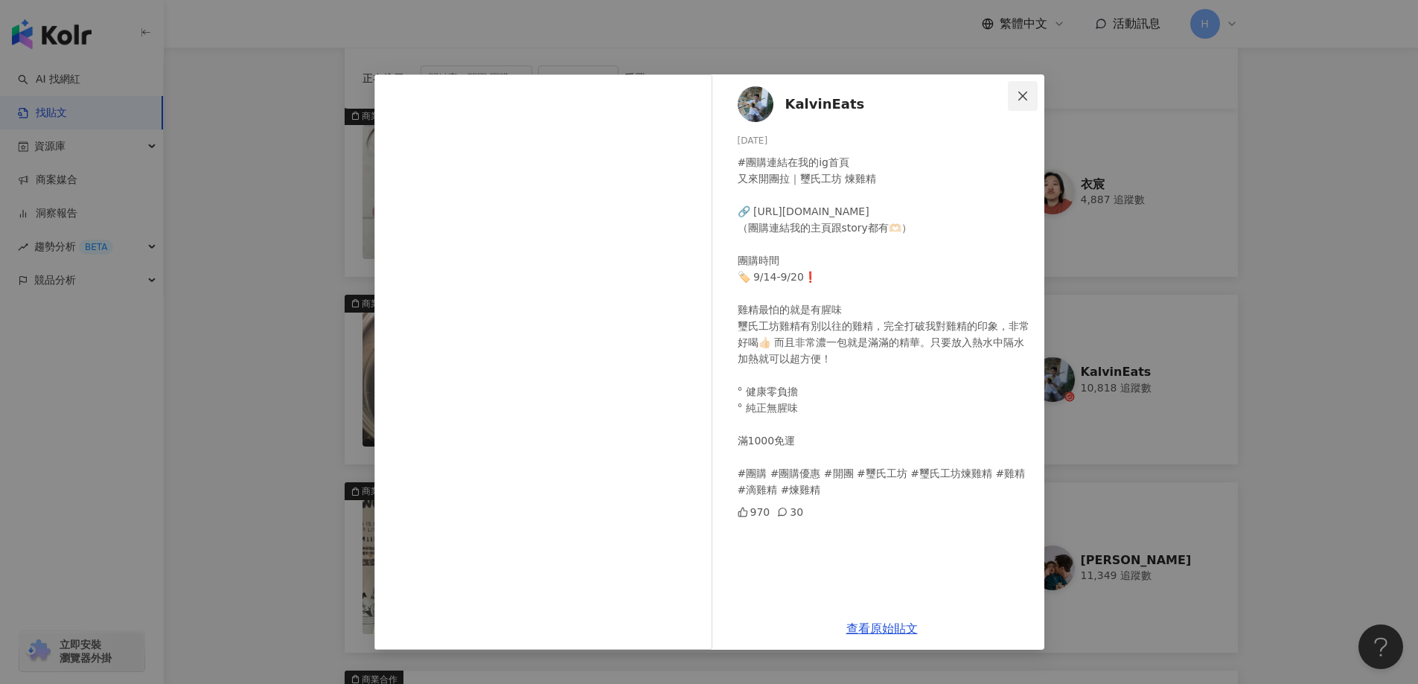
click at [1028, 96] on icon "close" at bounding box center [1023, 96] width 12 height 12
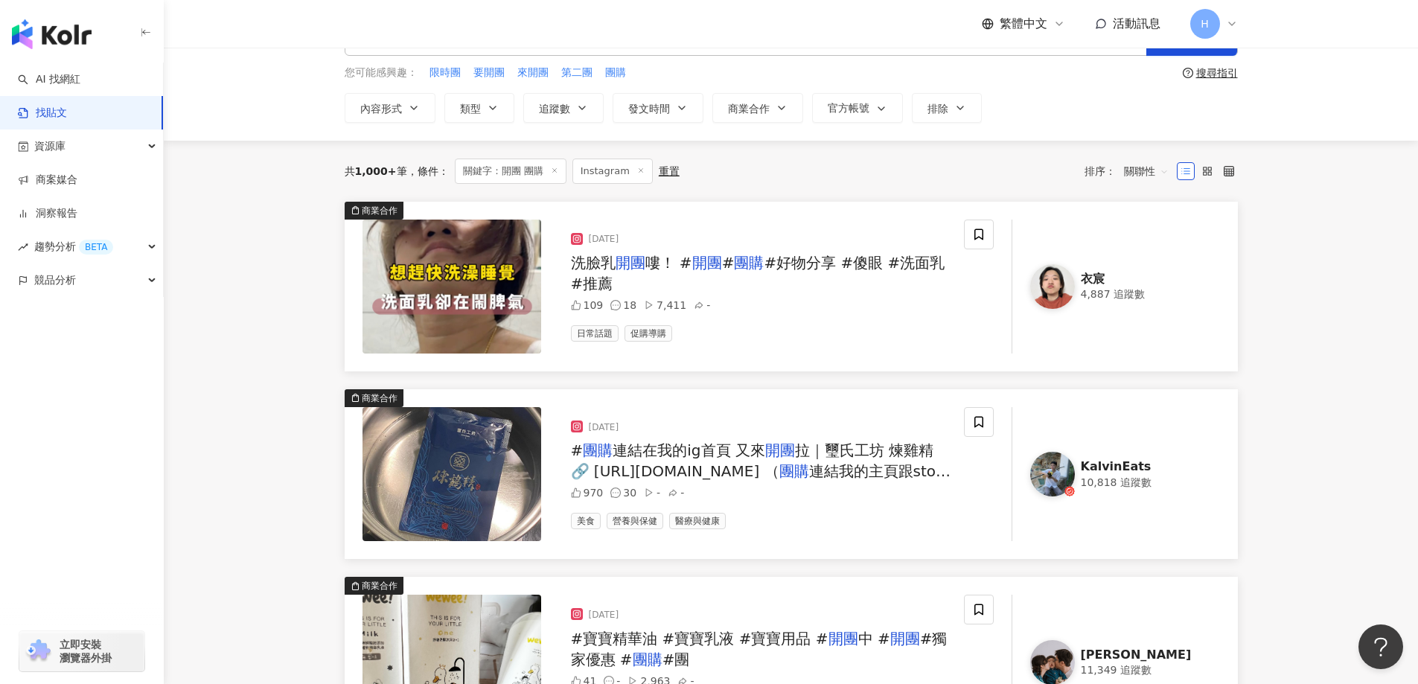
scroll to position [0, 0]
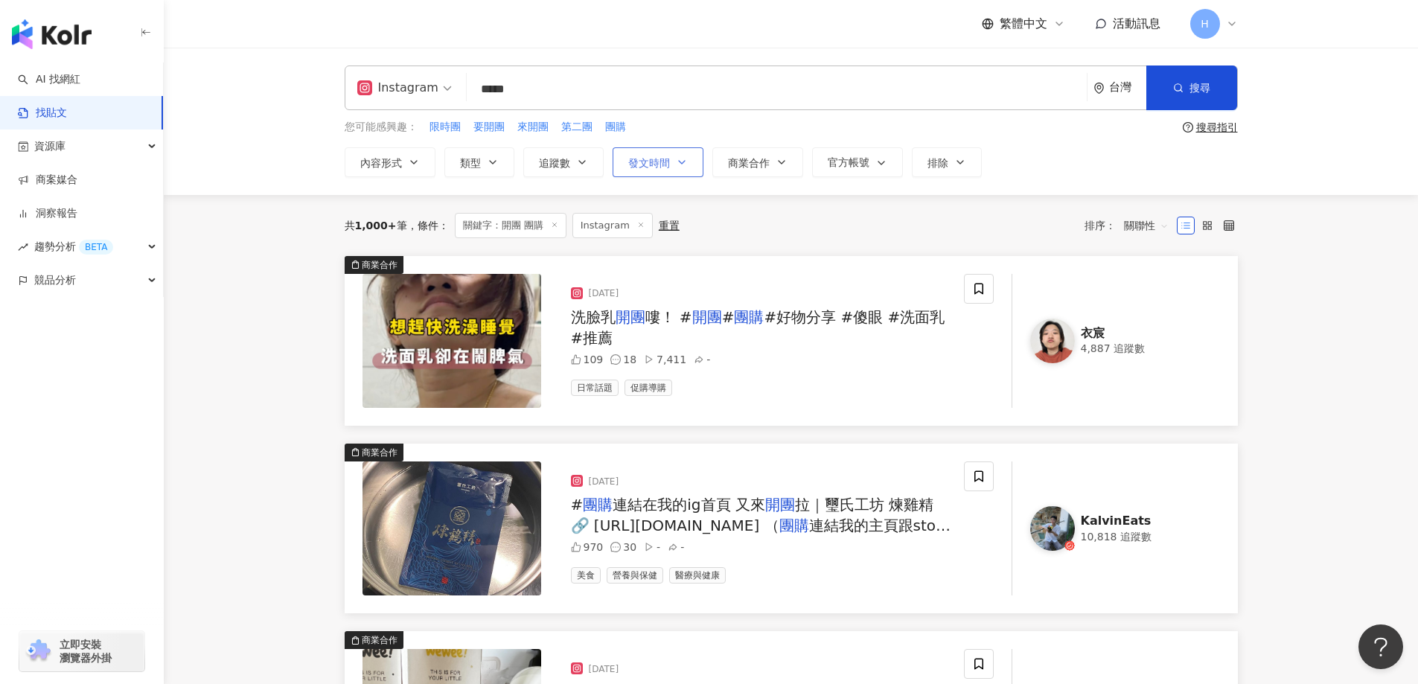
click at [652, 170] on button "發文時間" at bounding box center [657, 162] width 91 height 30
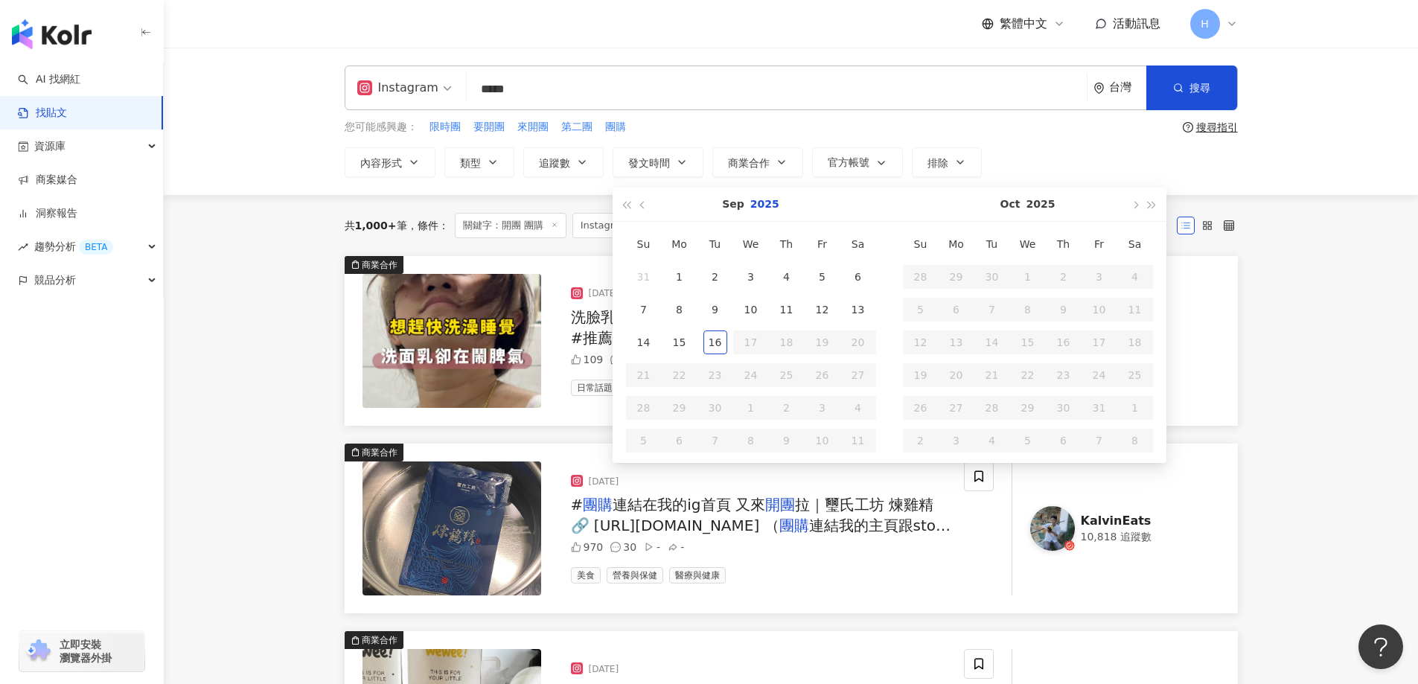
click at [754, 211] on button "2025" at bounding box center [764, 204] width 29 height 33
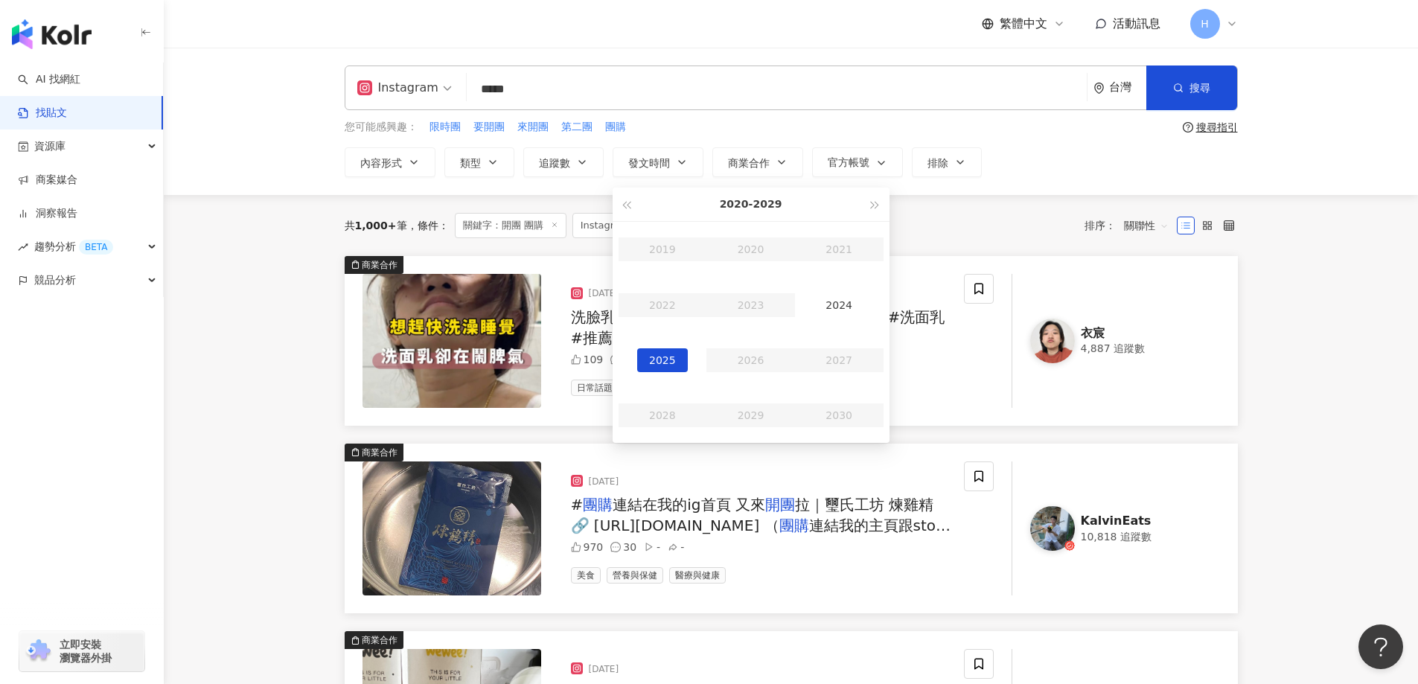
click at [674, 359] on div "2025" at bounding box center [662, 360] width 51 height 24
click at [665, 249] on div "Jan" at bounding box center [662, 249] width 51 height 24
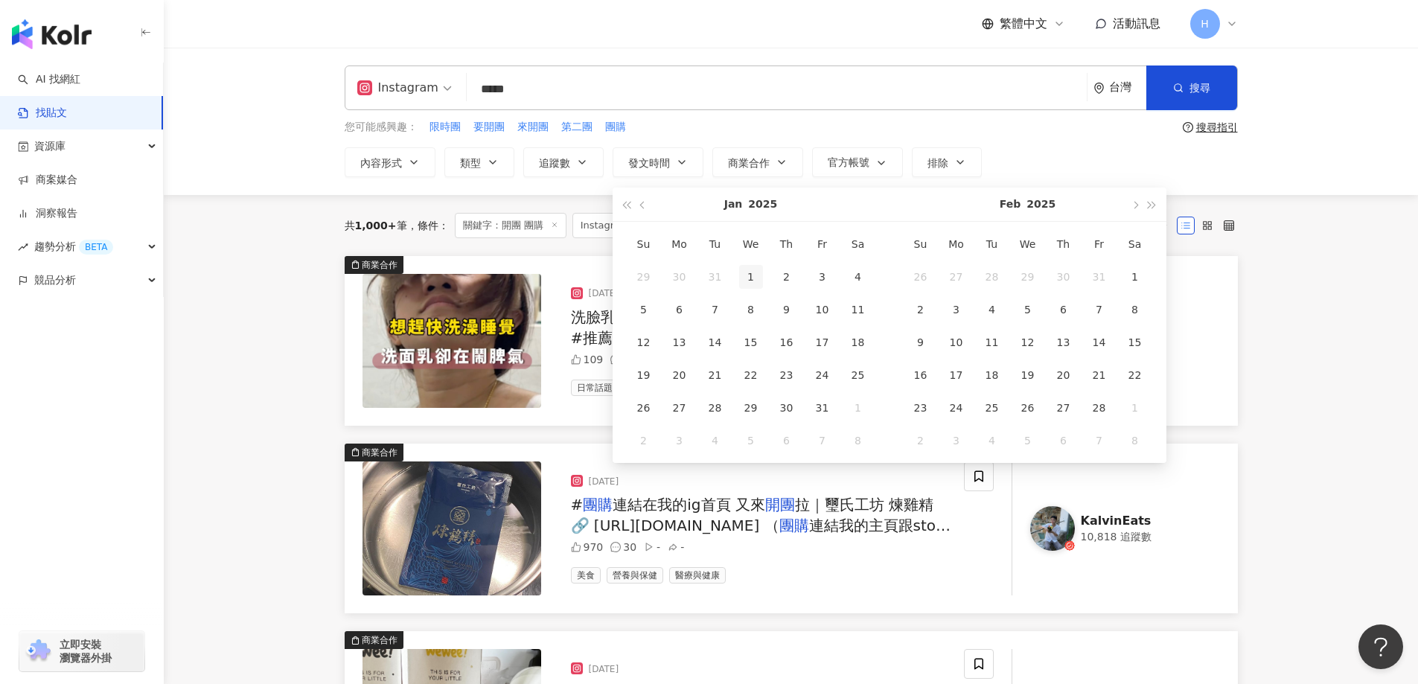
type input "**********"
click at [753, 281] on div "1" at bounding box center [751, 277] width 24 height 24
type input "**********"
click at [1132, 209] on button "button" at bounding box center [1135, 204] width 16 height 33
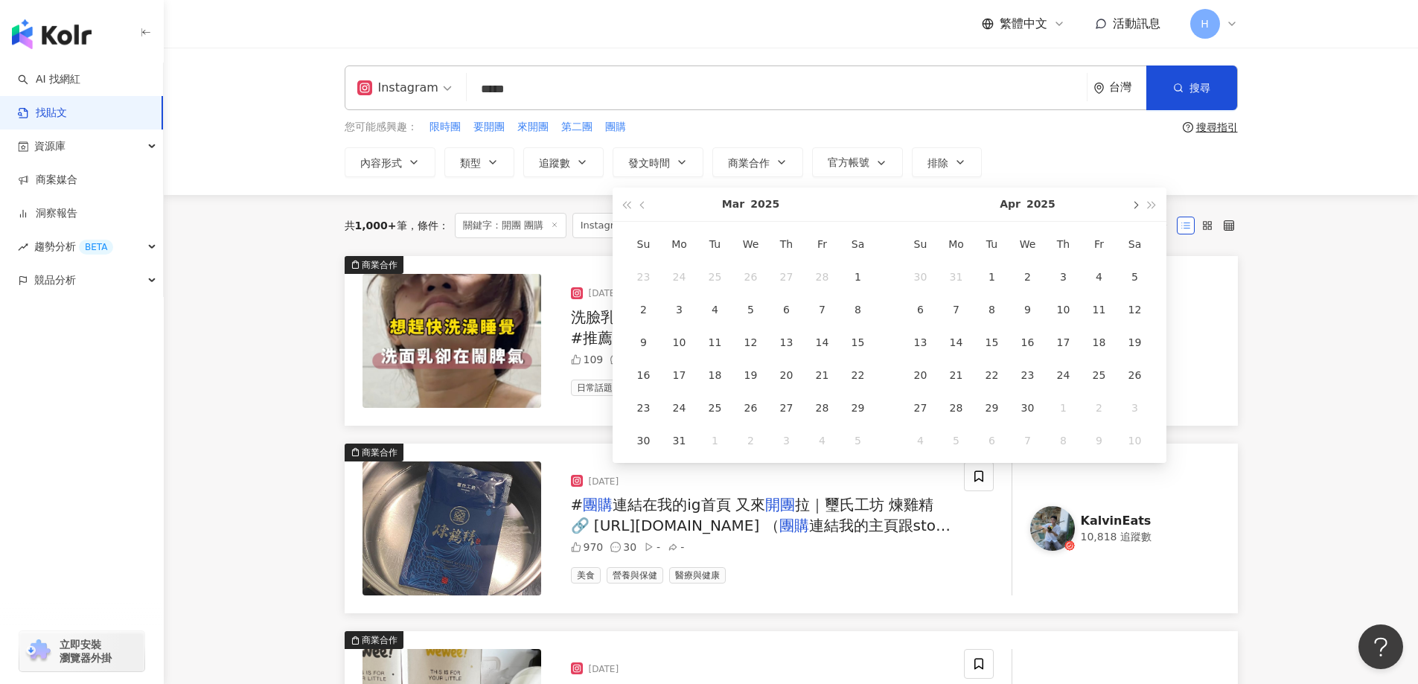
click at [1132, 209] on button "button" at bounding box center [1135, 204] width 16 height 33
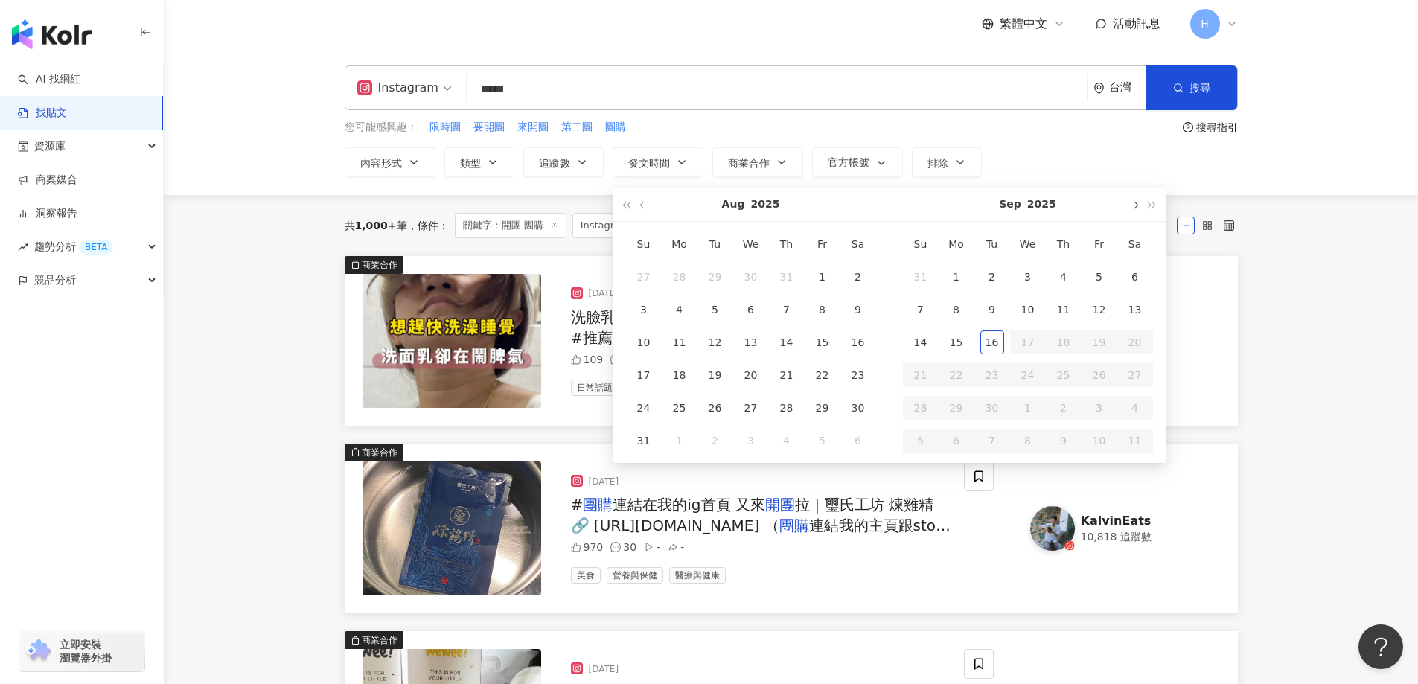
click at [1132, 209] on button "button" at bounding box center [1135, 204] width 16 height 33
type input "**********"
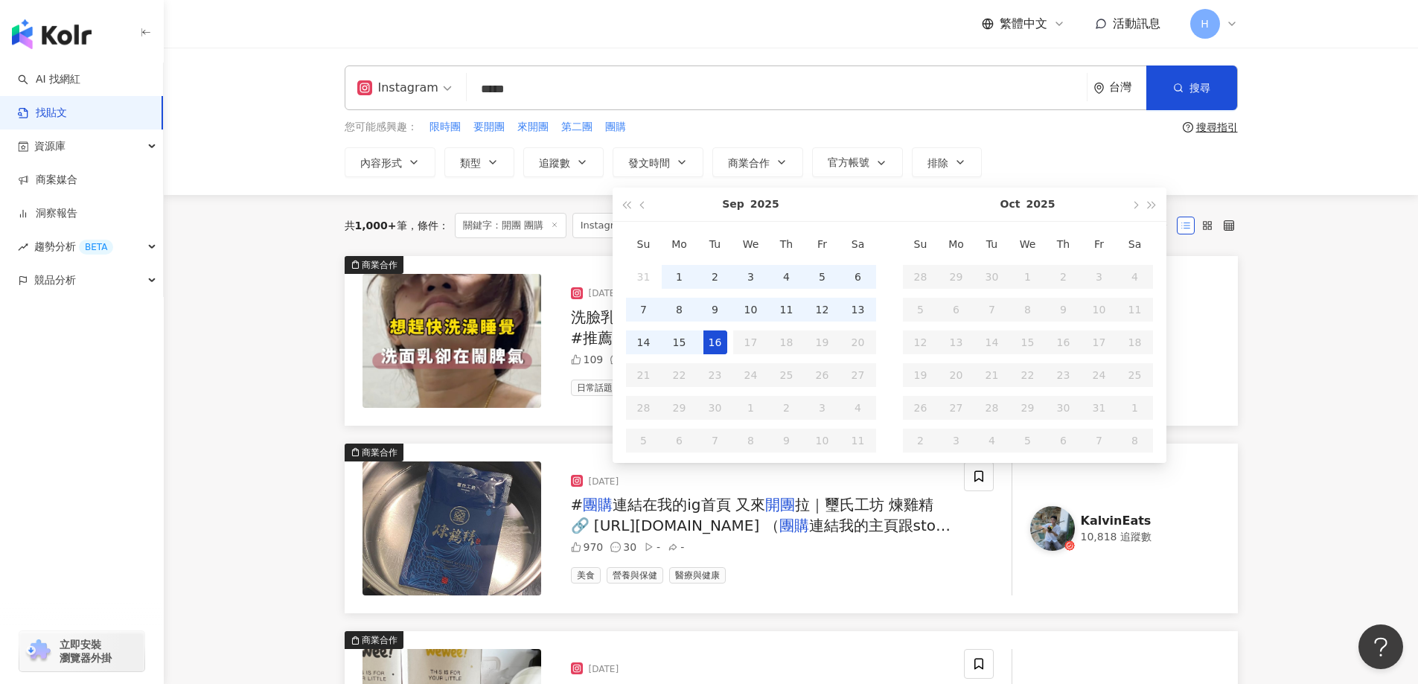
click at [712, 348] on div "16" at bounding box center [715, 342] width 24 height 24
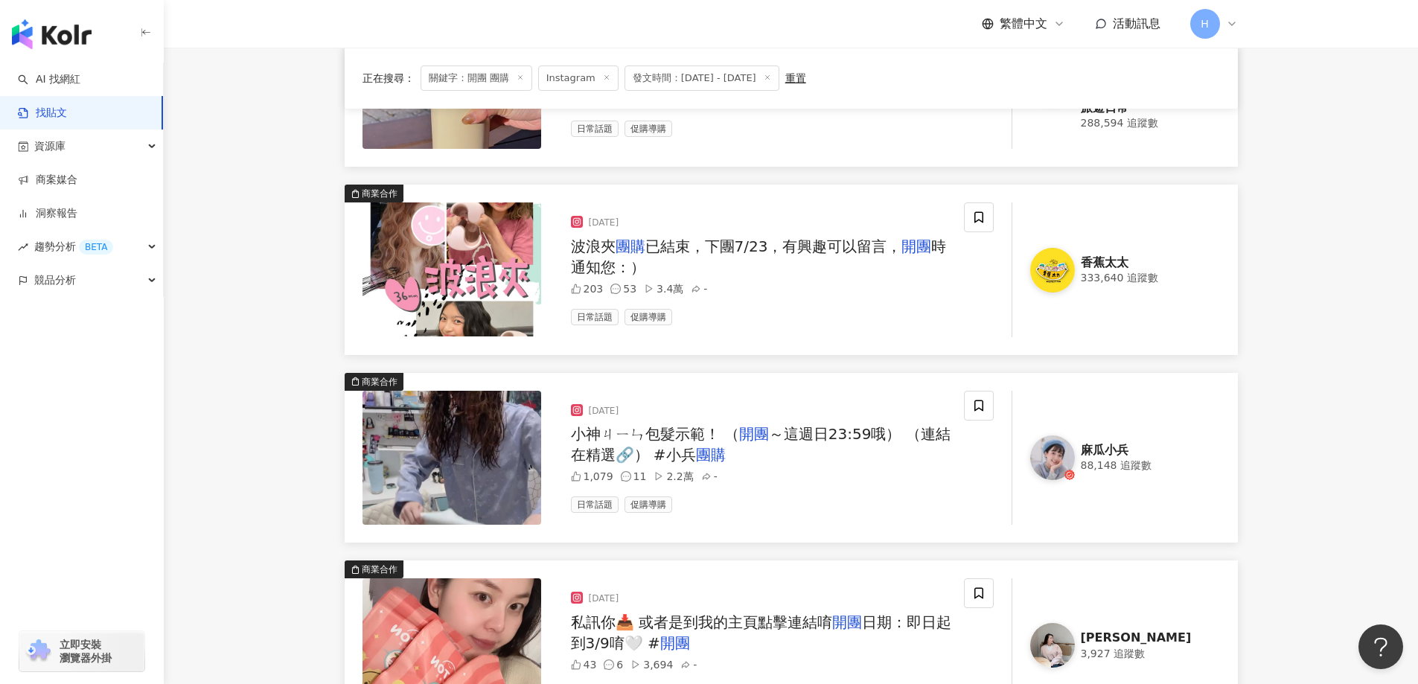
scroll to position [595, 0]
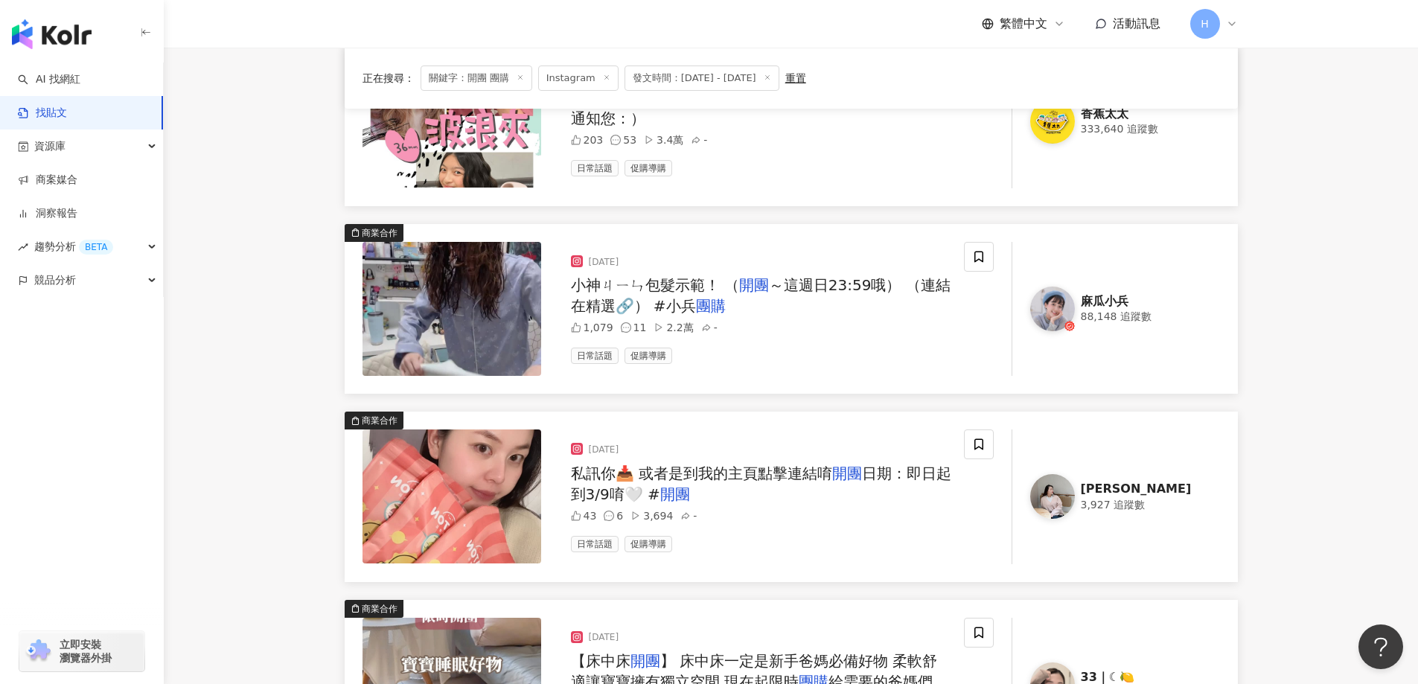
click at [1098, 310] on div "88,148 追蹤數" at bounding box center [1141, 317] width 121 height 15
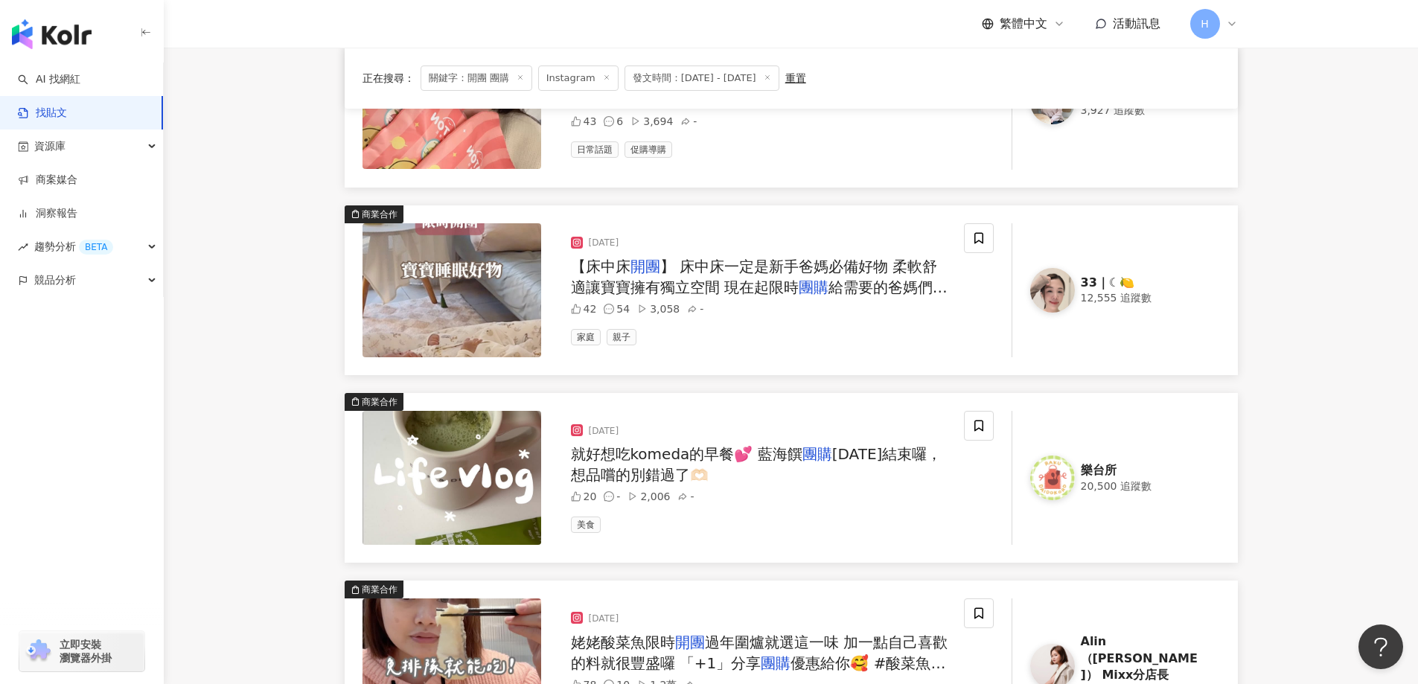
scroll to position [1042, 0]
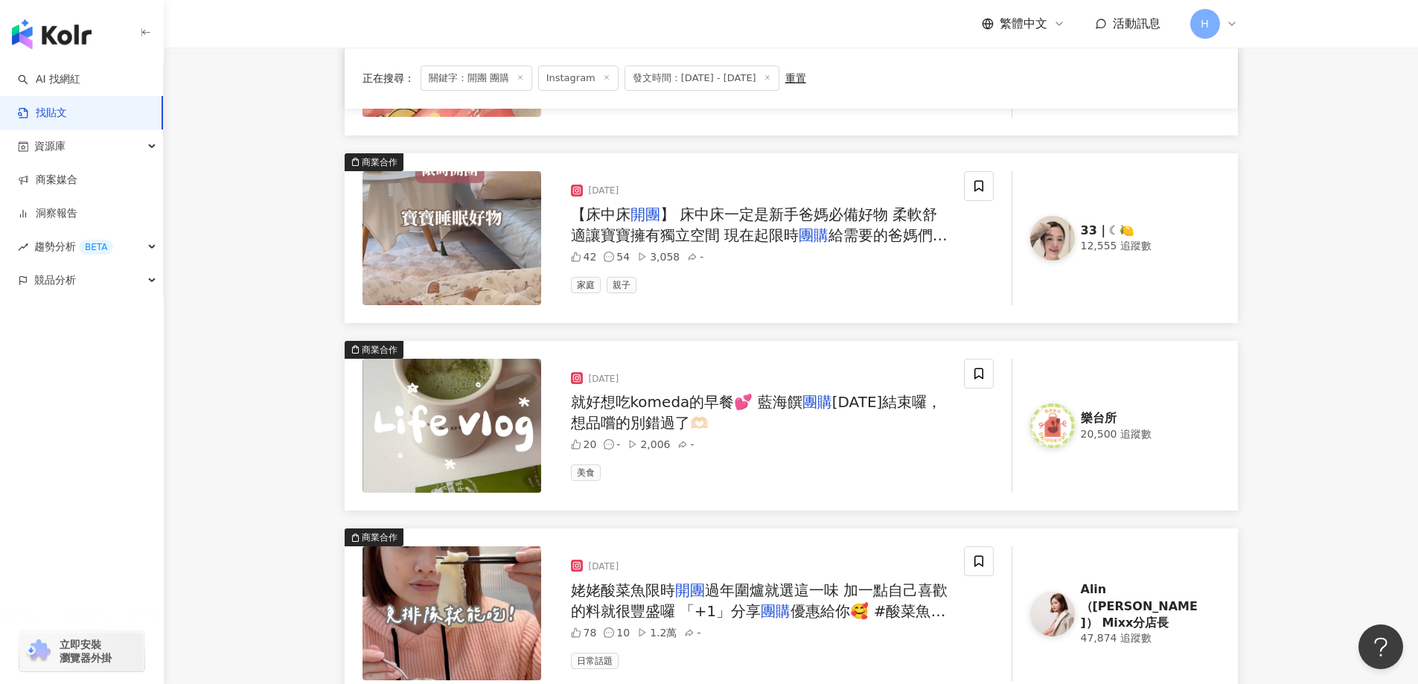
click at [1122, 256] on link "33｜☾🍋 12,555 追蹤數" at bounding box center [1115, 238] width 208 height 134
click at [1086, 415] on div "樂台所" at bounding box center [1141, 418] width 121 height 16
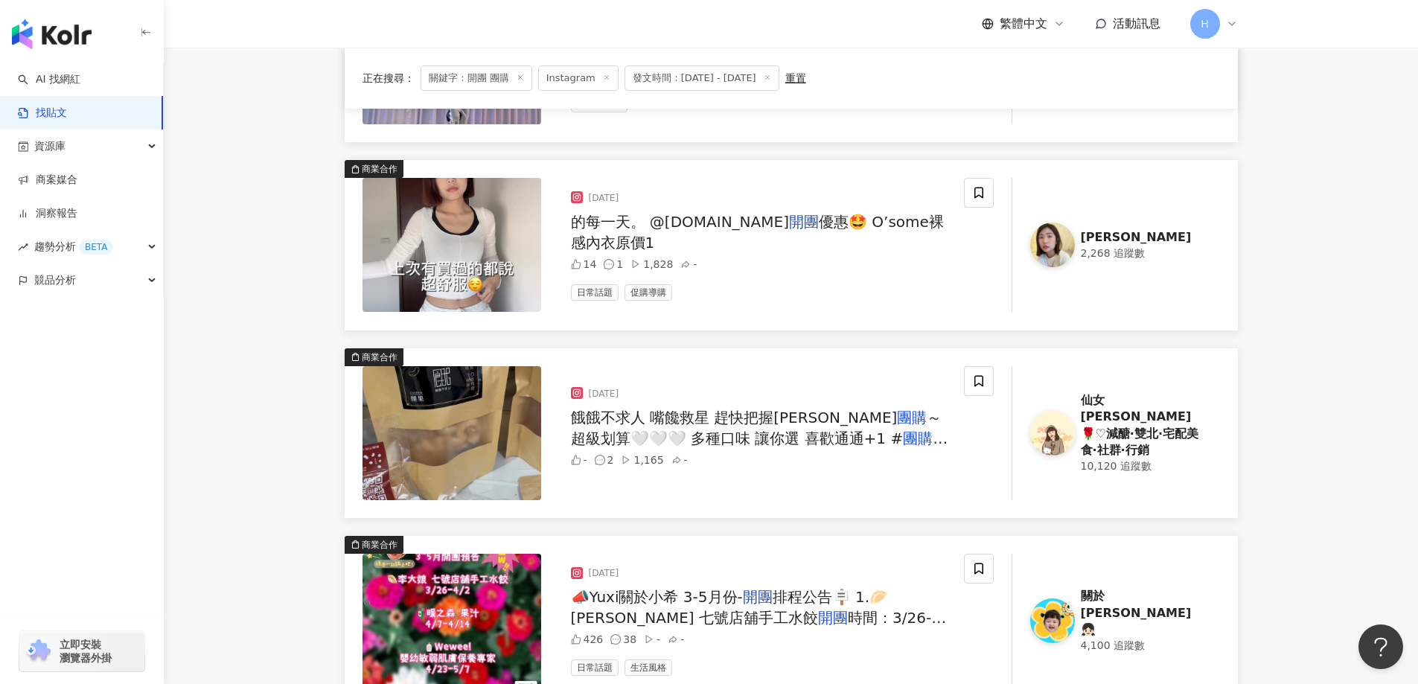
scroll to position [2084, 0]
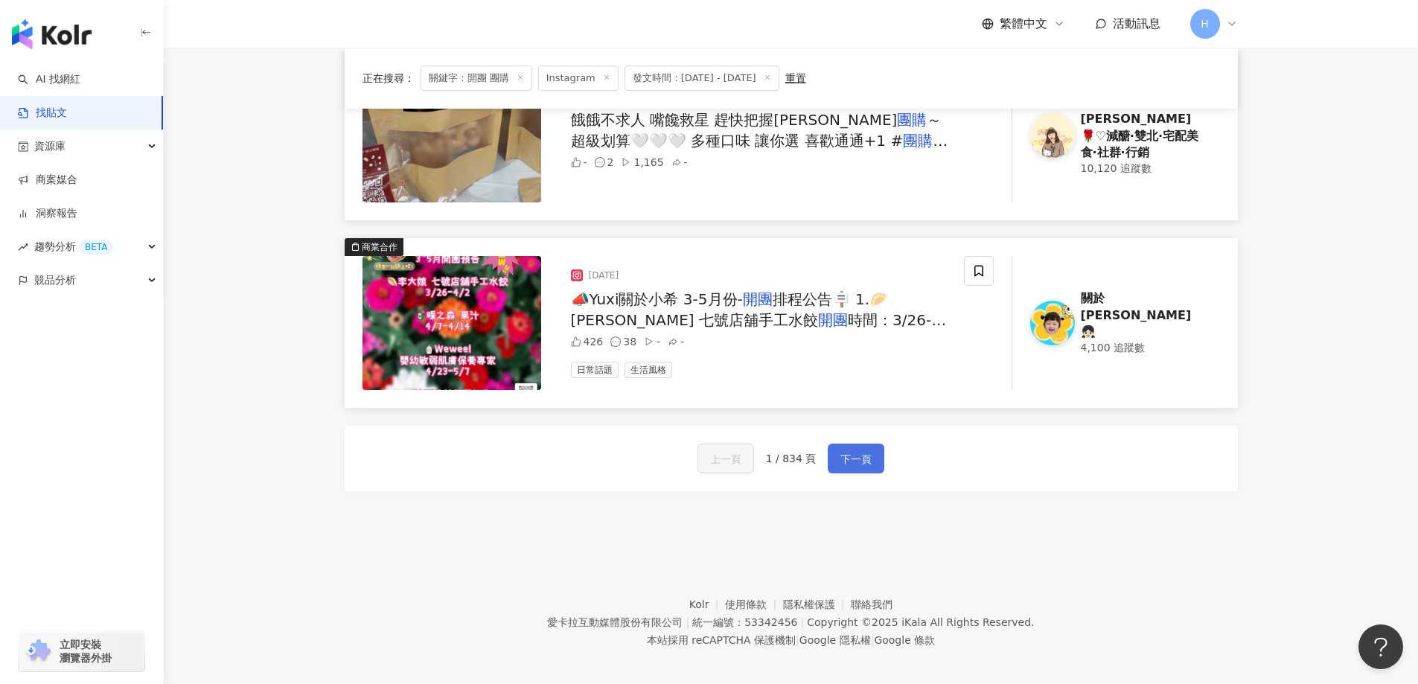
click at [835, 456] on button "下一頁" at bounding box center [856, 459] width 57 height 30
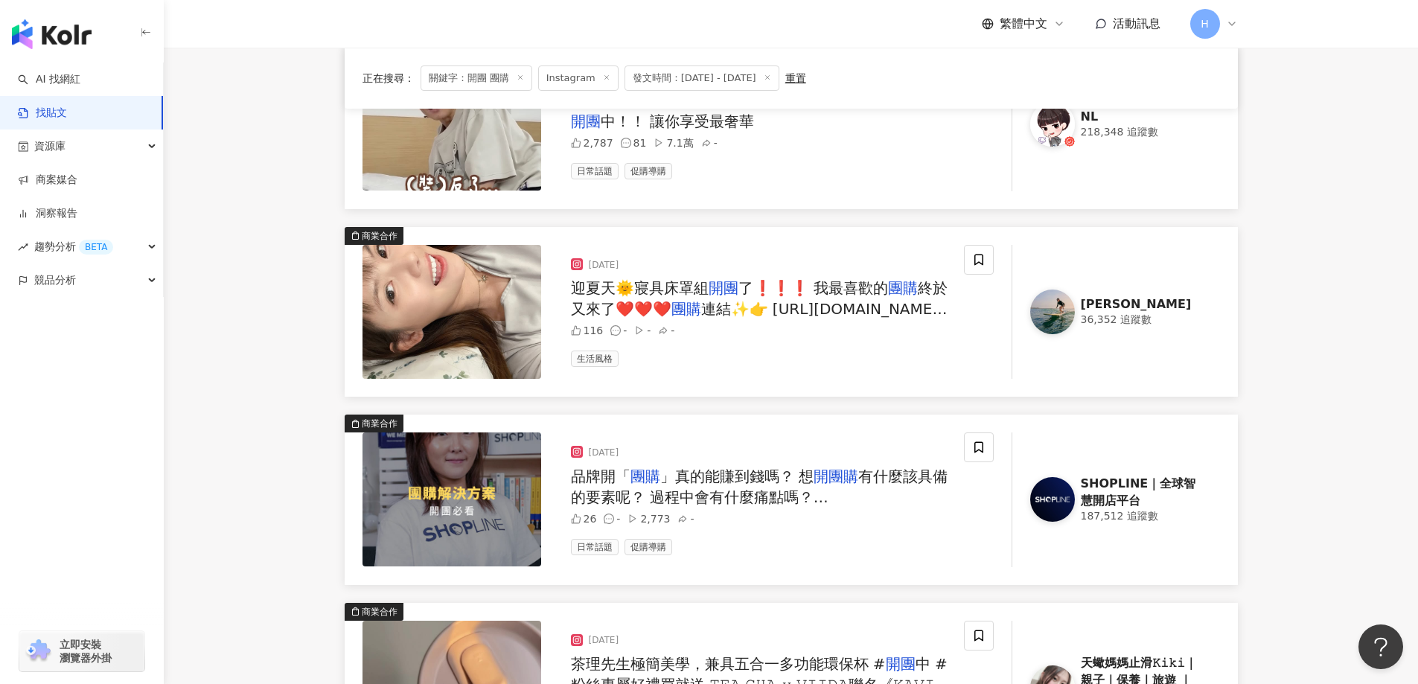
scroll to position [0, 0]
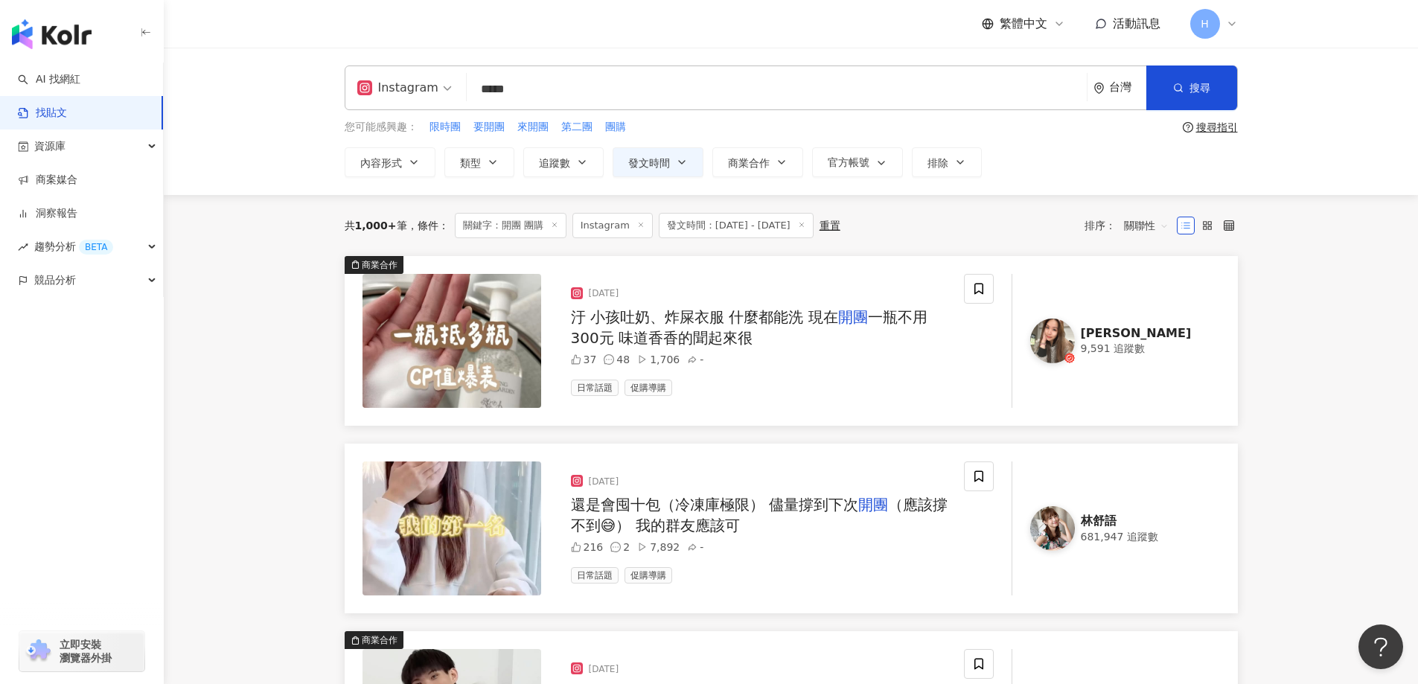
click at [1089, 336] on div "帆帆" at bounding box center [1141, 333] width 121 height 16
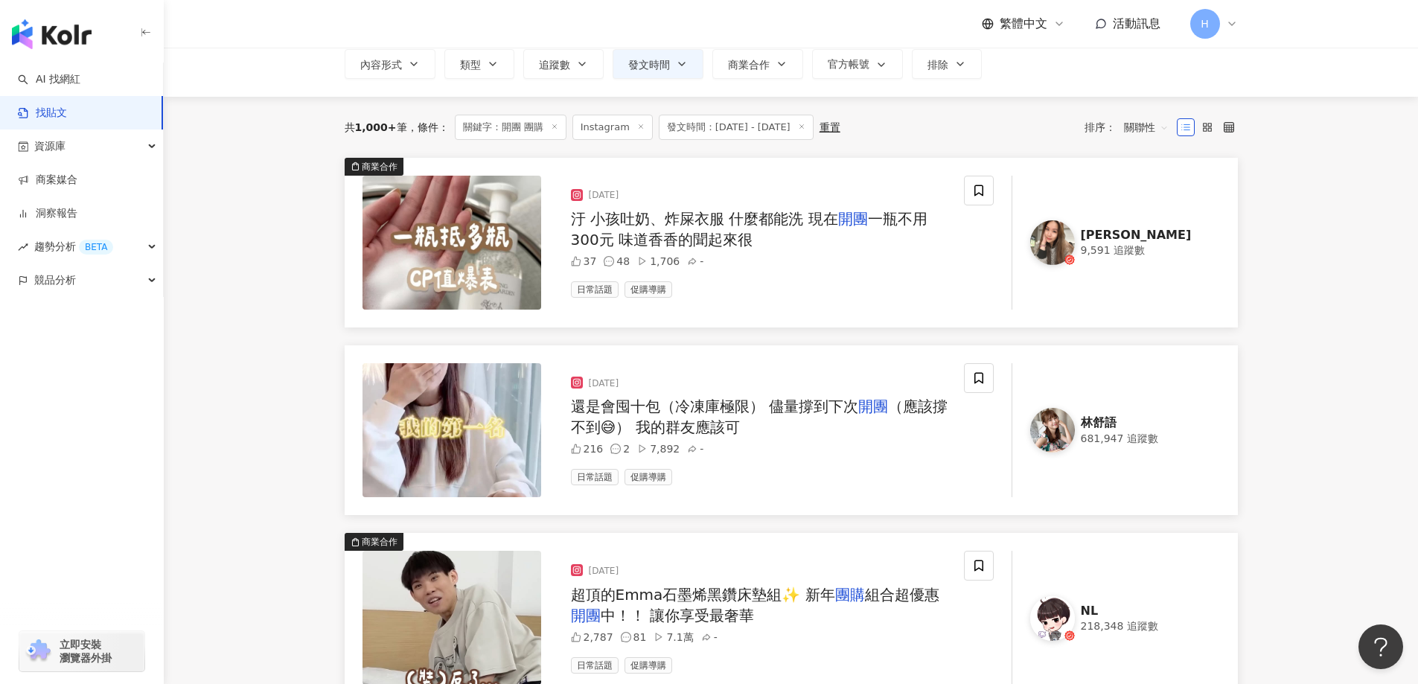
scroll to position [149, 0]
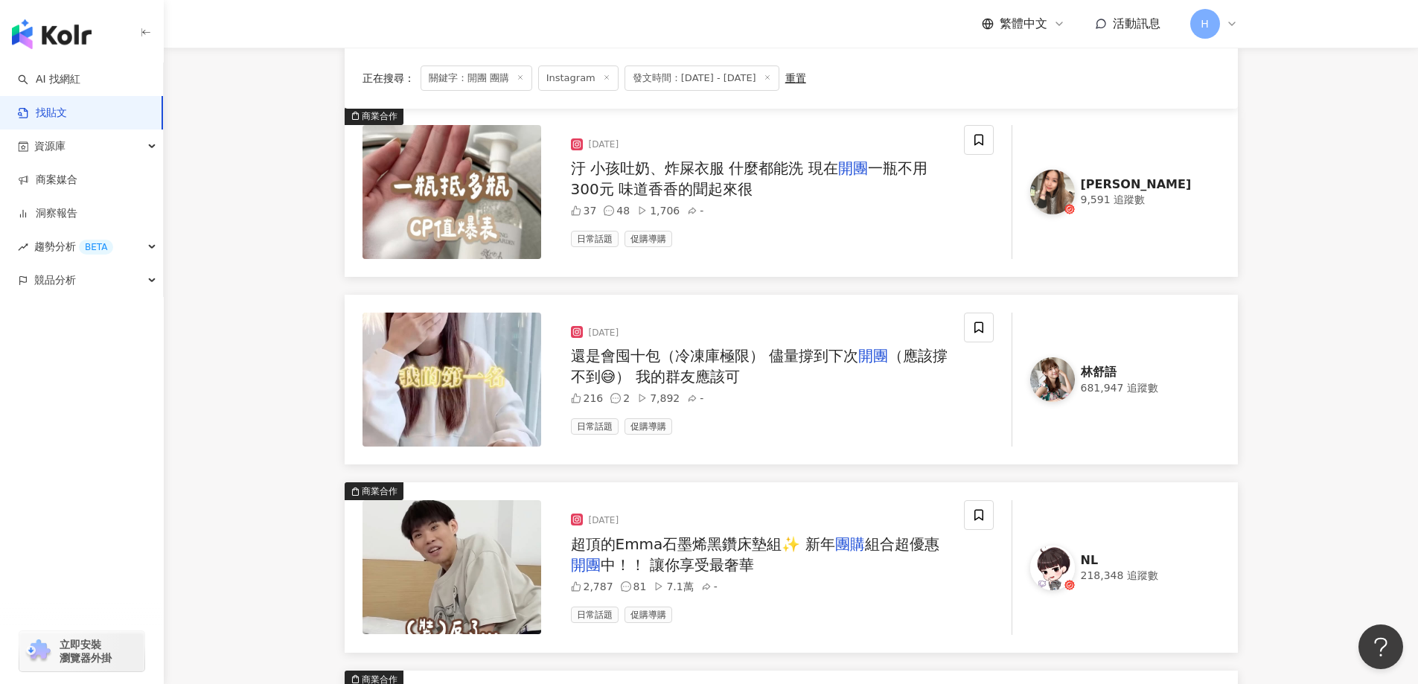
click at [1075, 360] on link "林舒語 681,947 追蹤數" at bounding box center [1115, 380] width 208 height 134
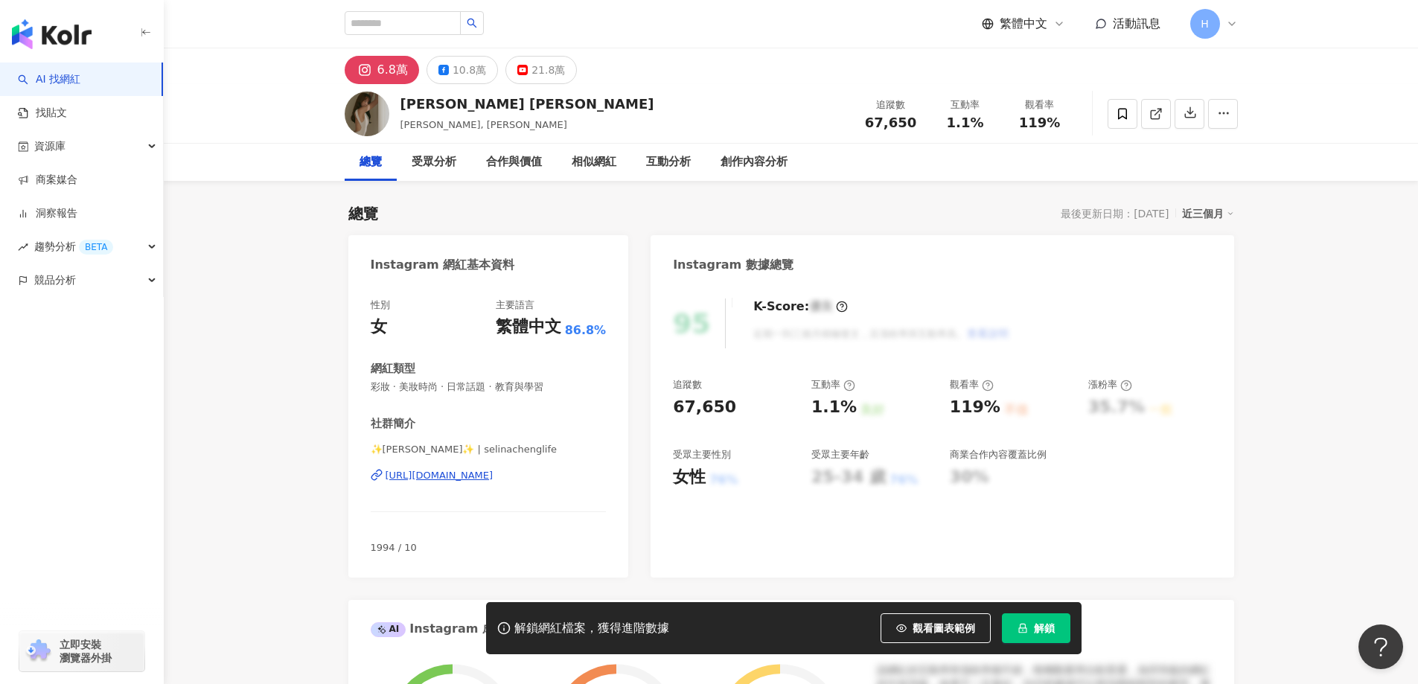
click at [366, 74] on icon at bounding box center [364, 70] width 10 height 10
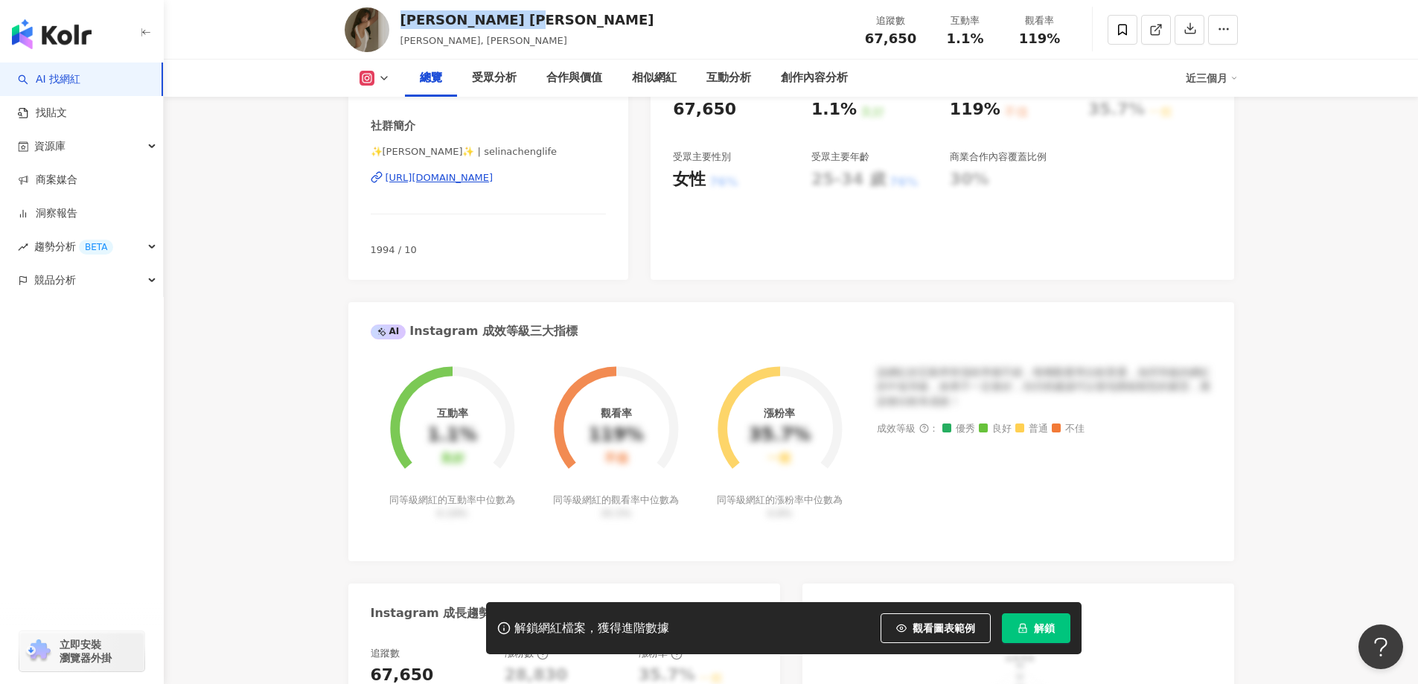
drag, startPoint x: 534, startPoint y: 22, endPoint x: 397, endPoint y: 20, distance: 137.7
click at [397, 20] on div "Selina Cheng 鄭雅勻 鄭雅勻, Selina Cheng 追蹤數 67,650 互動率 1.1% 觀看率 119%" at bounding box center [791, 29] width 953 height 59
copy div "Selina Cheng 鄭雅勻"
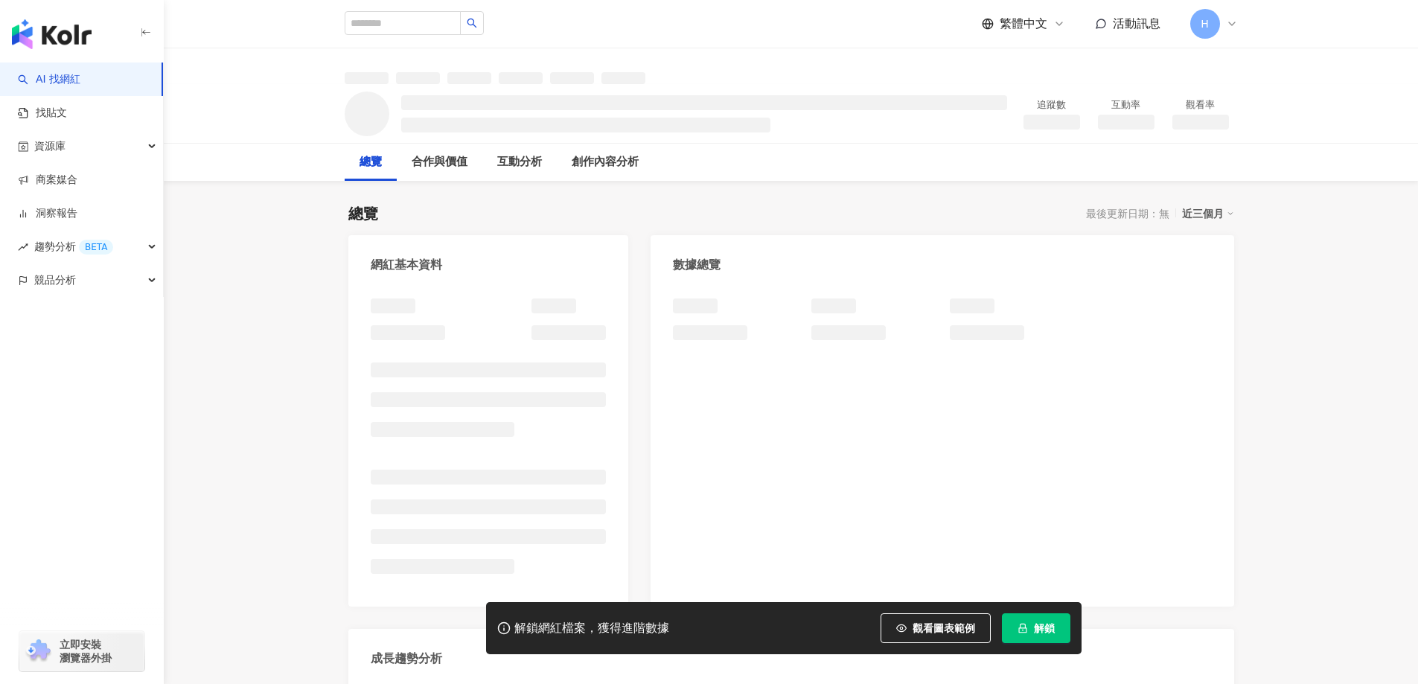
click at [1048, 630] on span "解鎖" at bounding box center [1044, 628] width 21 height 12
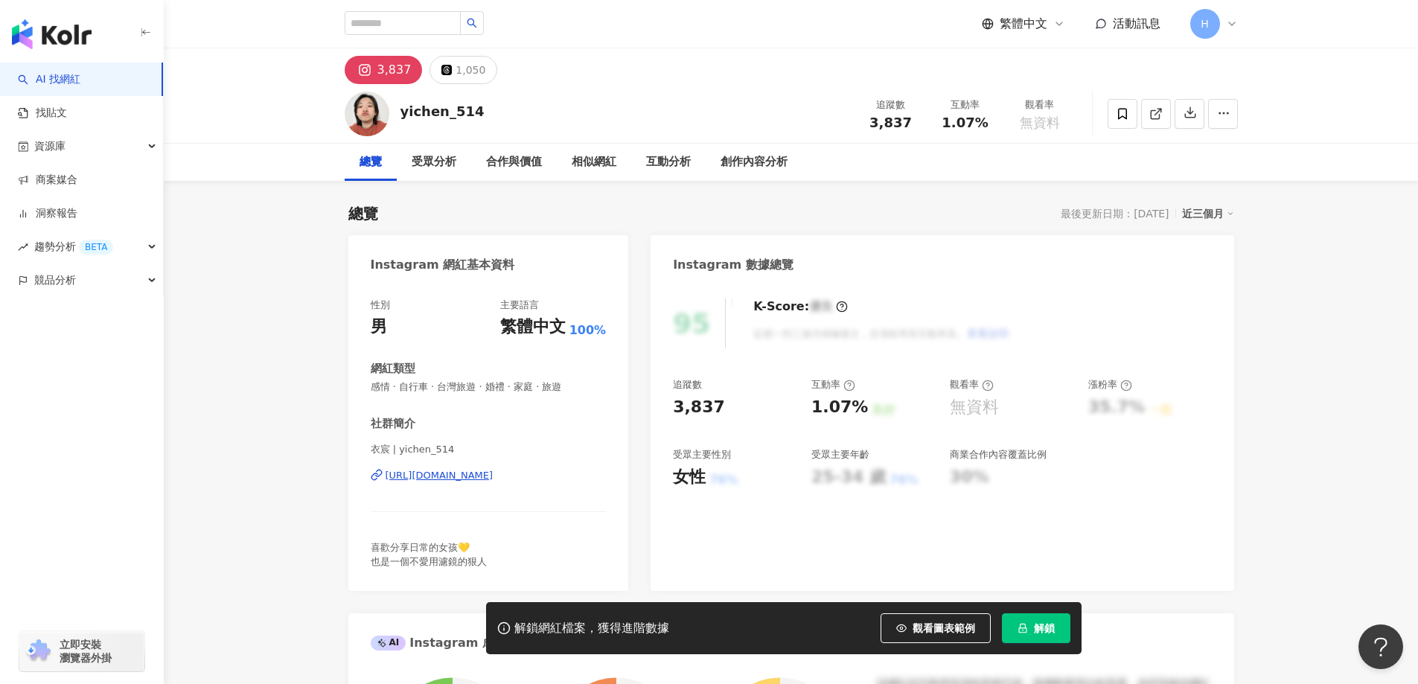
click at [493, 479] on div "https://www.instagram.com/yichen_514/" at bounding box center [439, 475] width 108 height 13
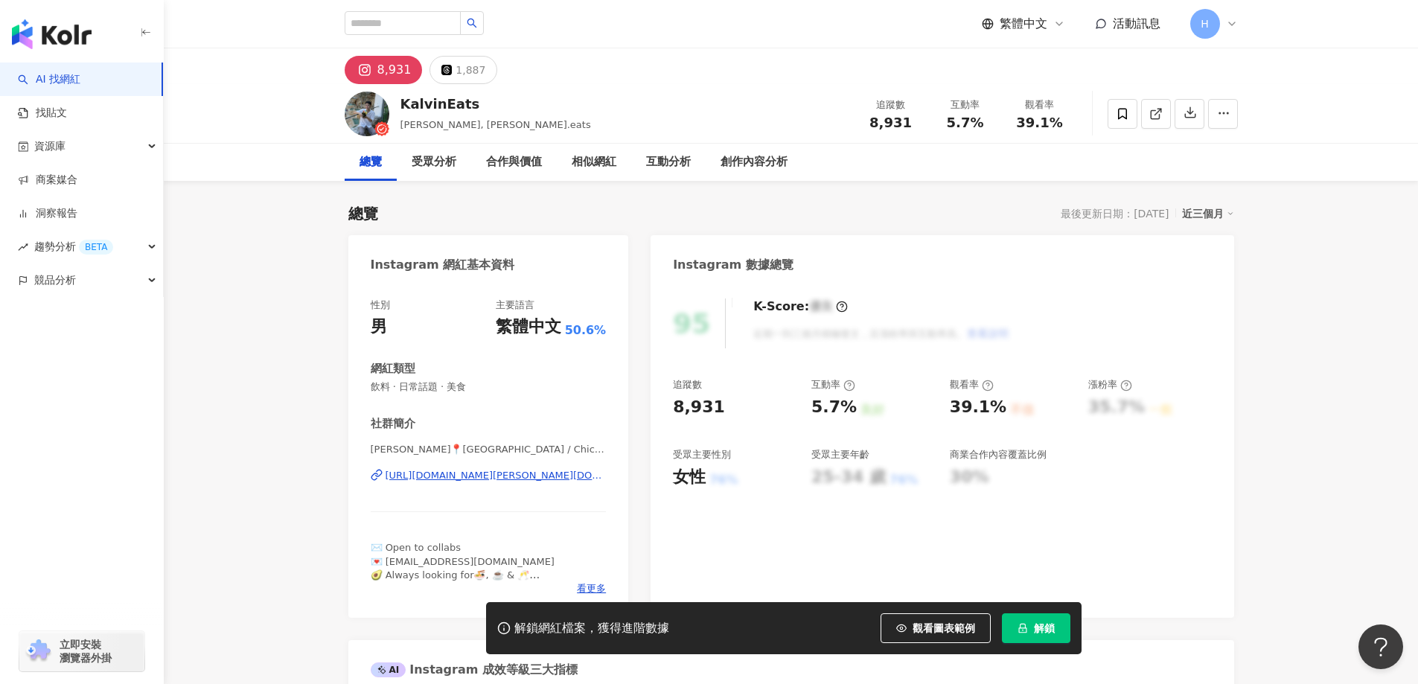
click at [516, 482] on div "https://www.instagram.com/kalvin.eats/" at bounding box center [495, 475] width 221 height 13
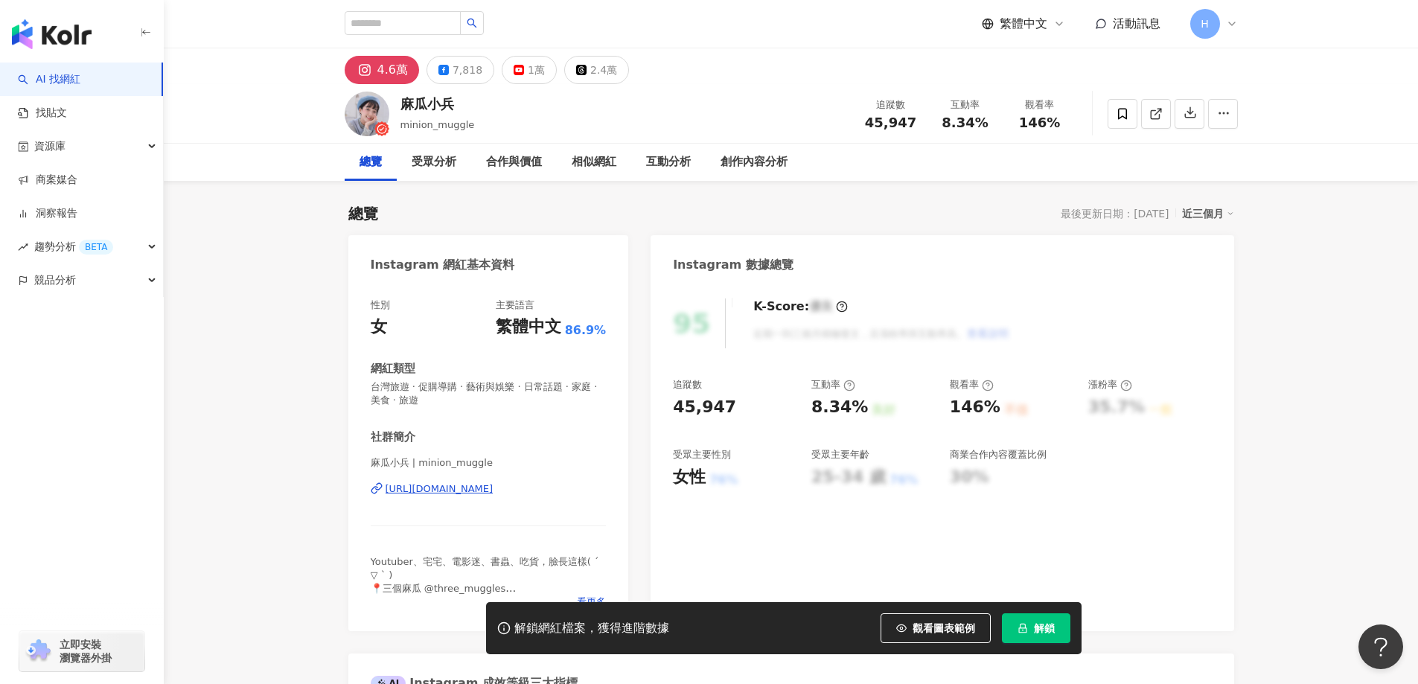
click at [465, 483] on div "[URL][DOMAIN_NAME]" at bounding box center [439, 488] width 108 height 13
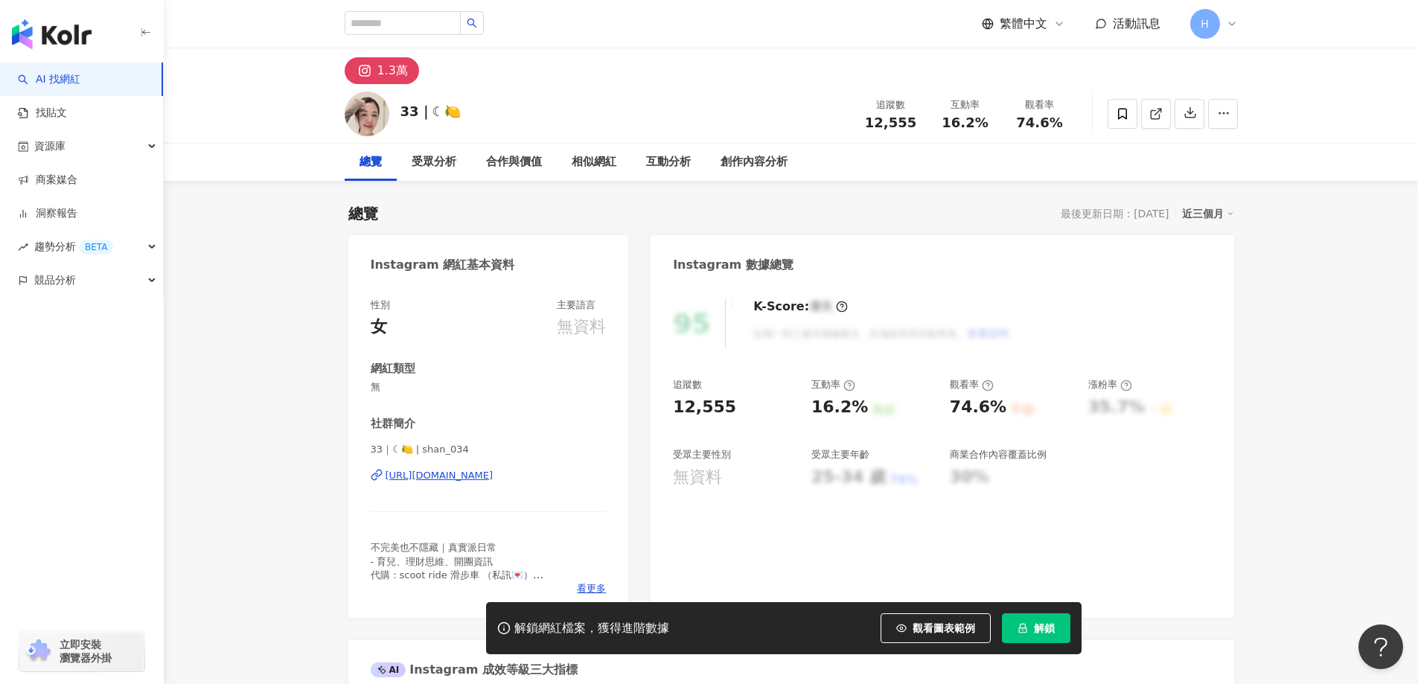
click at [488, 478] on div "[URL][DOMAIN_NAME]" at bounding box center [439, 475] width 108 height 13
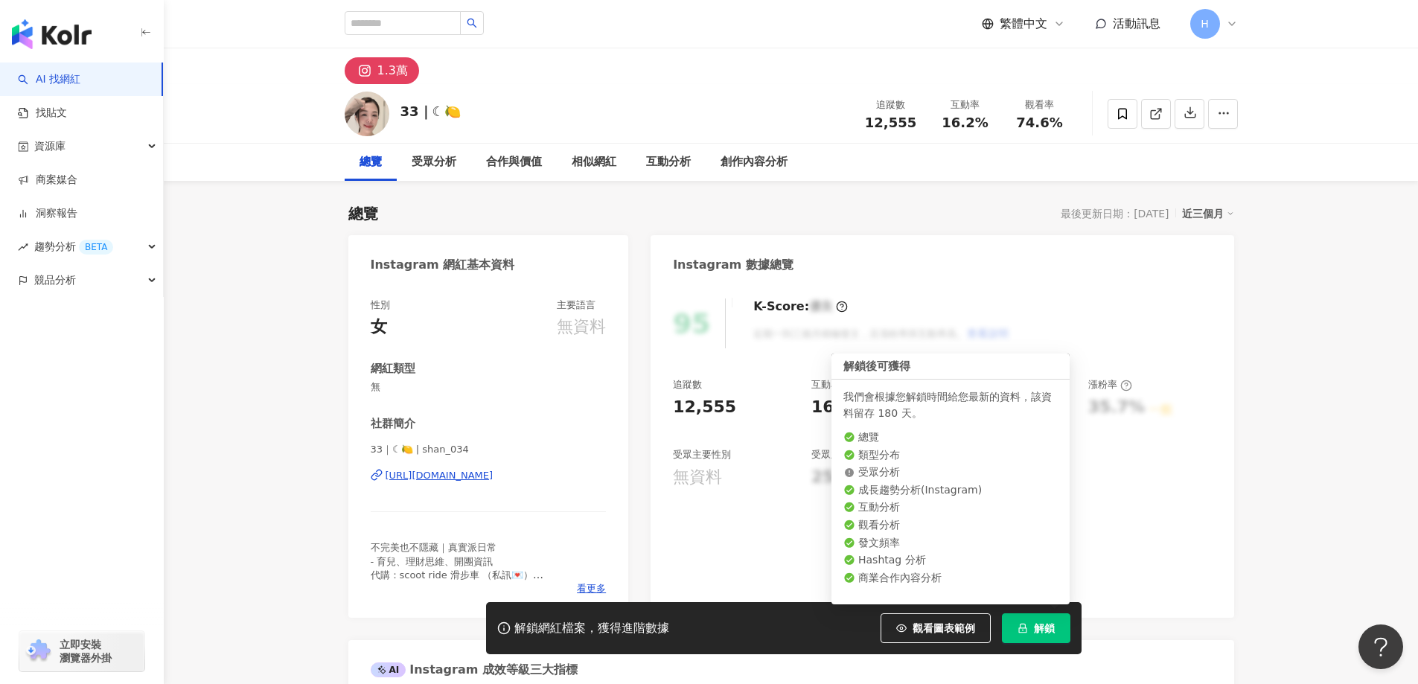
click at [1034, 630] on span "解鎖" at bounding box center [1044, 628] width 21 height 12
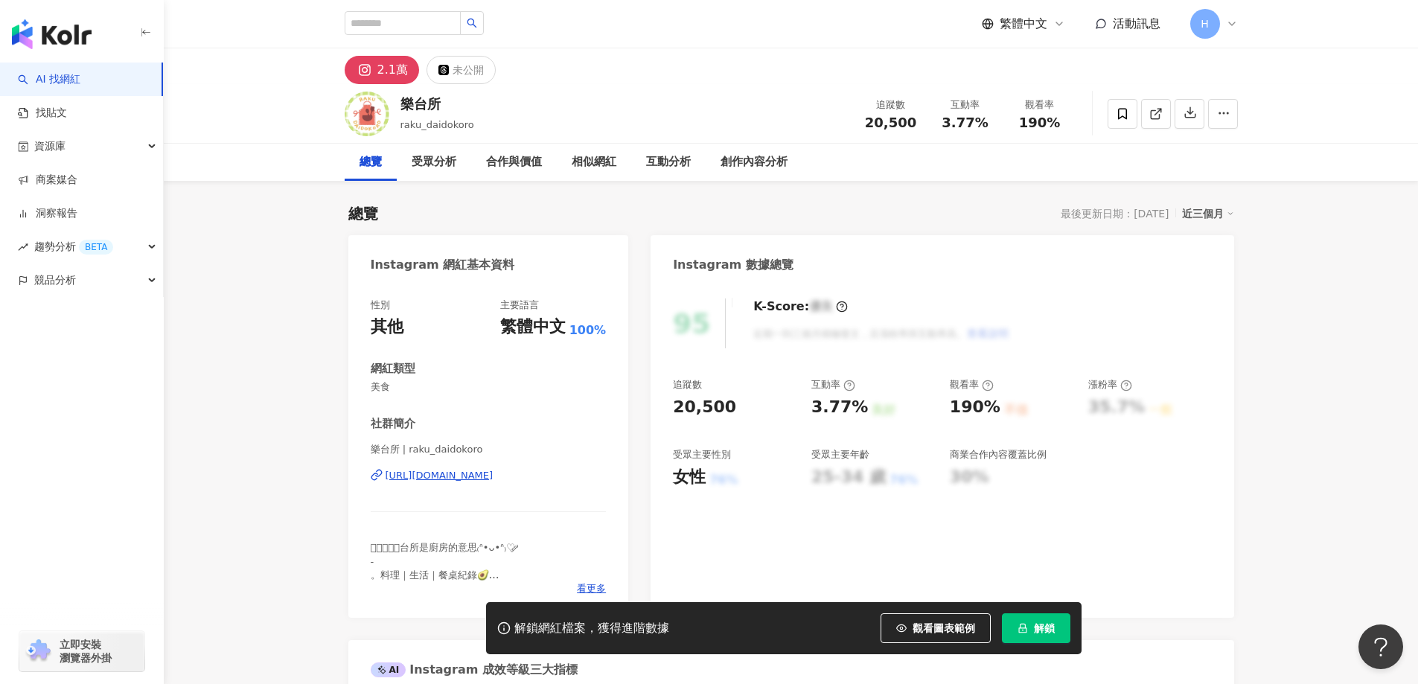
click at [1043, 638] on button "解鎖" at bounding box center [1036, 628] width 68 height 30
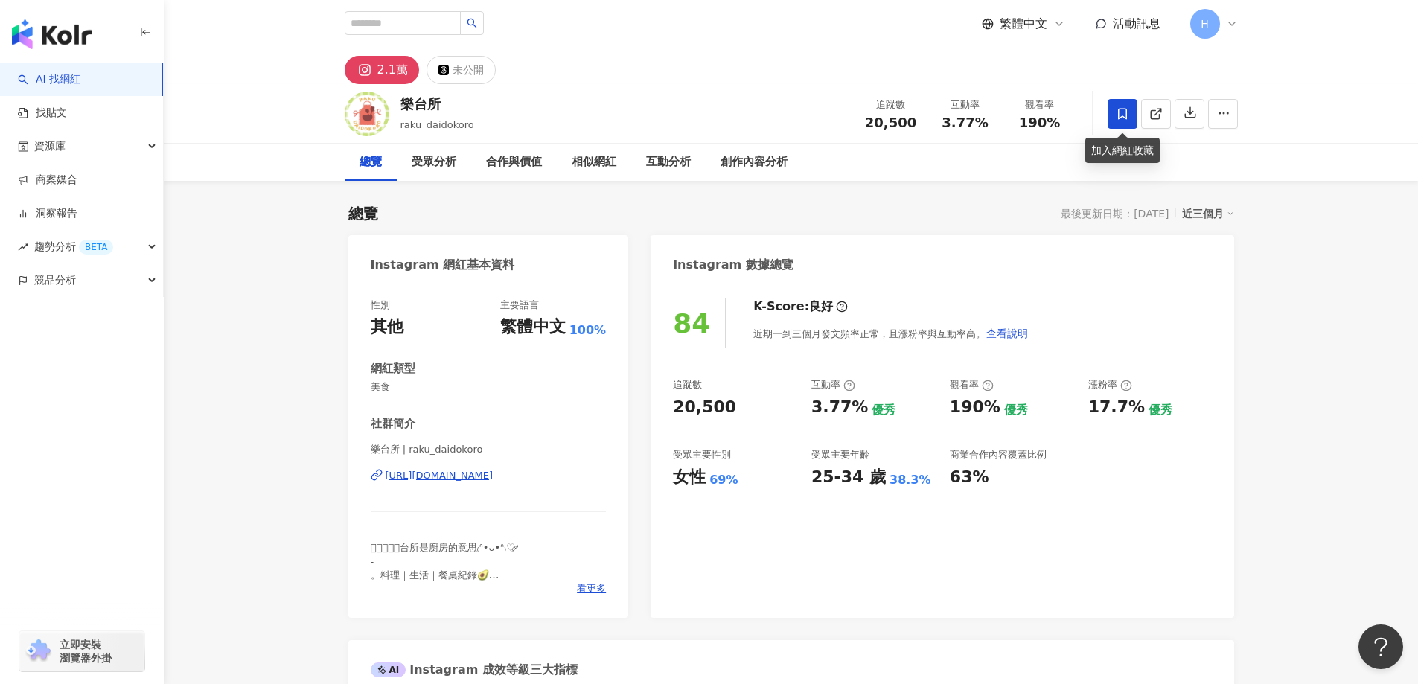
click at [1121, 124] on span at bounding box center [1122, 114] width 30 height 30
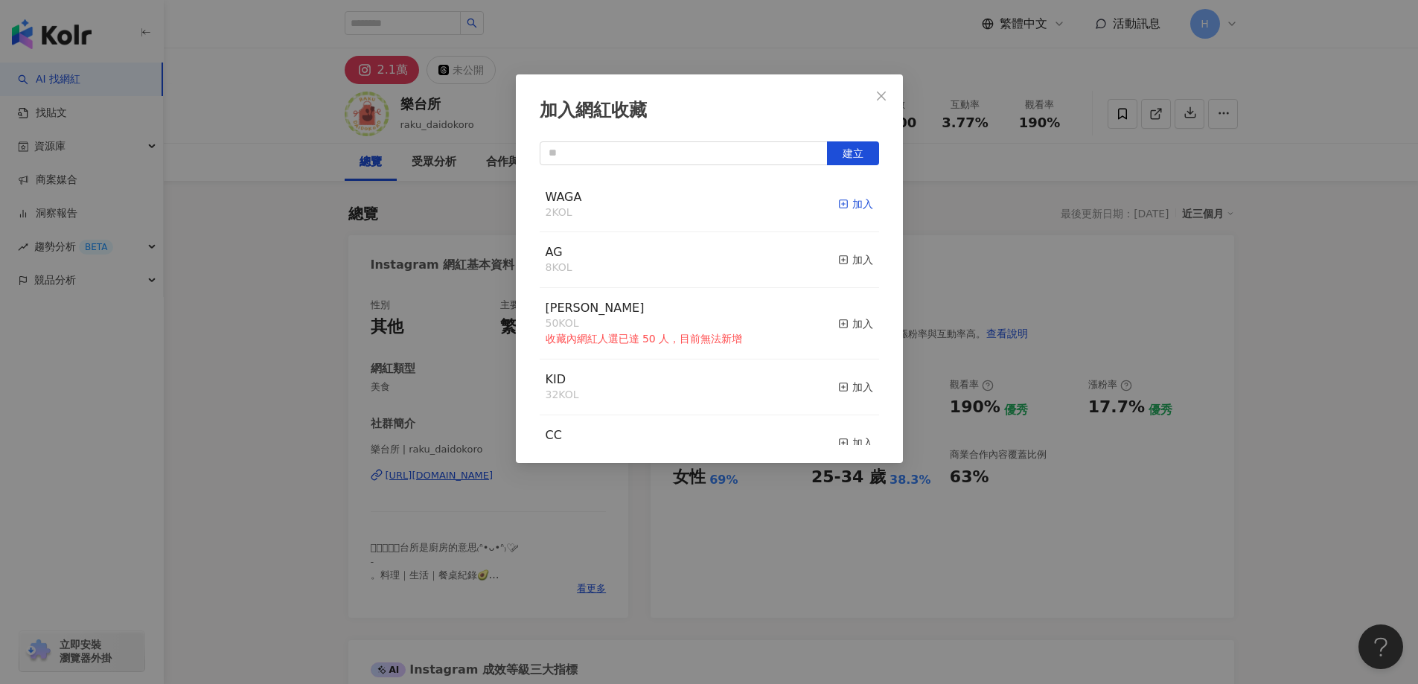
click at [843, 202] on div "加入" at bounding box center [855, 204] width 35 height 16
click at [1241, 410] on div "加入網紅收藏 建立 WAGA 3 KOL 取消收藏 AG 8 KOL 加入 順宏 50 KOL 收藏內網紅人選已達 50 人，目前無法新增 加入 KID 32…" at bounding box center [709, 342] width 1418 height 684
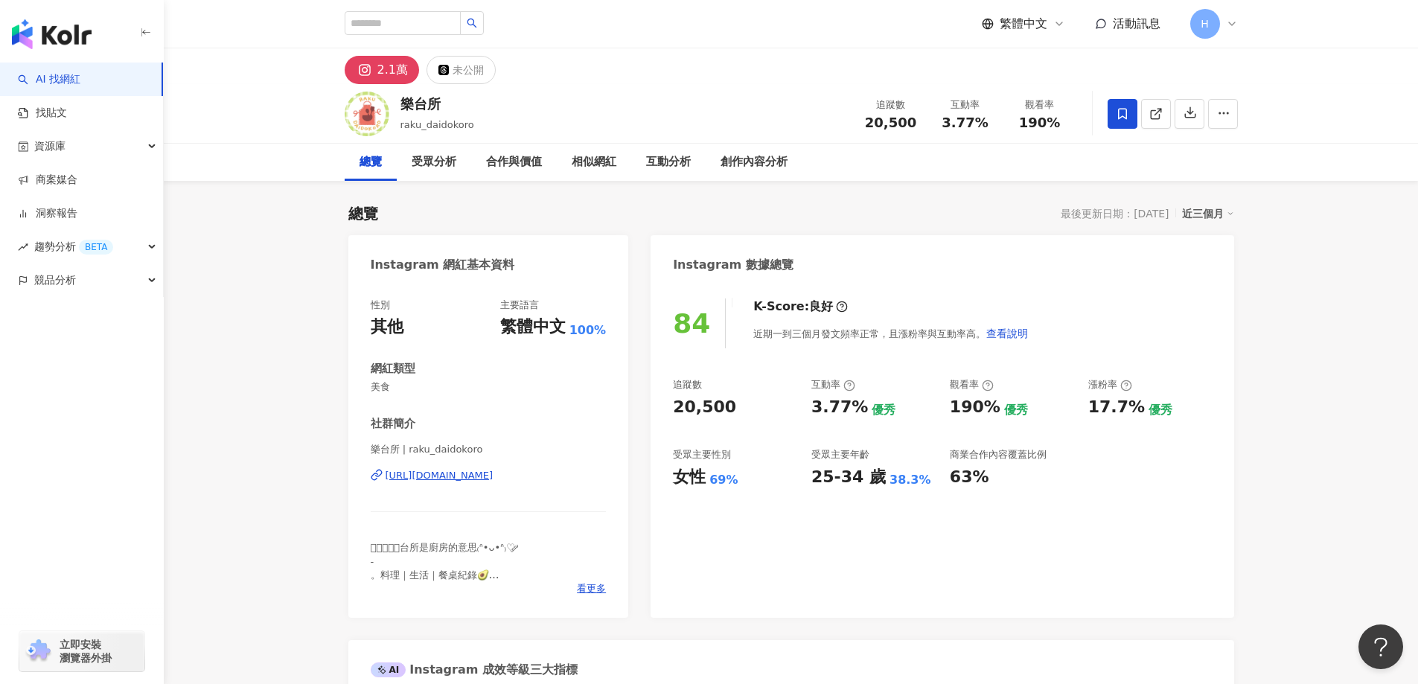
click at [481, 470] on div "https://www.instagram.com/raku_daidokoro/" at bounding box center [439, 475] width 108 height 13
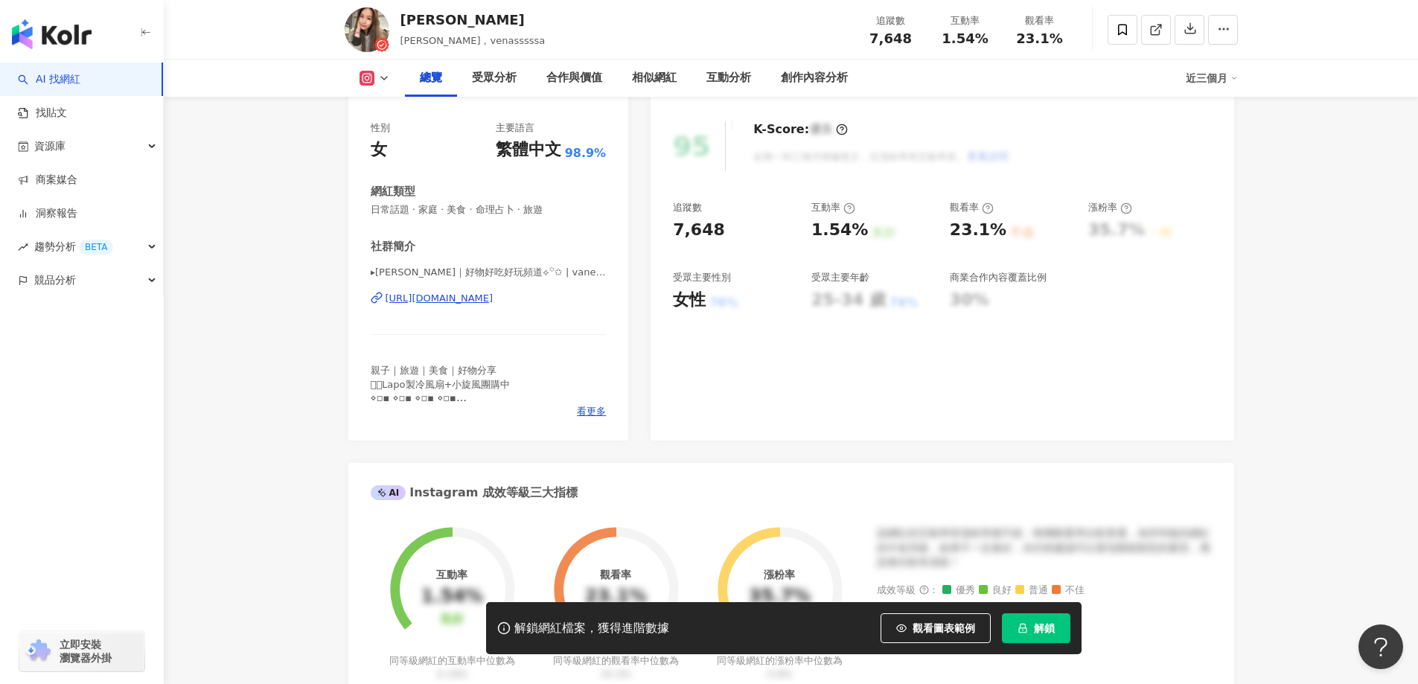
scroll to position [149, 0]
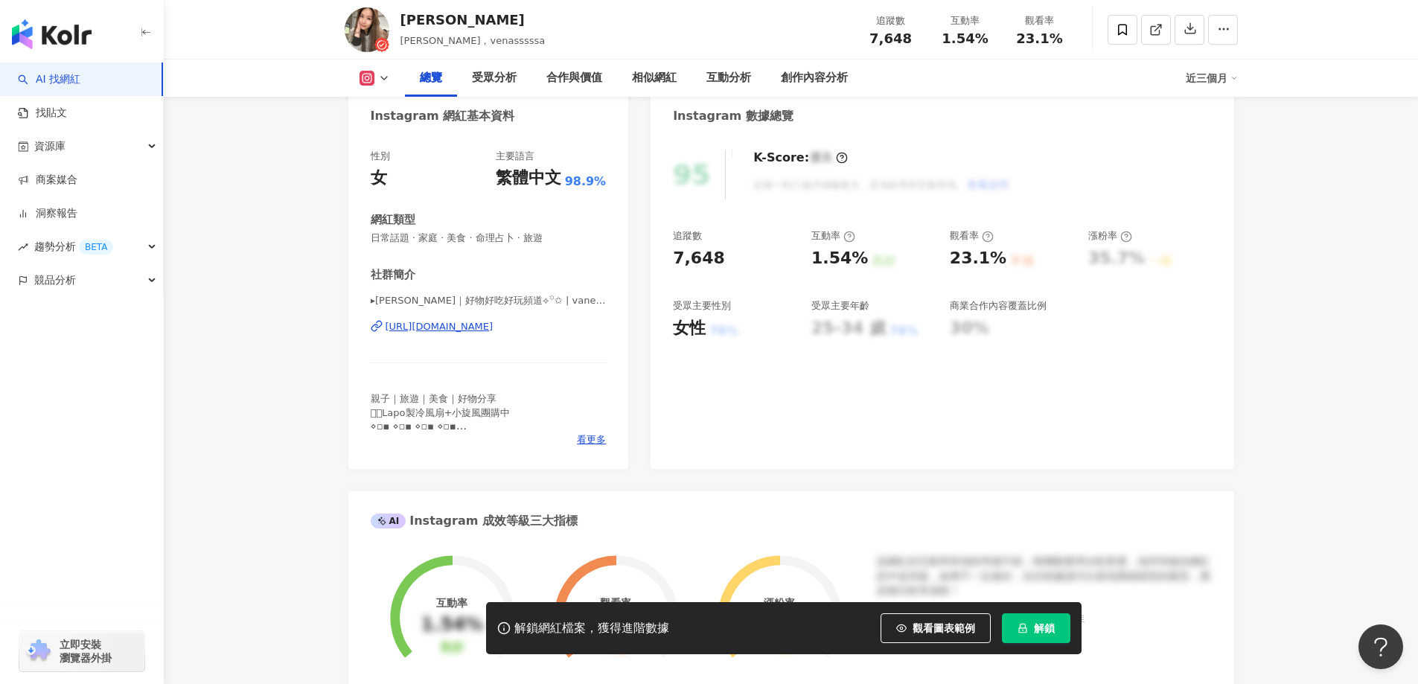
click at [493, 324] on div "https://www.instagram.com/vanesssssa___v/" at bounding box center [439, 326] width 108 height 13
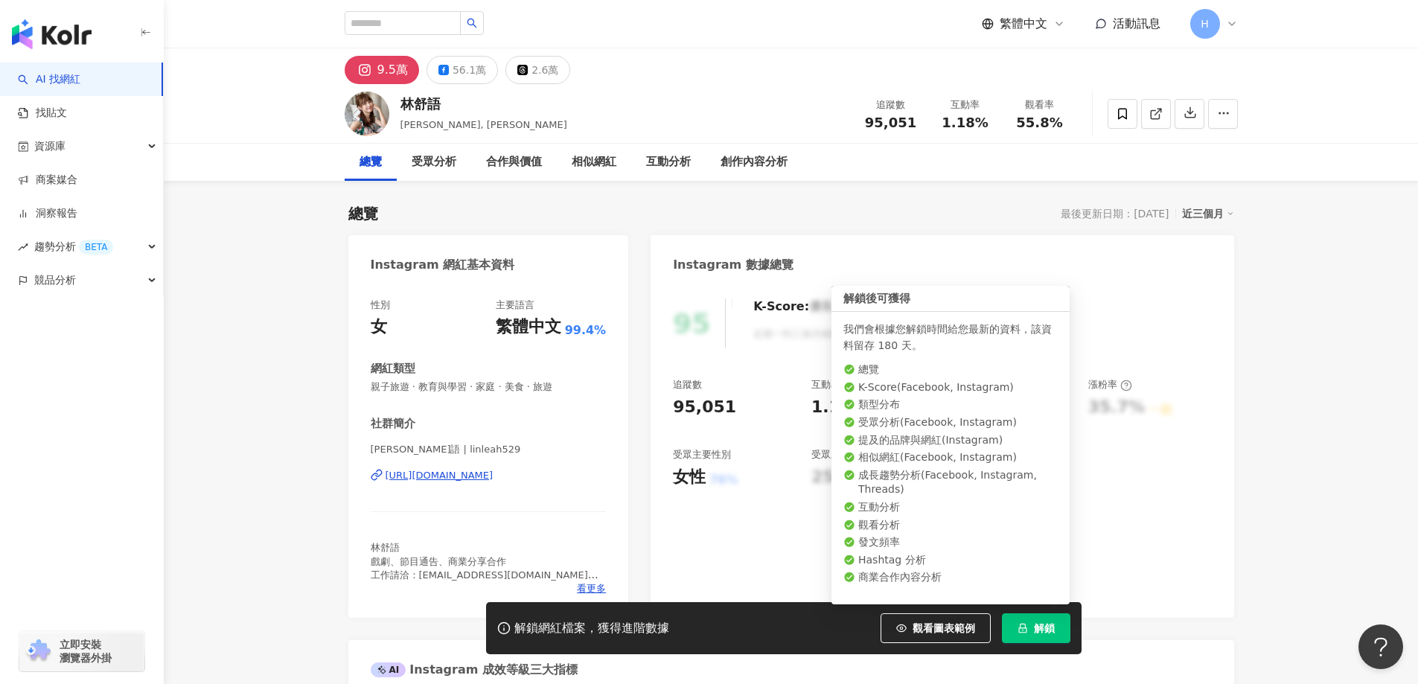
click at [1054, 626] on span "解鎖" at bounding box center [1044, 628] width 21 height 12
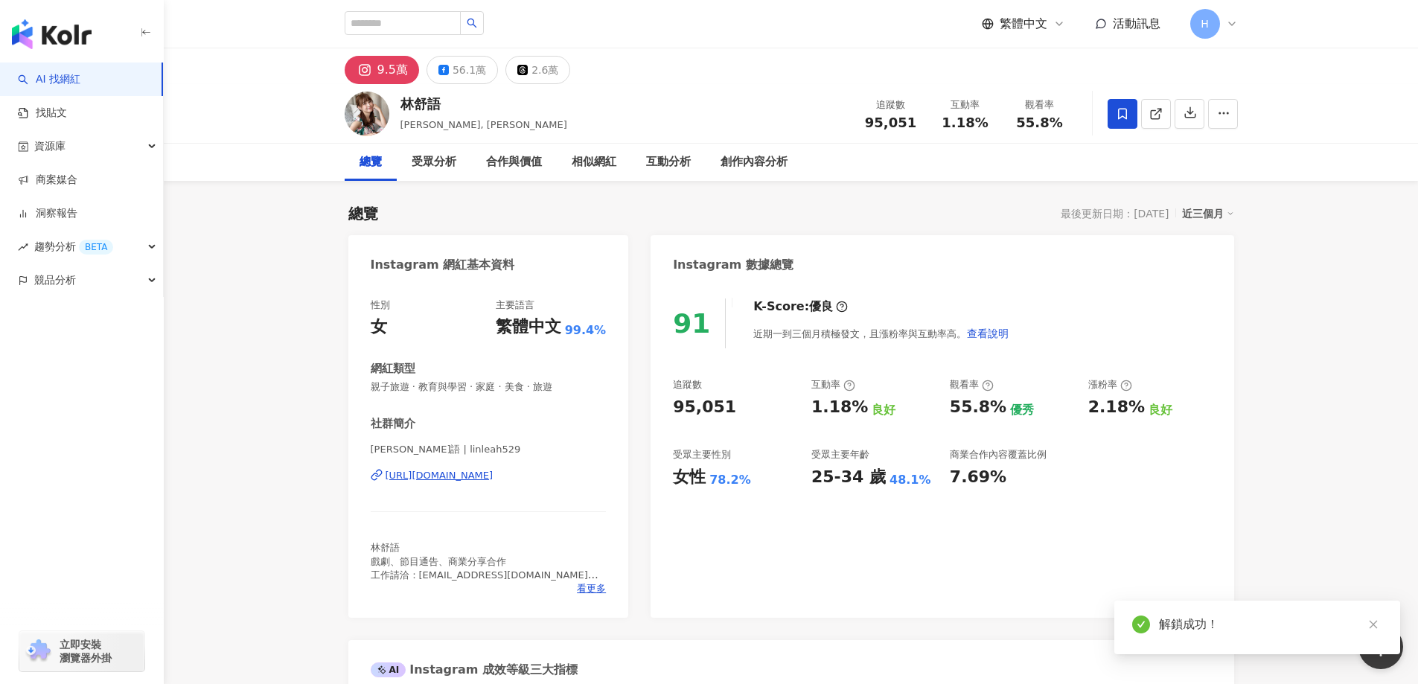
click at [1120, 114] on icon at bounding box center [1121, 113] width 13 height 13
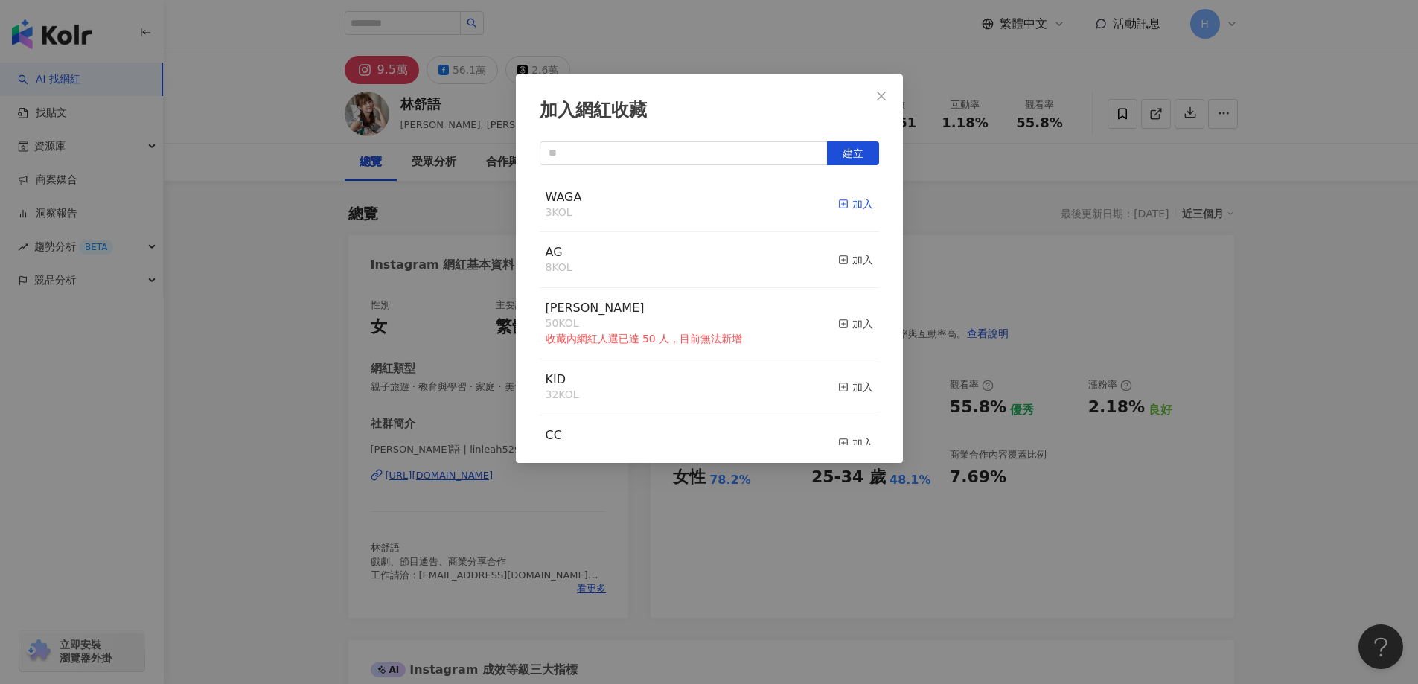
click at [839, 201] on rect "button" at bounding box center [843, 204] width 8 height 8
click at [878, 97] on icon "close" at bounding box center [881, 96] width 12 height 12
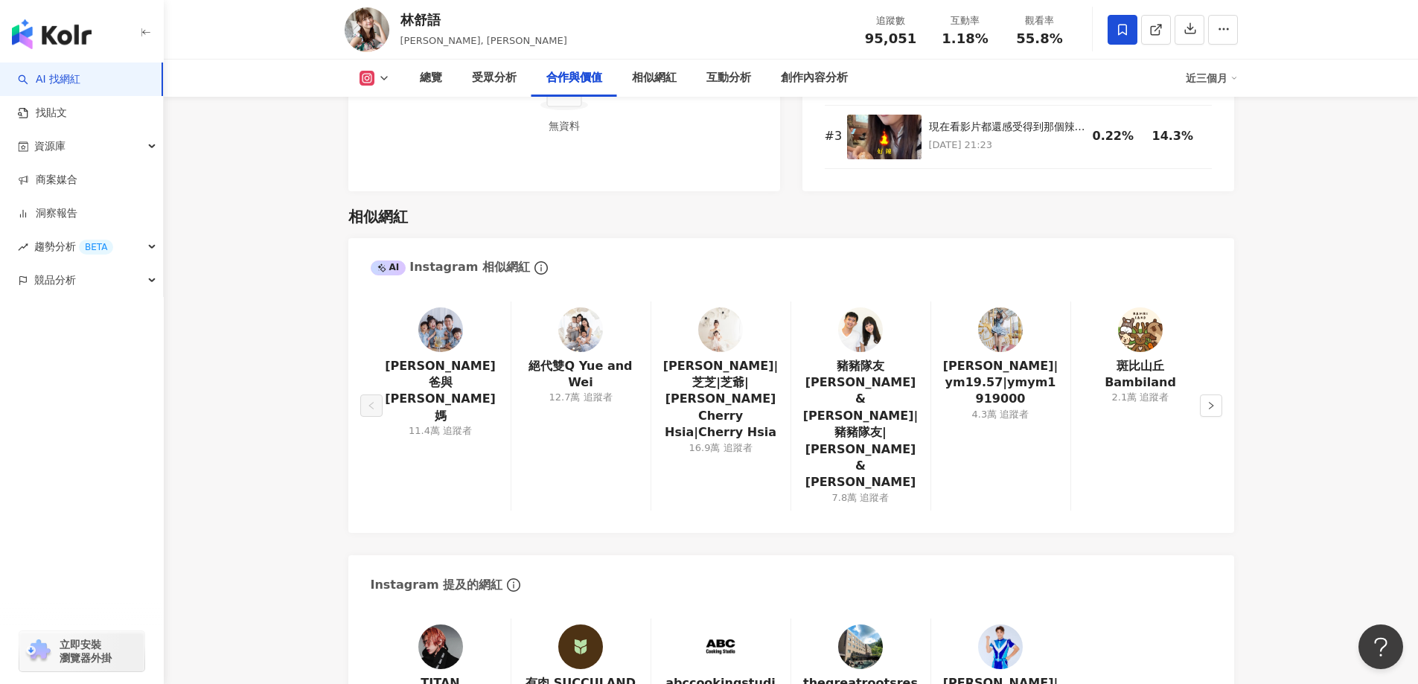
scroll to position [2381, 0]
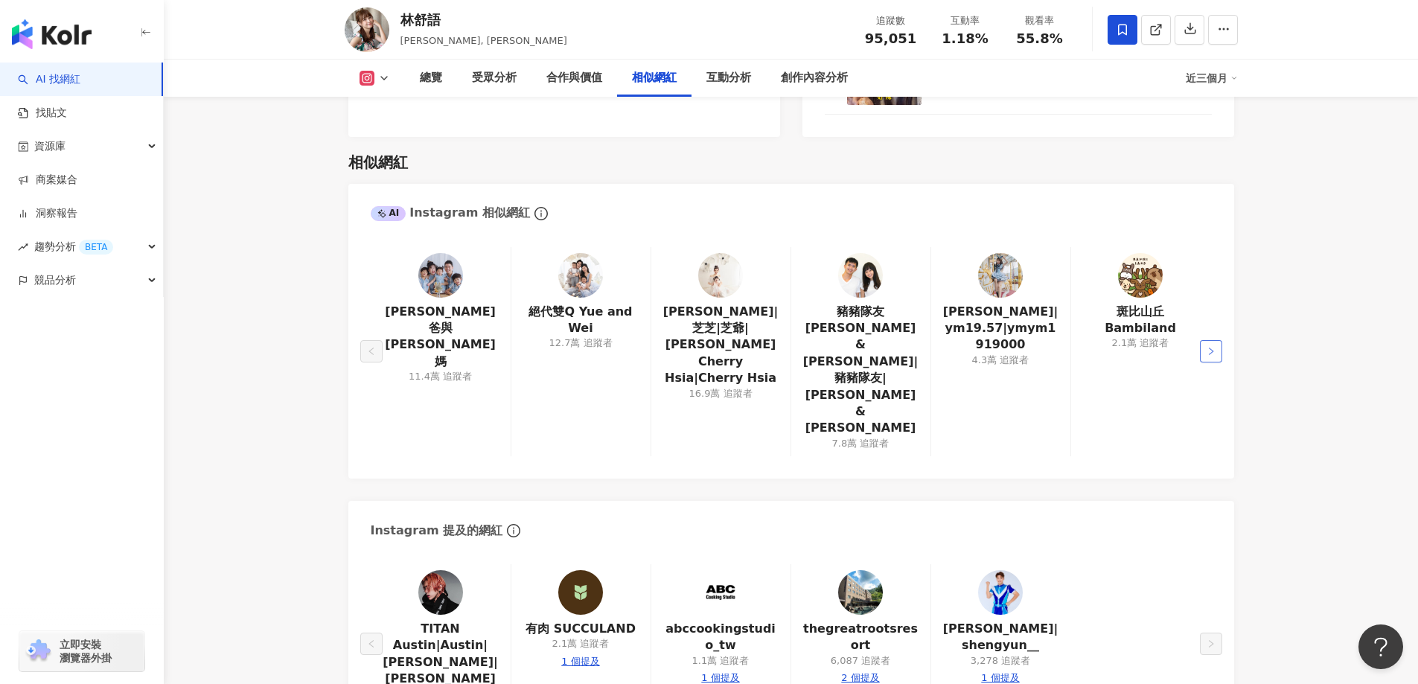
click at [1209, 347] on icon "right" at bounding box center [1210, 351] width 9 height 9
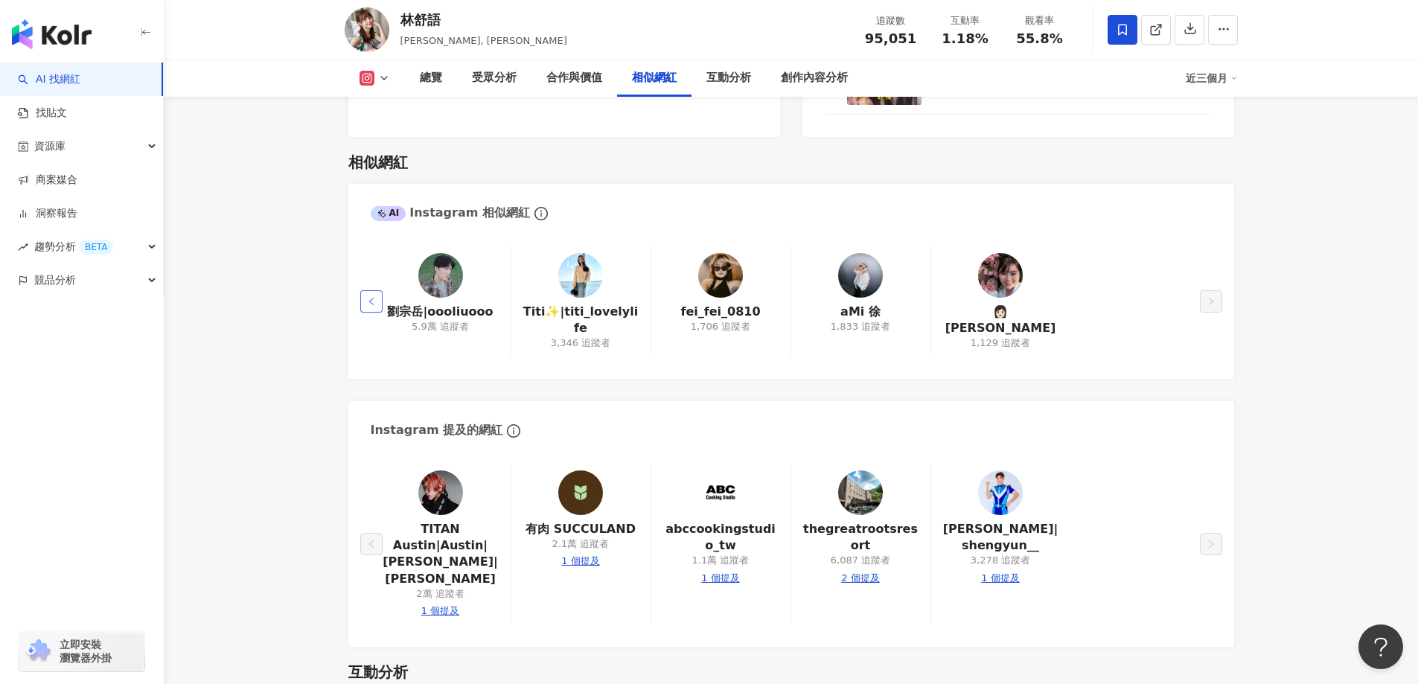
click at [368, 297] on icon "left" at bounding box center [371, 301] width 9 height 9
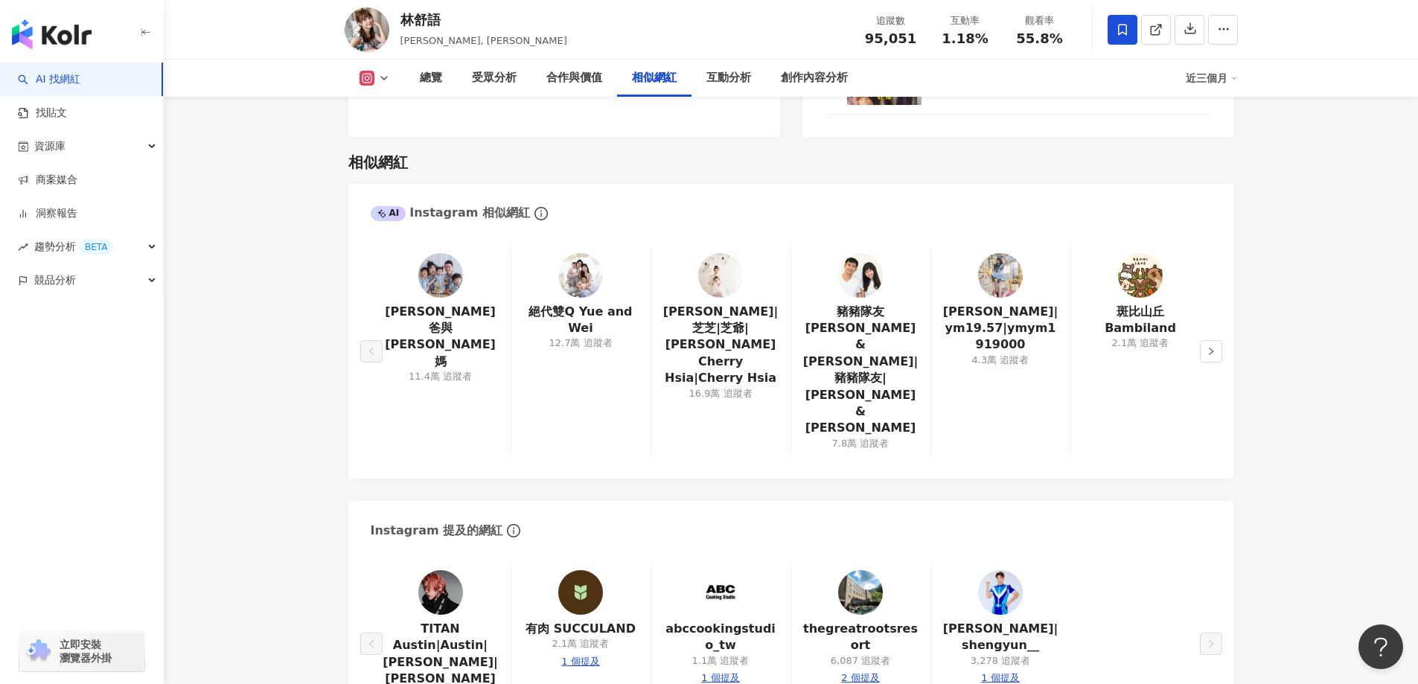
click at [574, 279] on img at bounding box center [580, 275] width 45 height 45
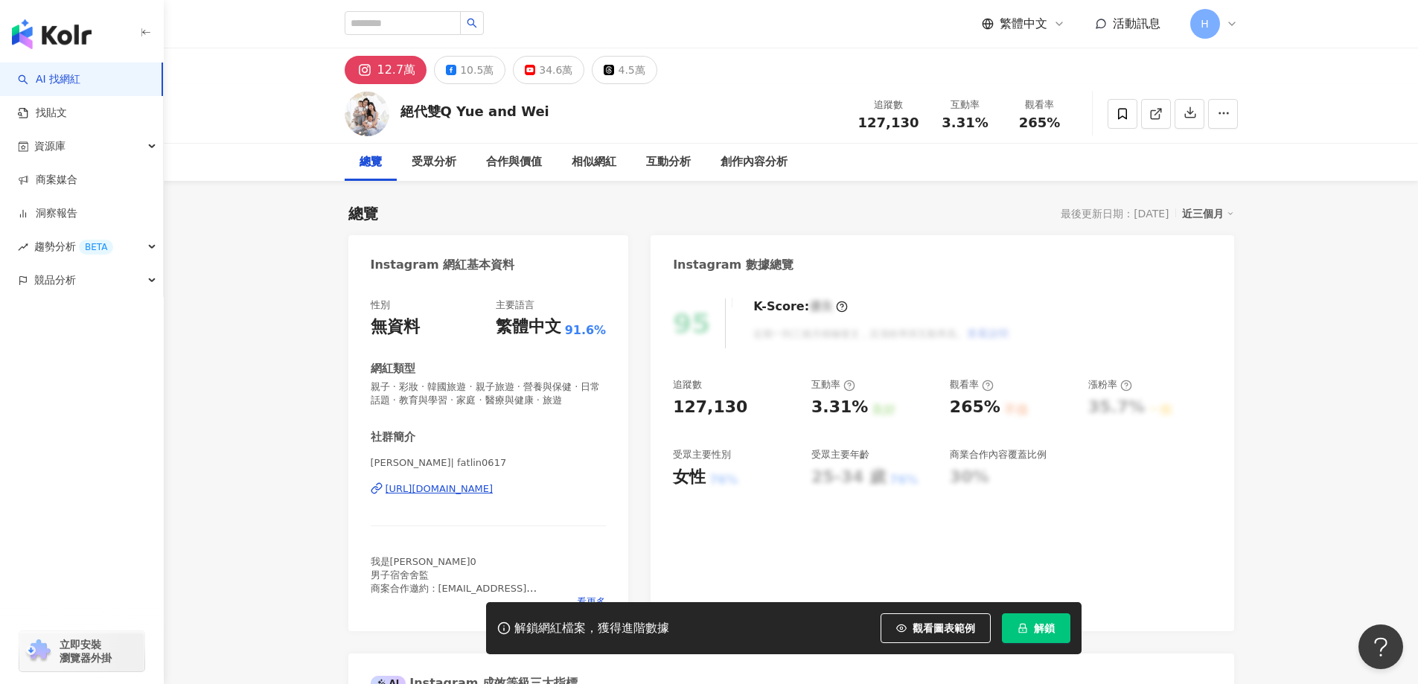
click at [493, 488] on div "[URL][DOMAIN_NAME]" at bounding box center [439, 488] width 108 height 13
